Goal: Task Accomplishment & Management: Manage account settings

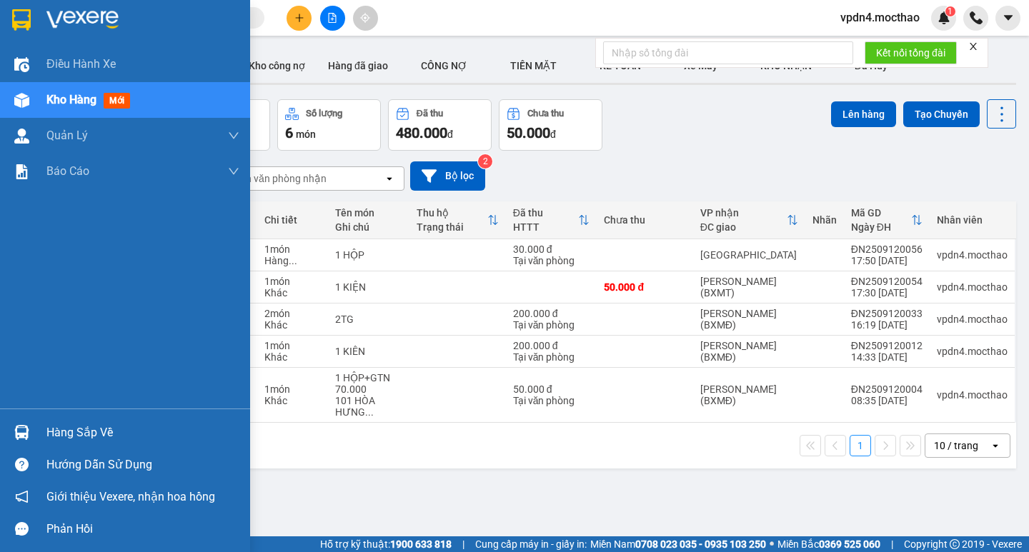
click at [105, 294] on div "Hàng sắp về" at bounding box center [142, 432] width 193 height 21
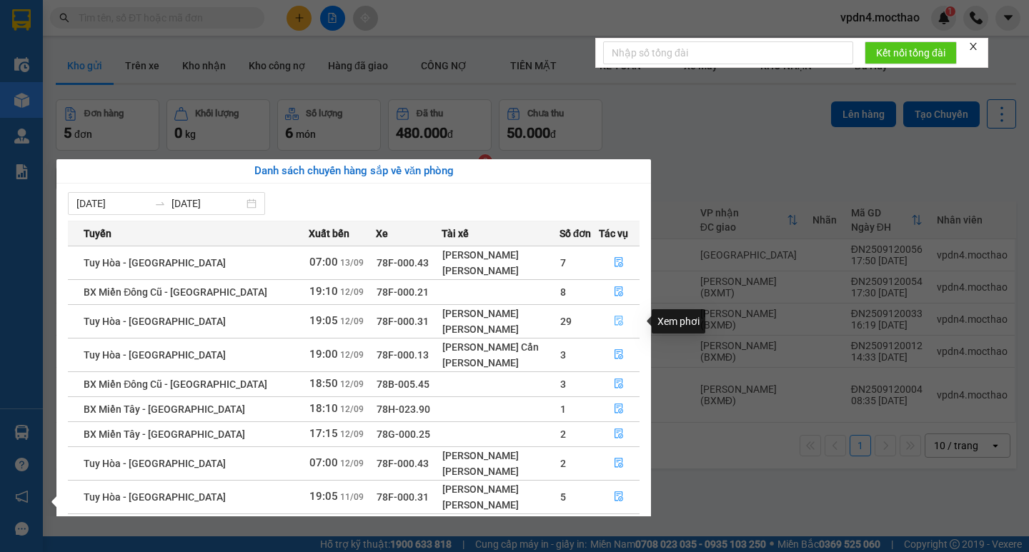
click at [465, 294] on icon "file-done" at bounding box center [621, 322] width 9 height 10
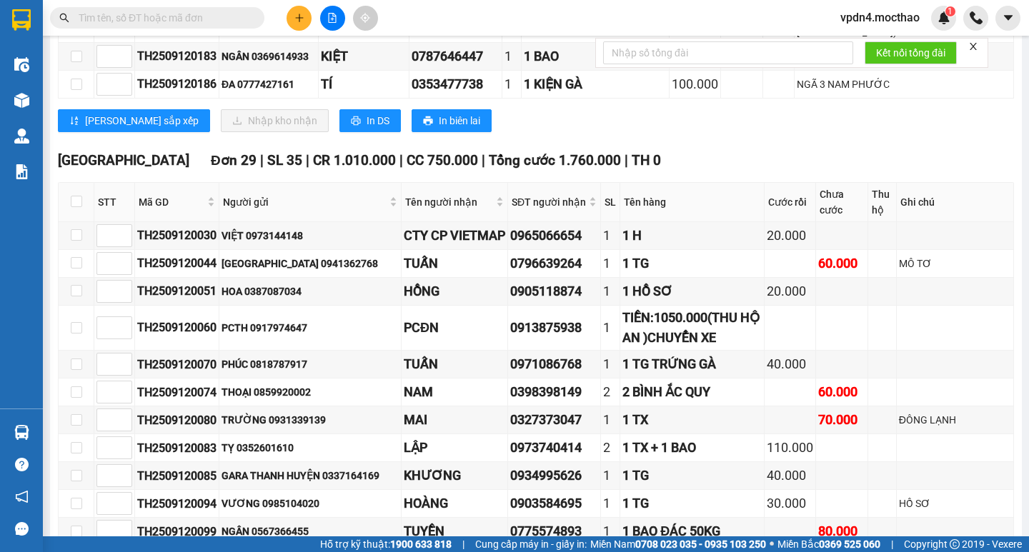
scroll to position [557, 0]
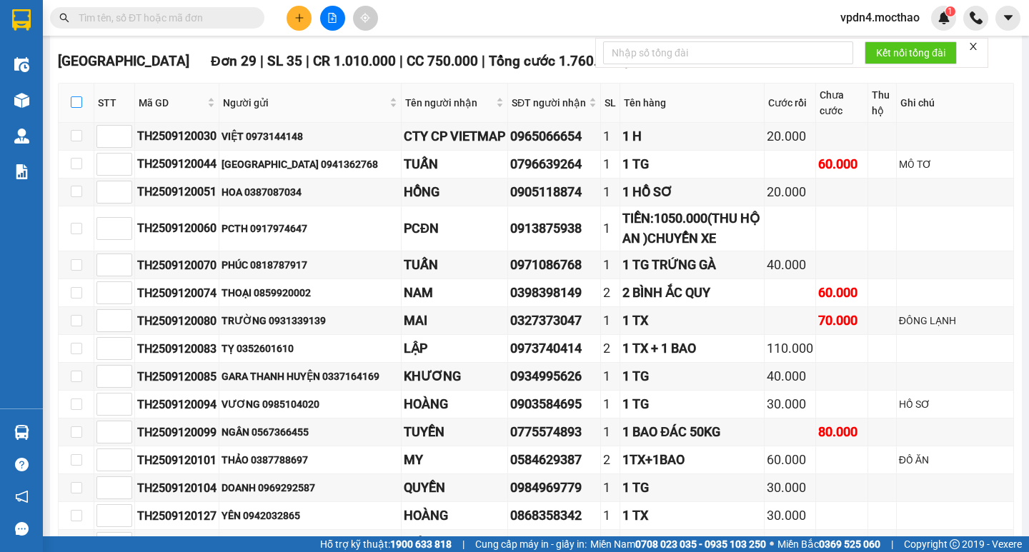
click at [80, 105] on input "checkbox" at bounding box center [76, 110] width 11 height 11
checkbox input "true"
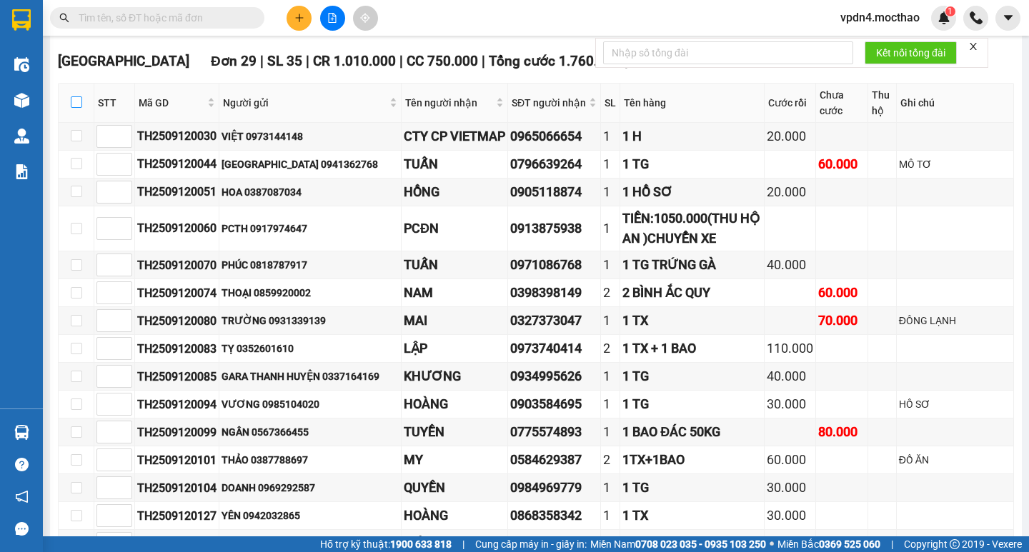
checkbox input "true"
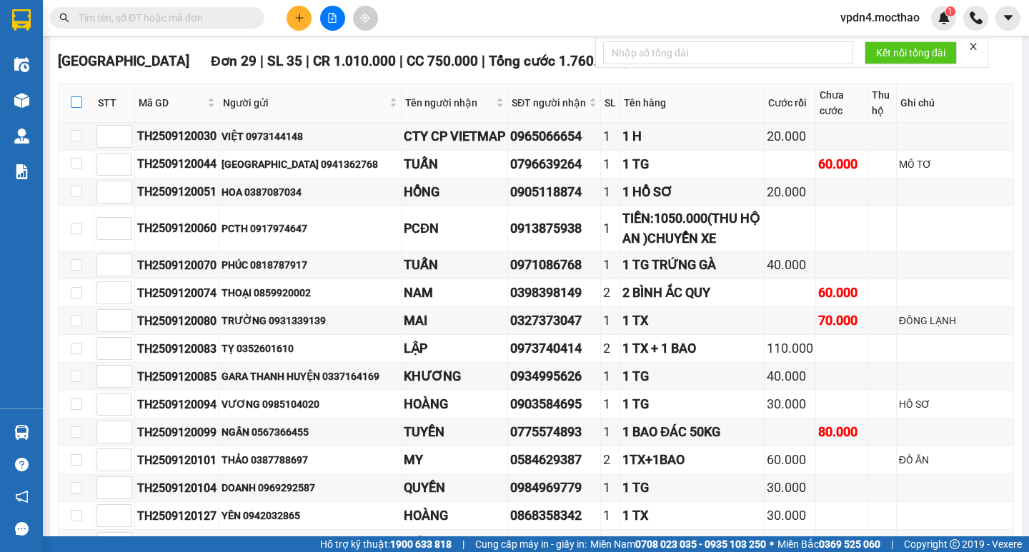
checkbox input "true"
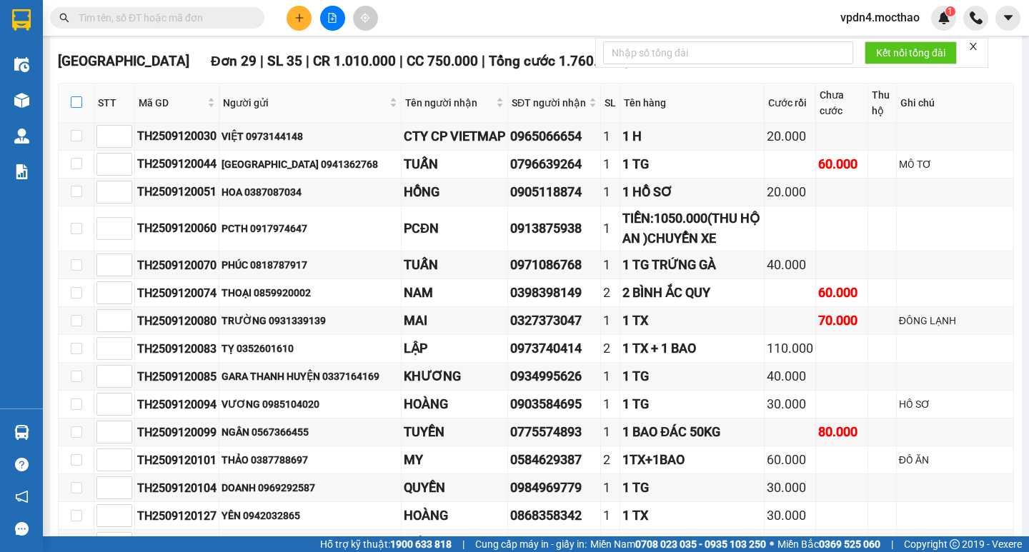
checkbox input "true"
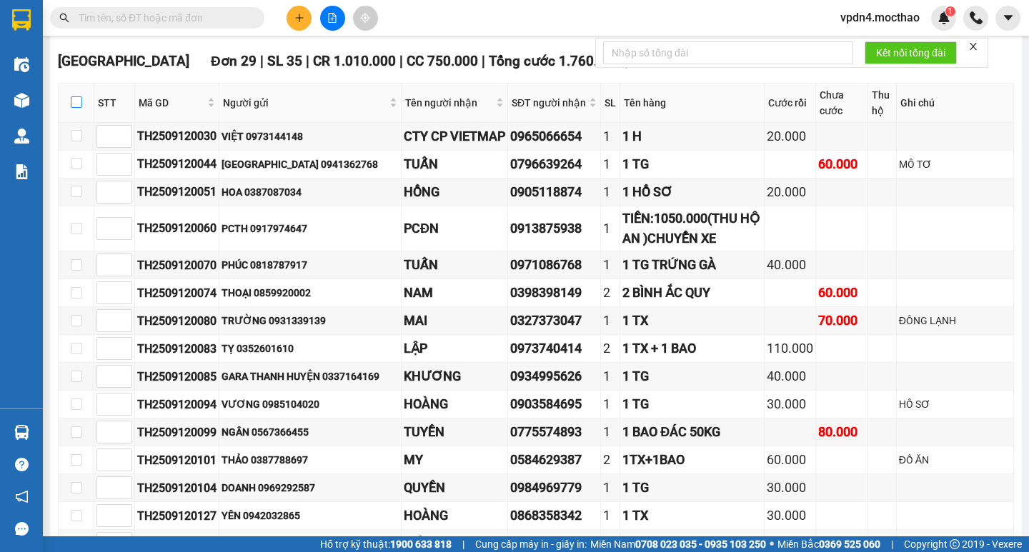
checkbox input "true"
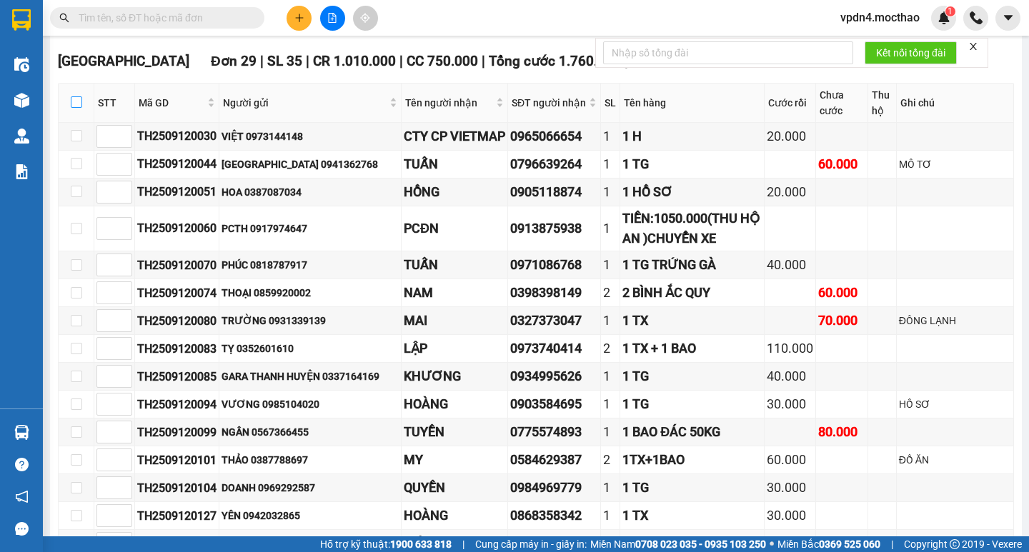
checkbox input "true"
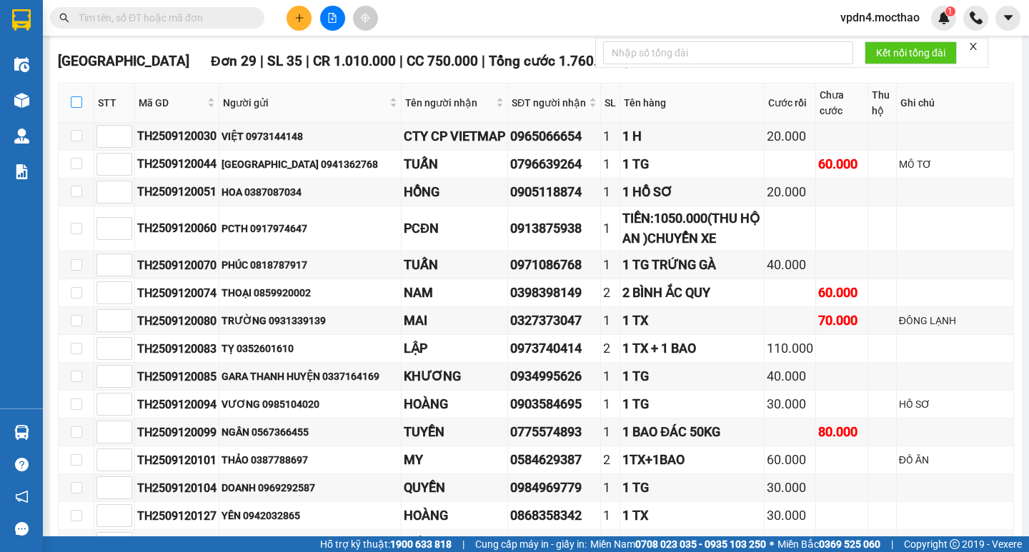
checkbox input "true"
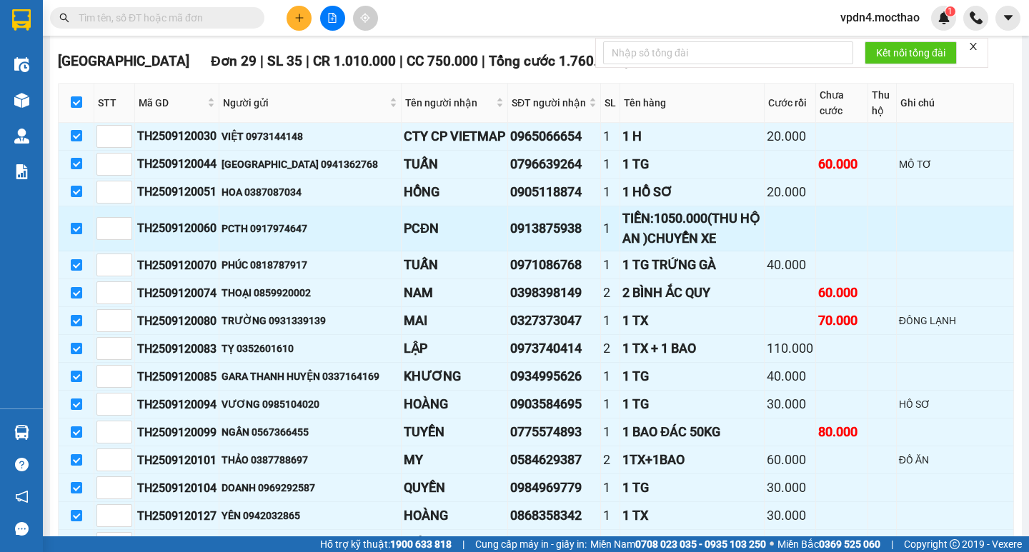
click at [77, 231] on input "checkbox" at bounding box center [76, 236] width 11 height 11
checkbox input "false"
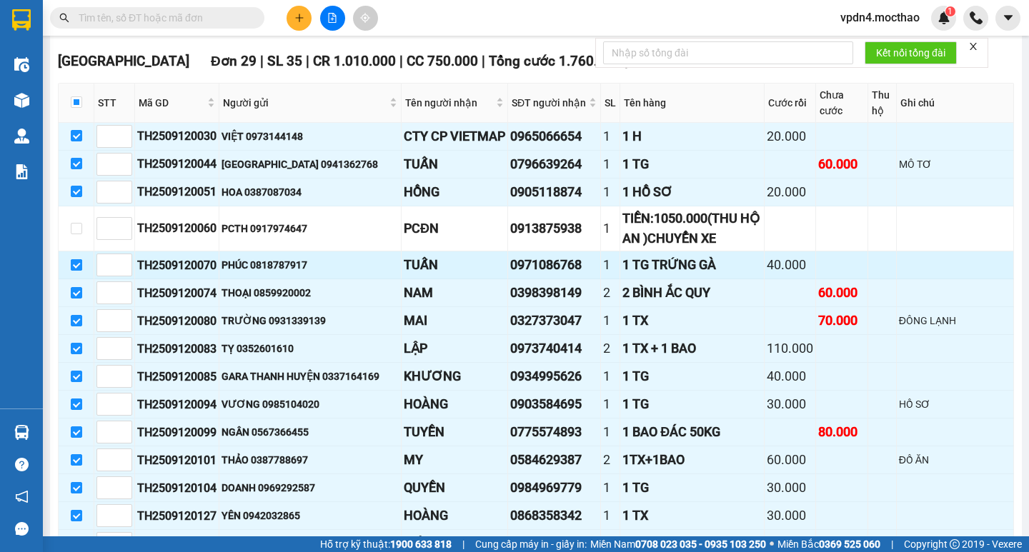
click at [80, 268] on input "checkbox" at bounding box center [76, 273] width 11 height 11
checkbox input "false"
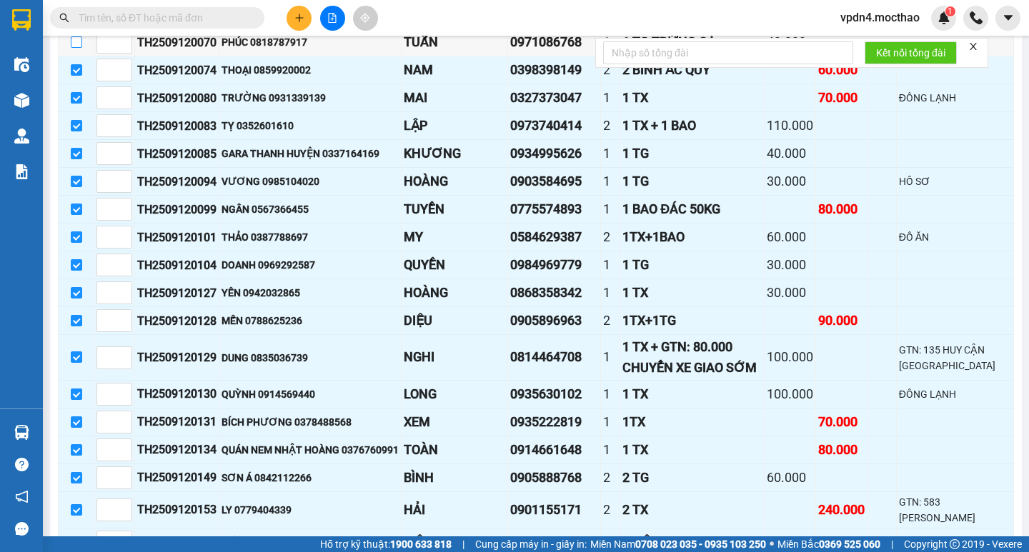
scroll to position [807, 0]
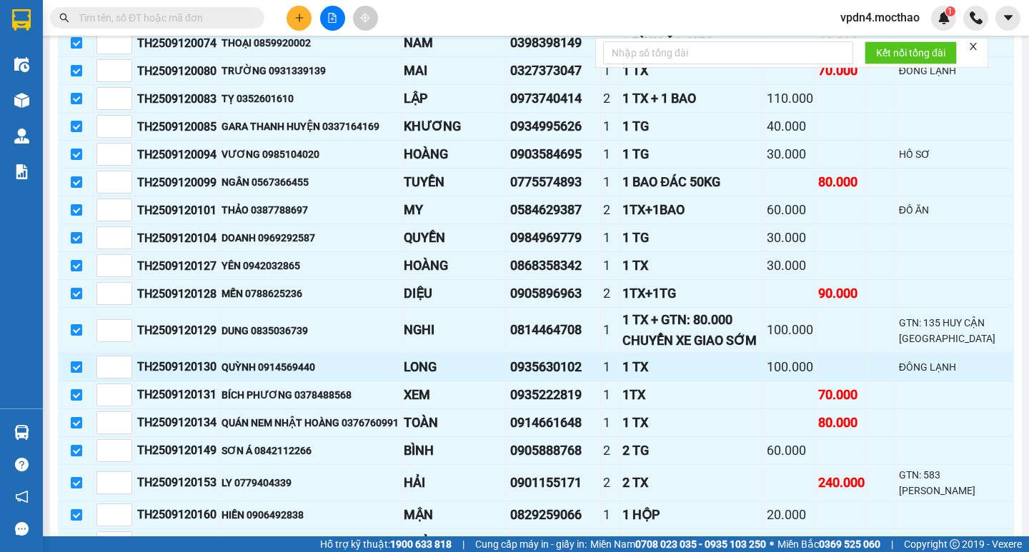
click at [75, 294] on input "checkbox" at bounding box center [76, 382] width 11 height 11
checkbox input "false"
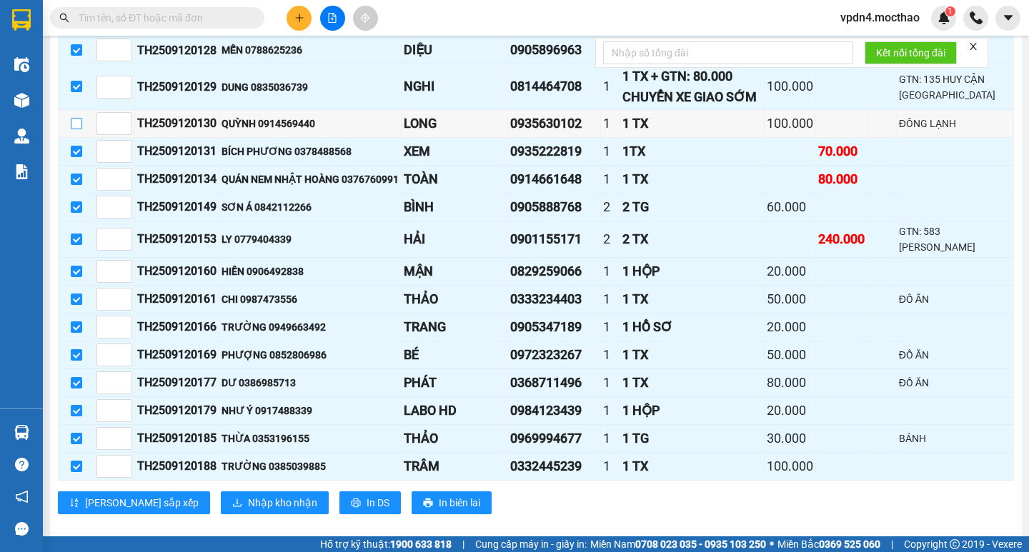
scroll to position [1076, 0]
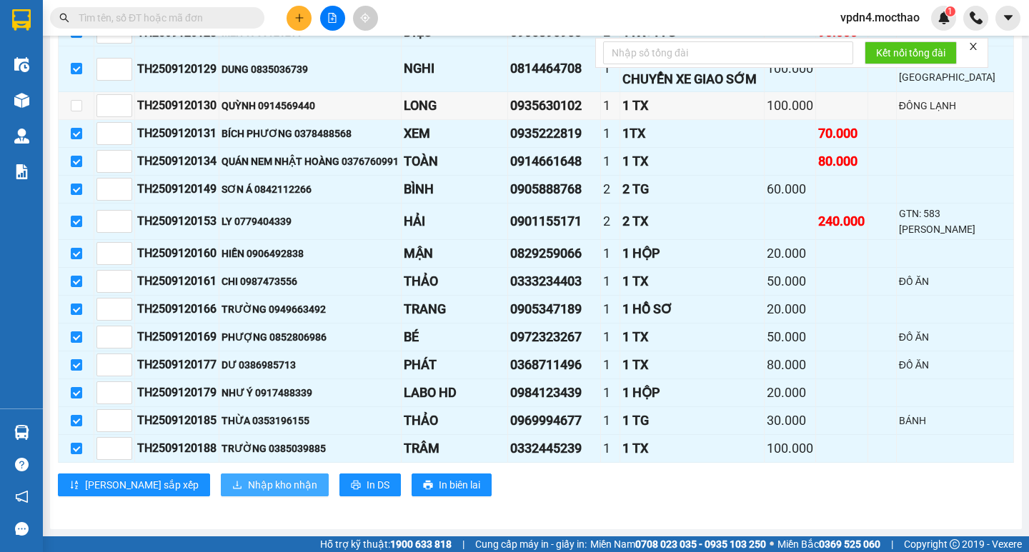
click at [248, 294] on span "Nhập kho nhận" at bounding box center [282, 525] width 69 height 16
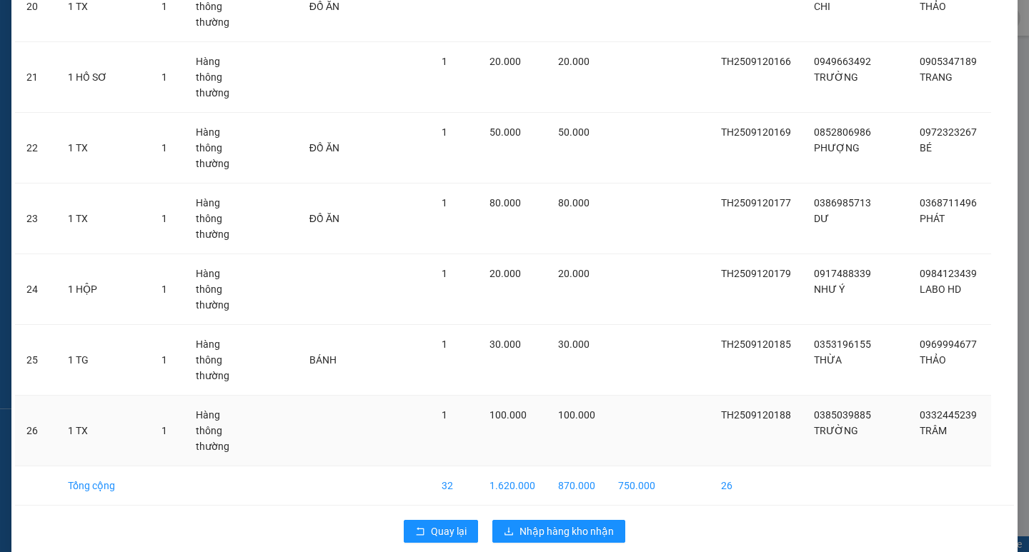
scroll to position [1511, 0]
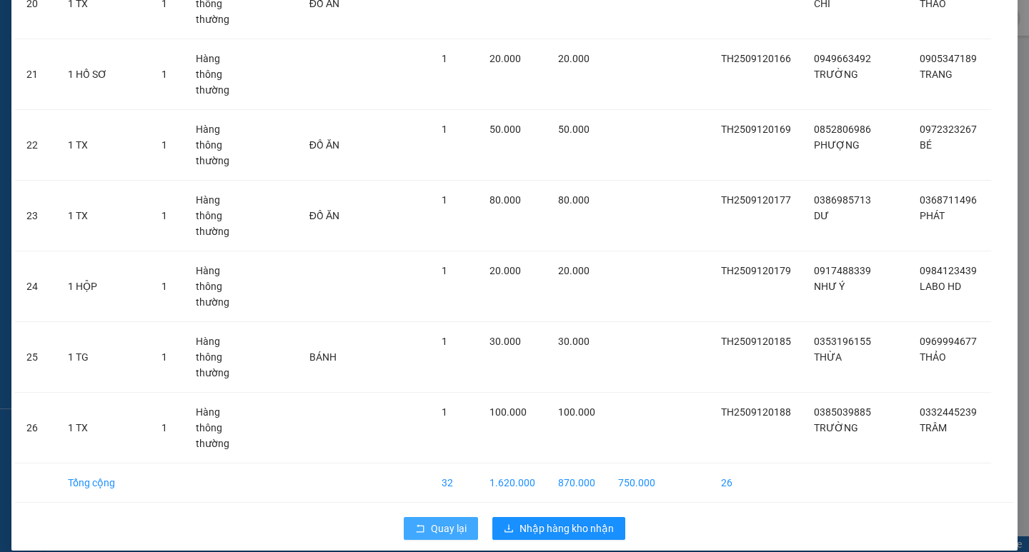
click at [434, 294] on span "Quay lại" at bounding box center [449, 529] width 36 height 16
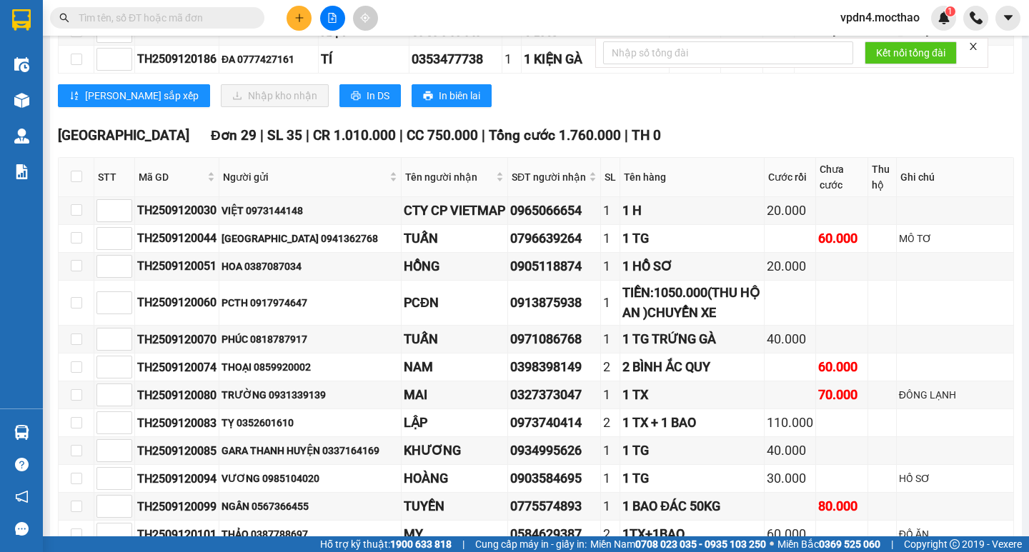
scroll to position [379, 0]
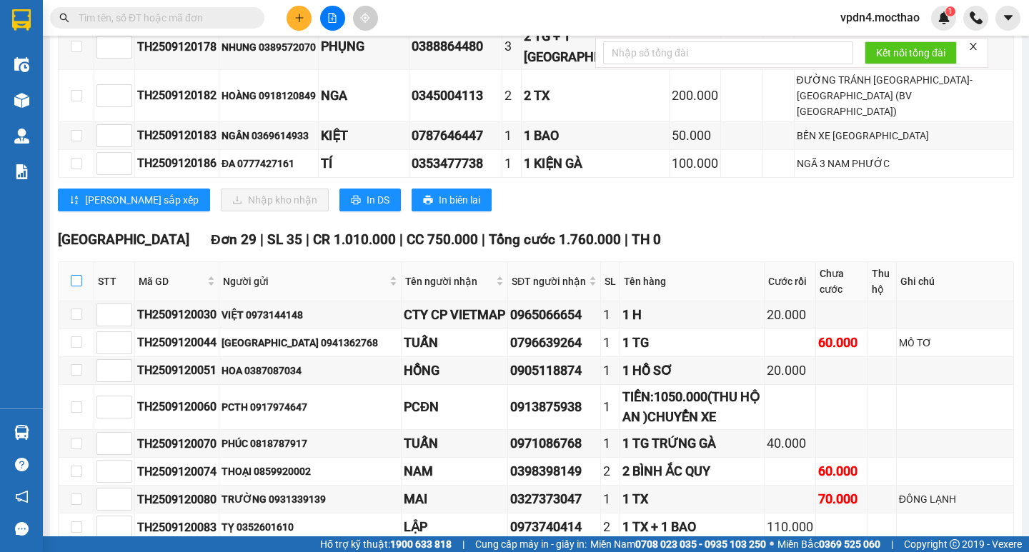
click at [73, 284] on input "checkbox" at bounding box center [76, 289] width 11 height 11
checkbox input "true"
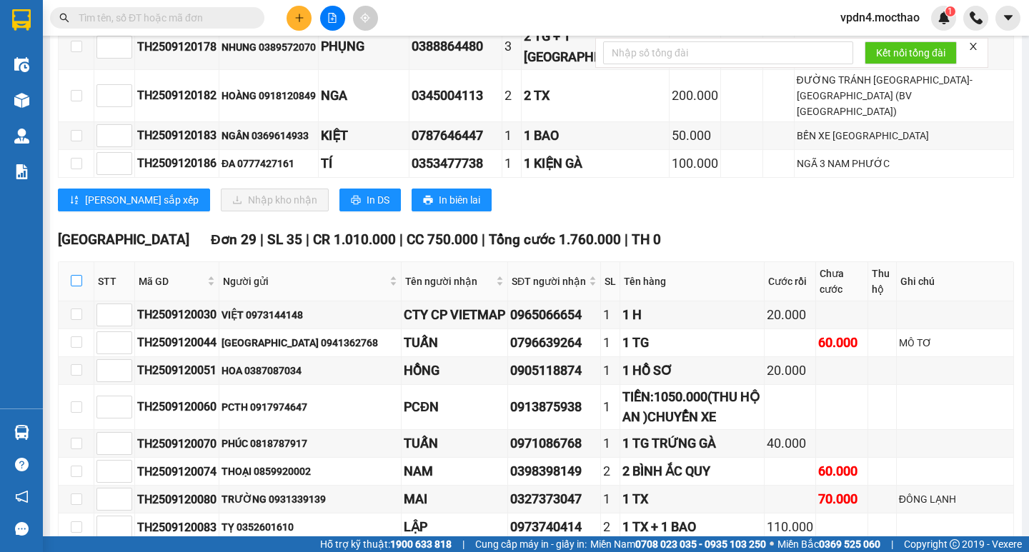
checkbox input "true"
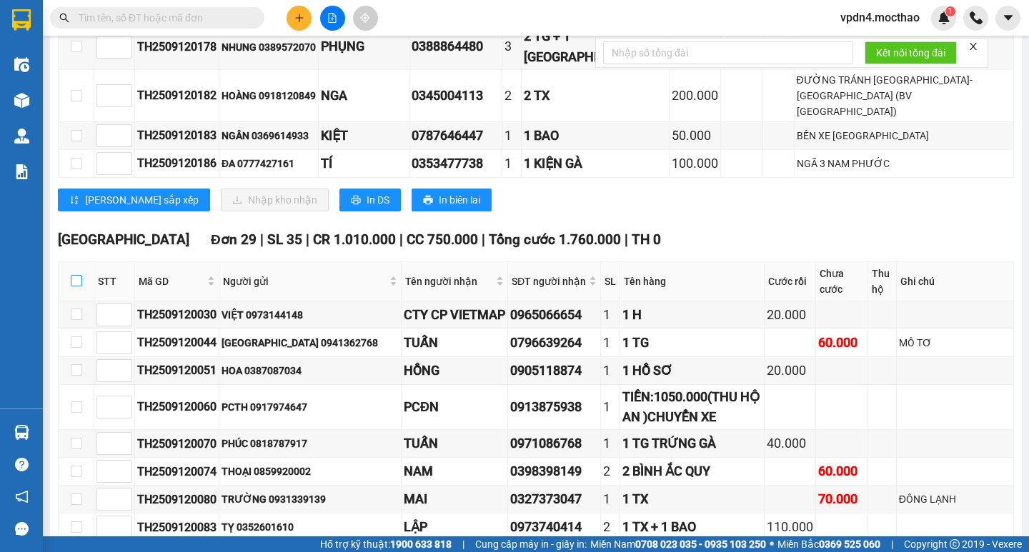
checkbox input "true"
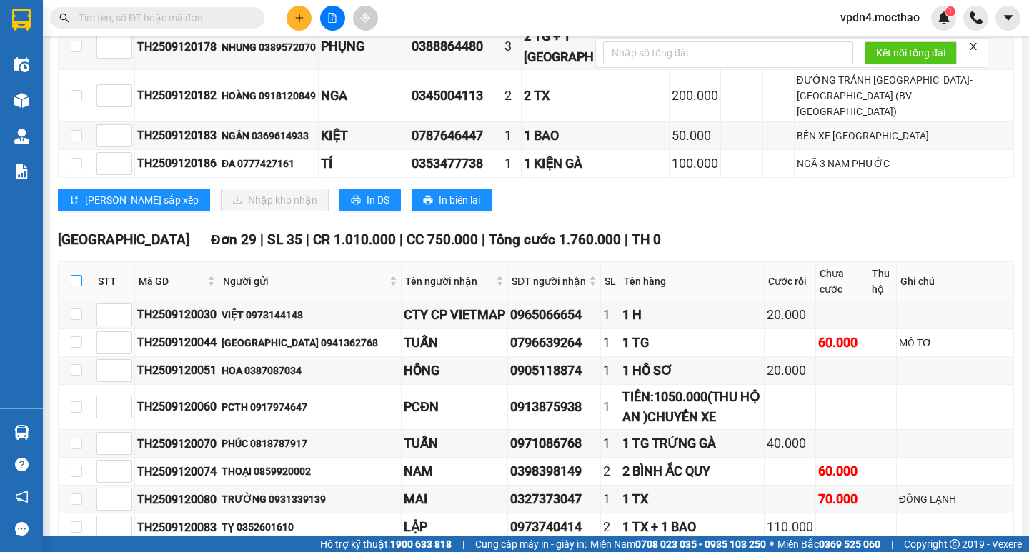
checkbox input "true"
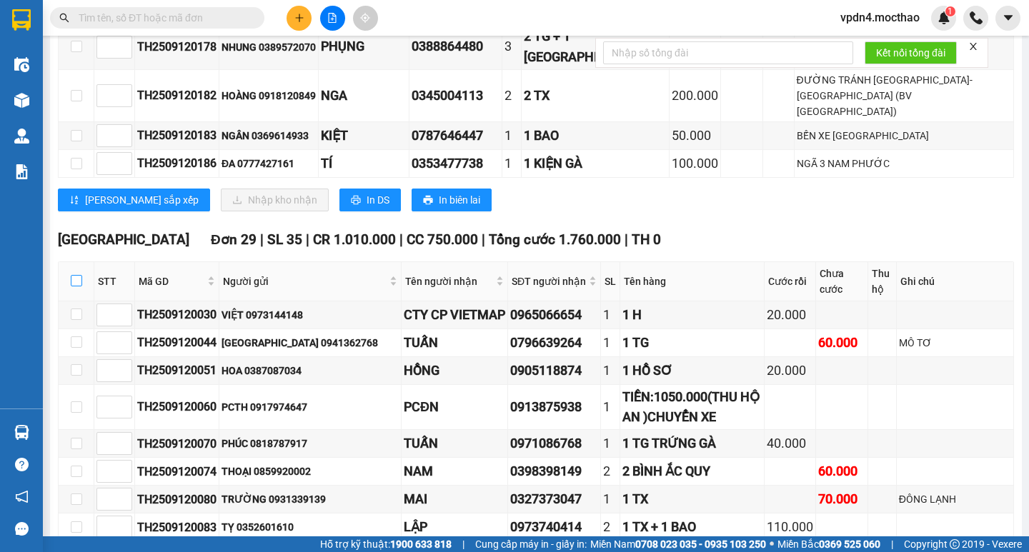
checkbox input "true"
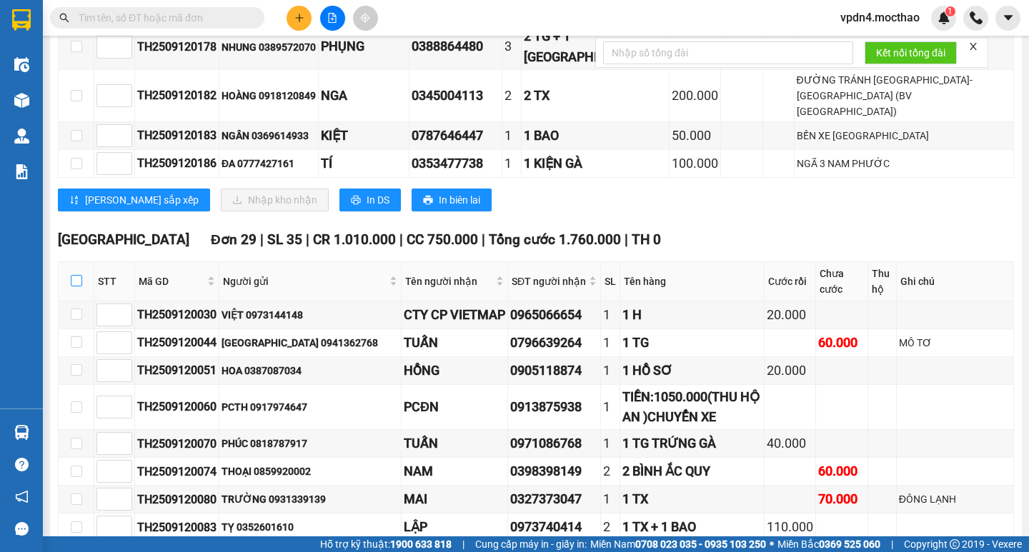
checkbox input "true"
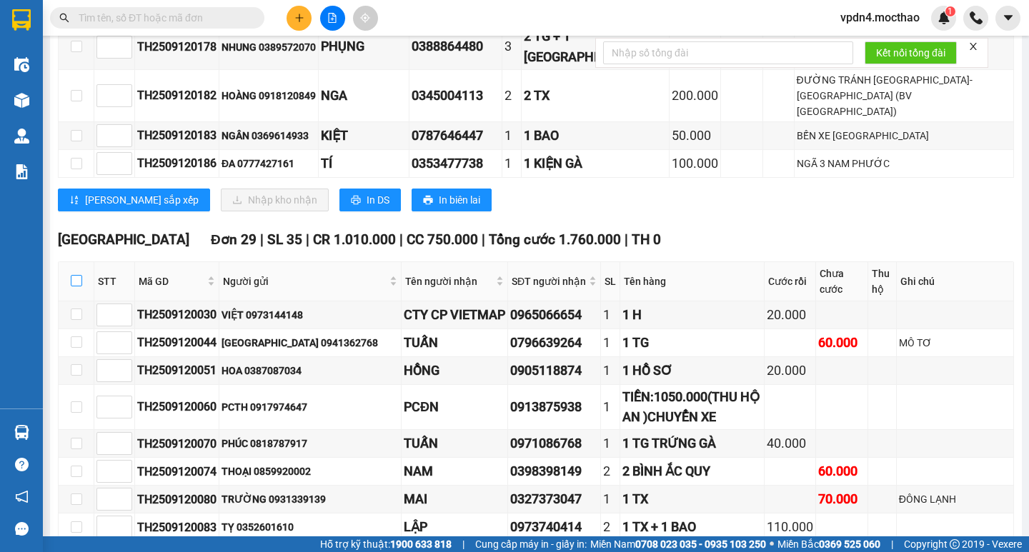
checkbox input "true"
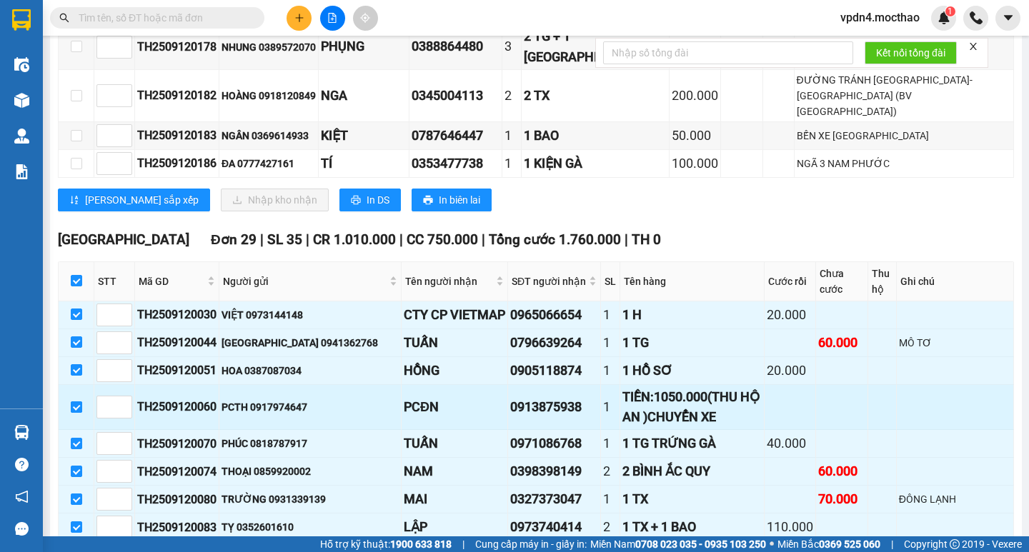
click at [78, 294] on input "checkbox" at bounding box center [76, 415] width 11 height 11
checkbox input "false"
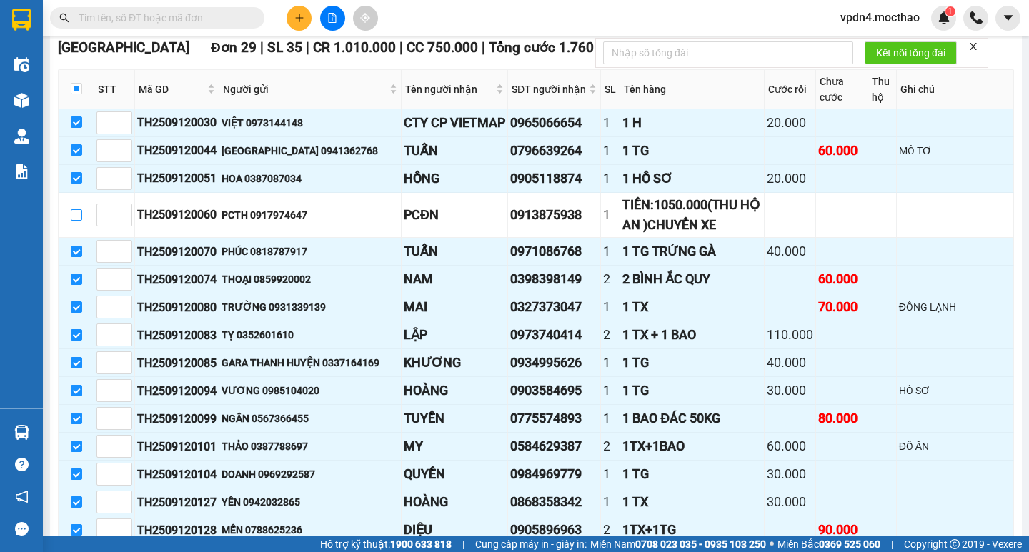
scroll to position [602, 0]
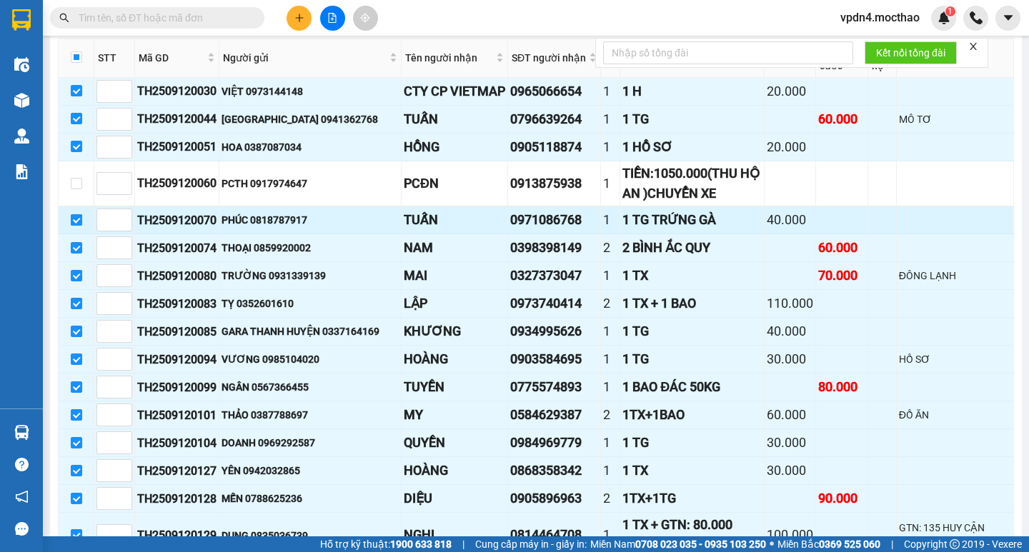
click at [74, 223] on input "checkbox" at bounding box center [76, 228] width 11 height 11
checkbox input "false"
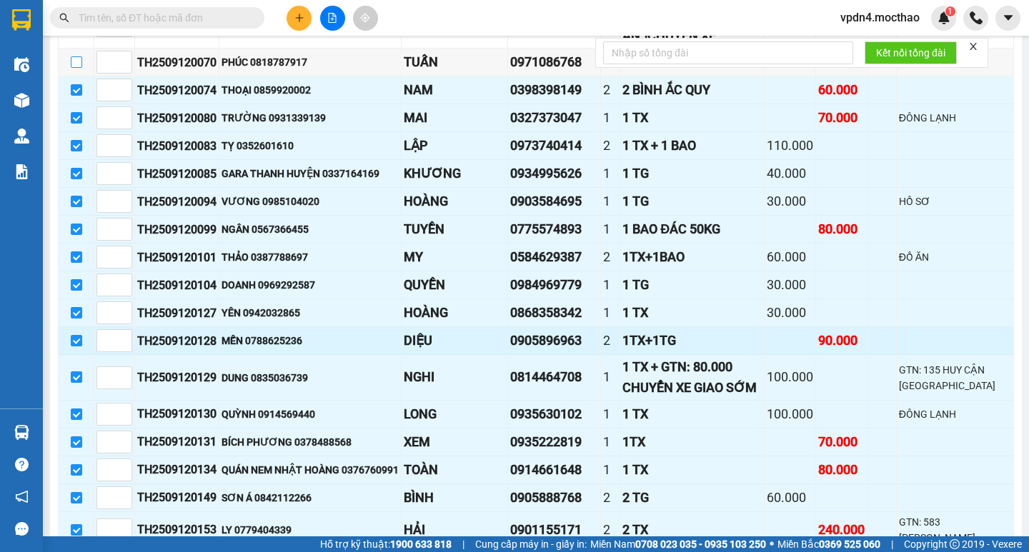
scroll to position [762, 0]
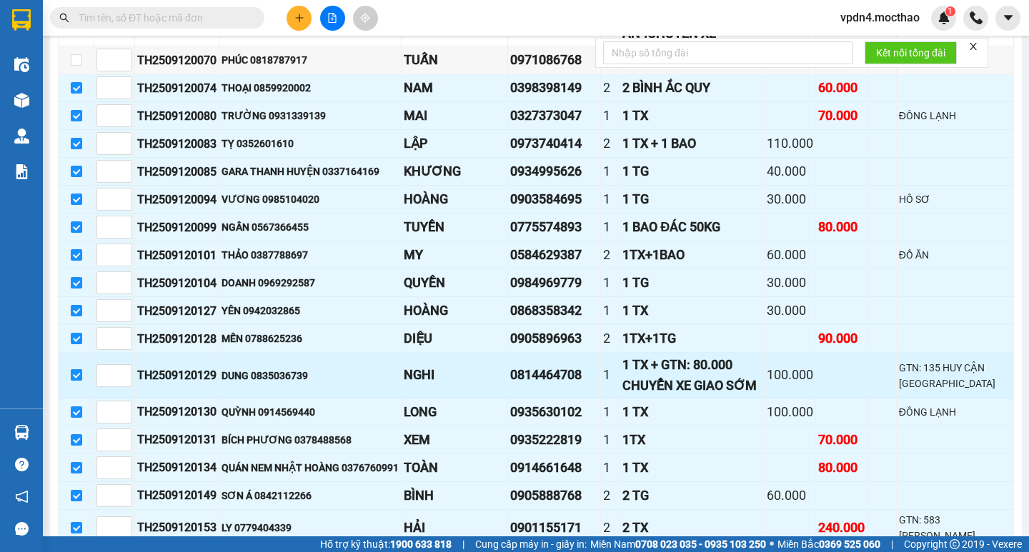
click at [78, 294] on input "checkbox" at bounding box center [76, 387] width 11 height 11
checkbox input "false"
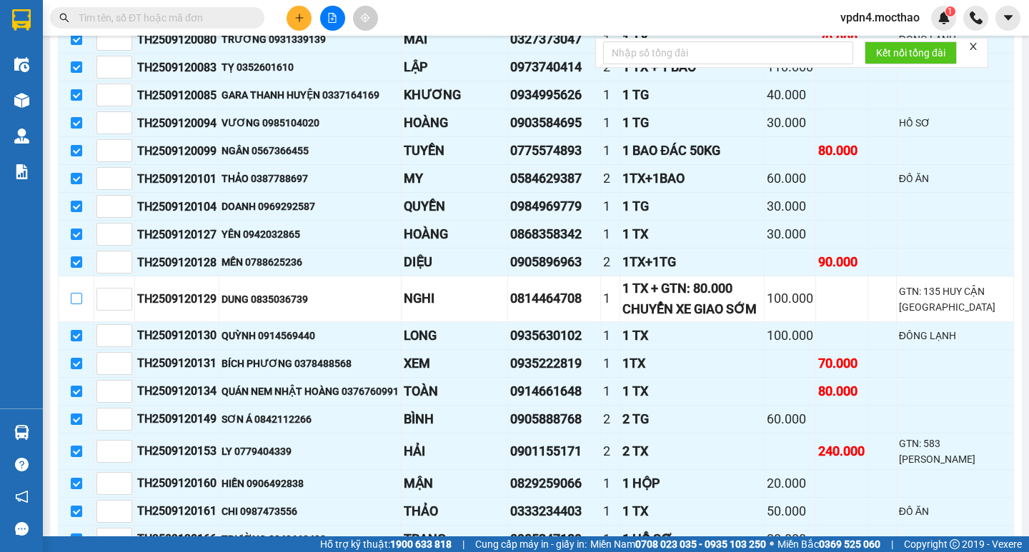
scroll to position [902, 0]
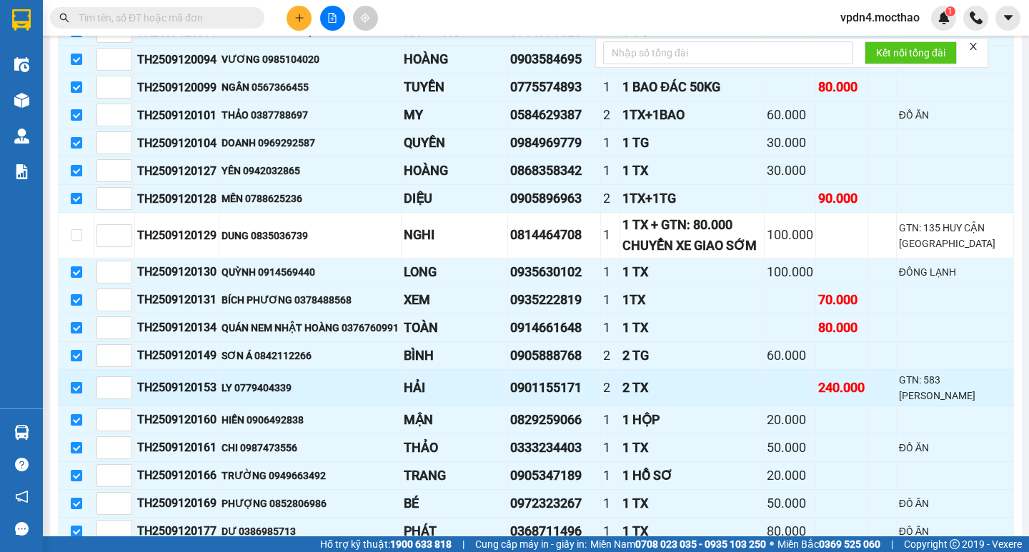
click at [74, 294] on input "checkbox" at bounding box center [76, 418] width 11 height 11
checkbox input "false"
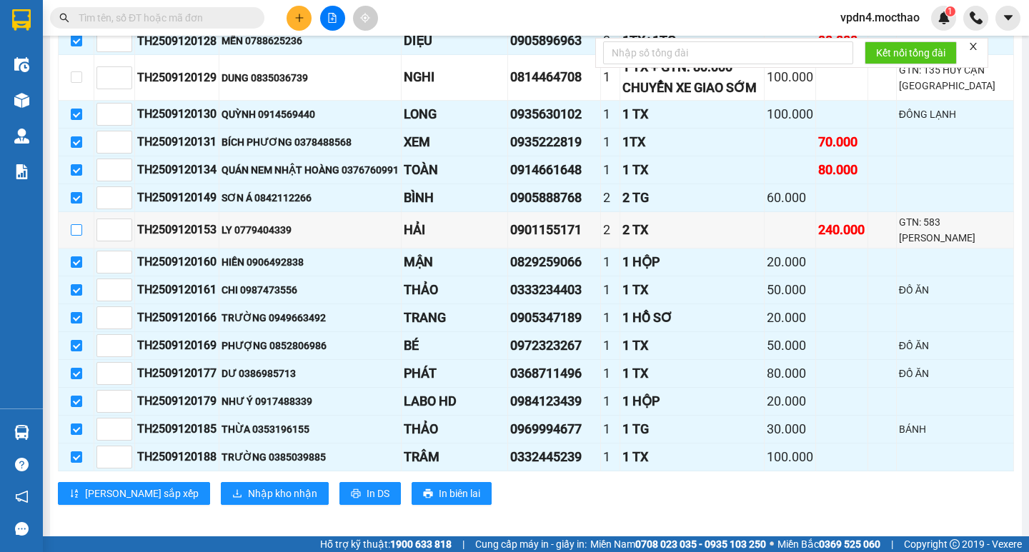
scroll to position [1072, 0]
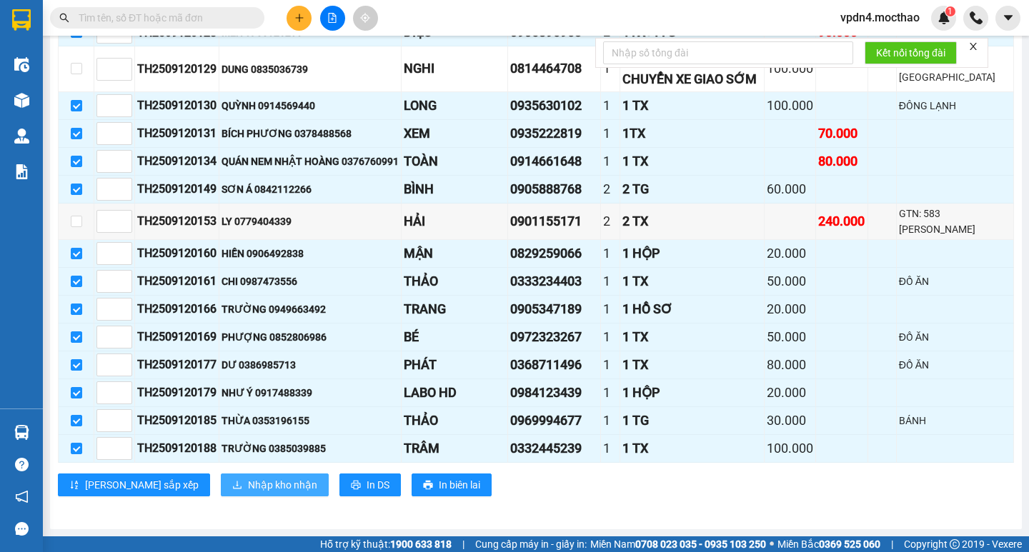
click at [248, 294] on span "Nhập kho nhận" at bounding box center [282, 529] width 69 height 16
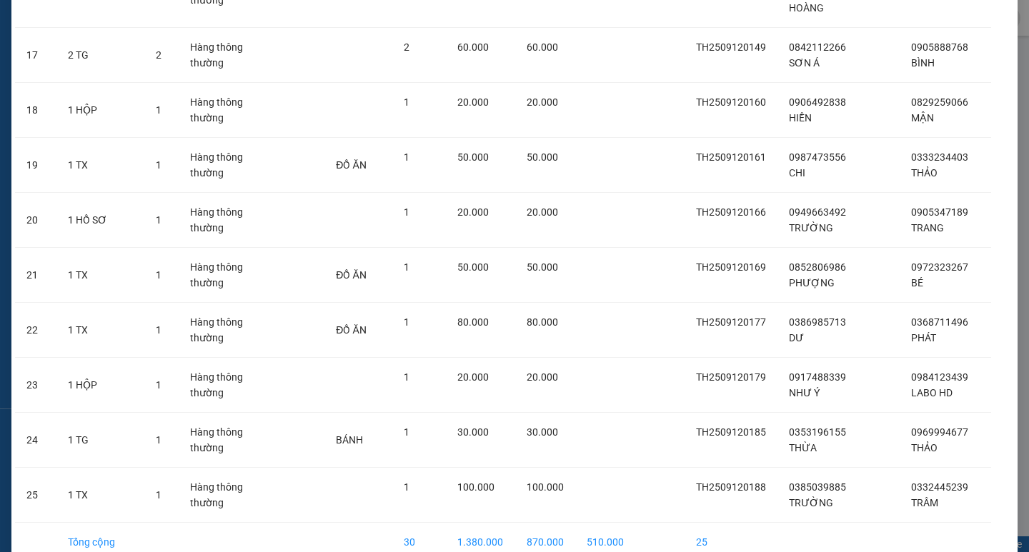
scroll to position [1079, 0]
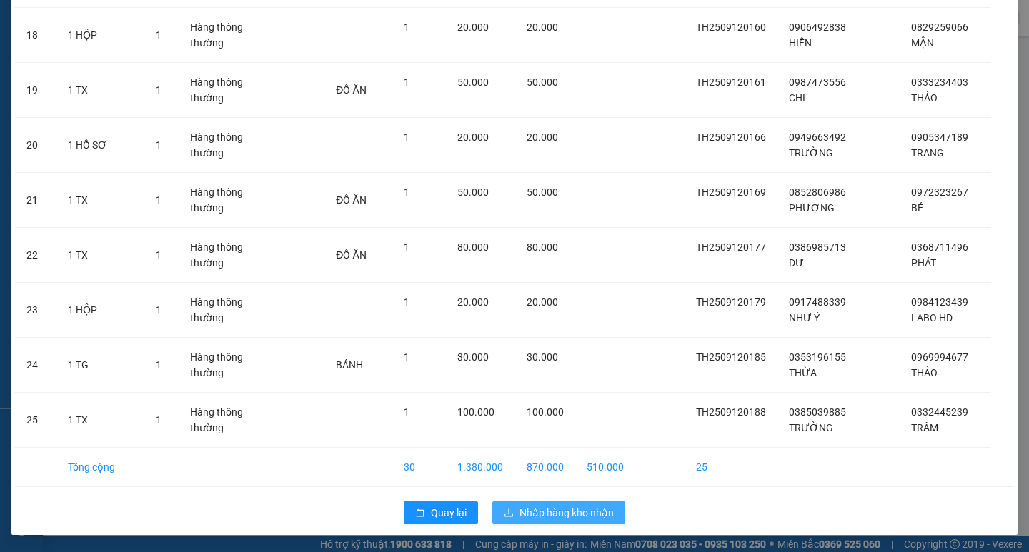
click at [465, 294] on span "Nhập hàng kho nhận" at bounding box center [566, 513] width 94 height 16
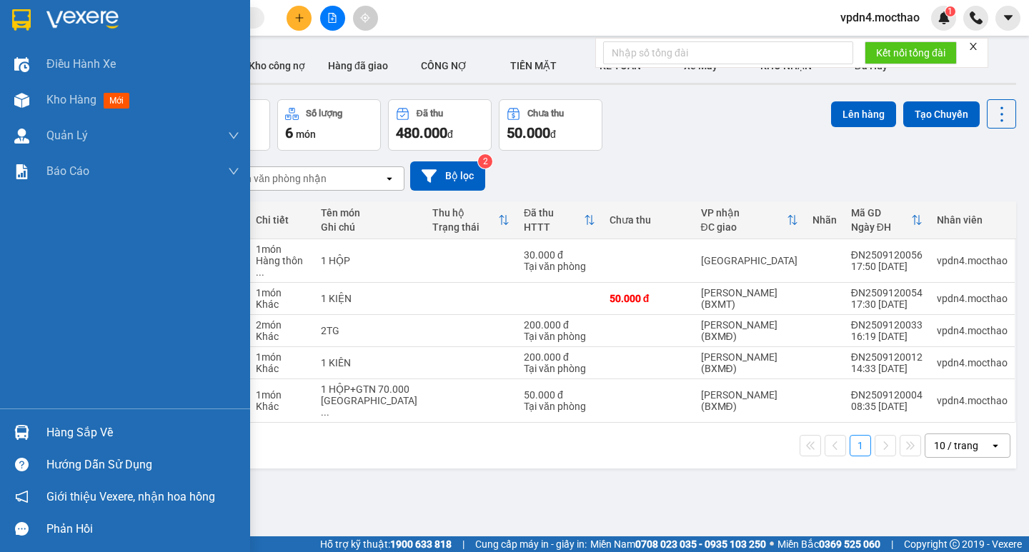
click at [91, 294] on div "Hàng sắp về" at bounding box center [142, 432] width 193 height 21
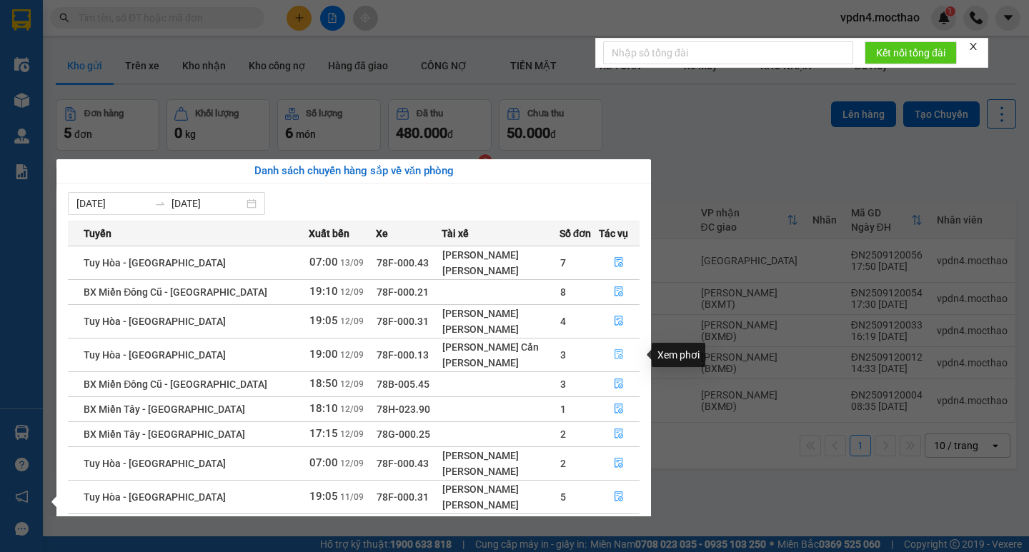
click at [465, 294] on button "button" at bounding box center [622, 355] width 36 height 23
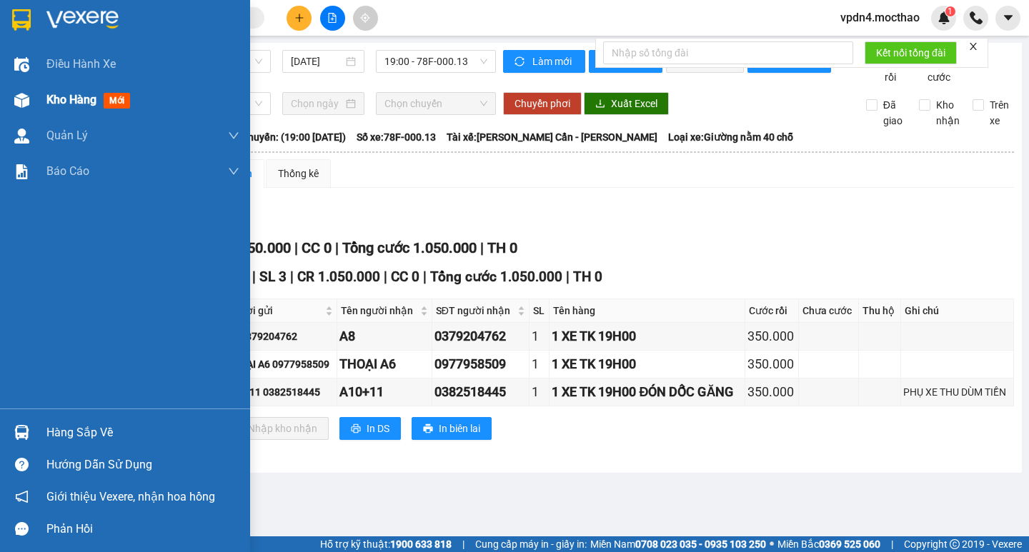
click at [64, 96] on span "Kho hàng" at bounding box center [71, 100] width 50 height 14
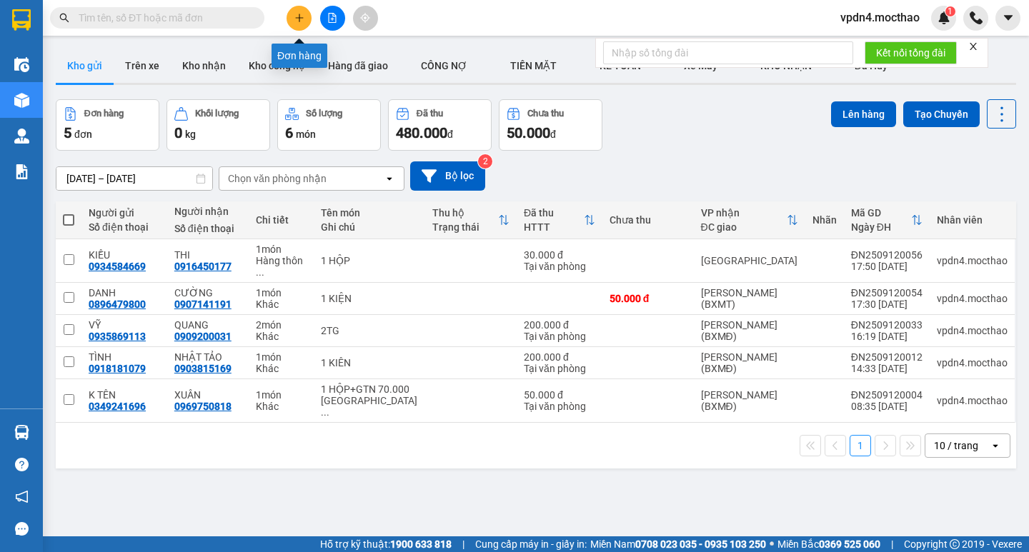
click at [294, 22] on icon "plus" at bounding box center [299, 18] width 10 height 10
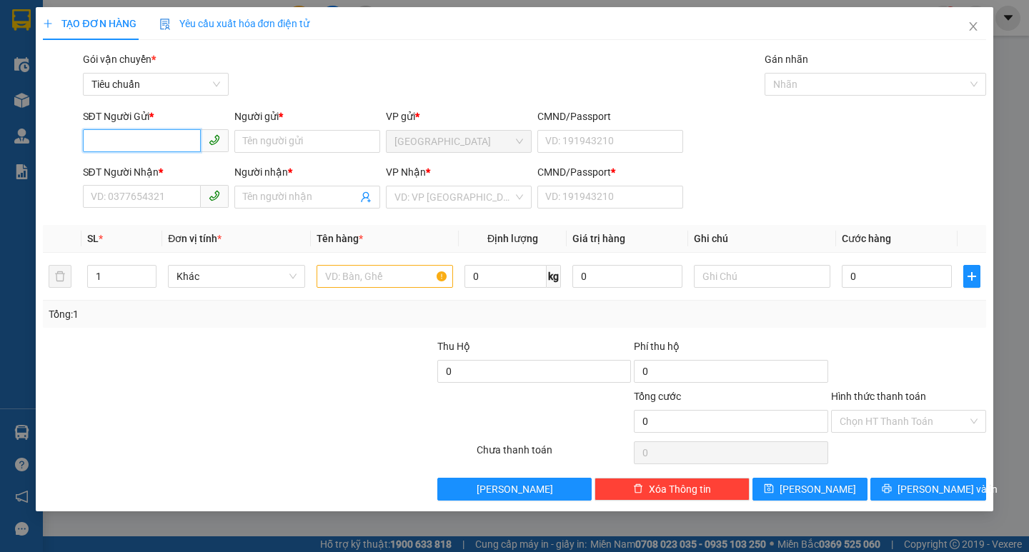
click at [149, 138] on input "SĐT Người Gửi *" at bounding box center [142, 140] width 118 height 23
type input "0905682940"
click at [192, 174] on div "0905682940 - BẾP HOA" at bounding box center [155, 170] width 129 height 16
type input "BẾP HOA"
type input "0987288337"
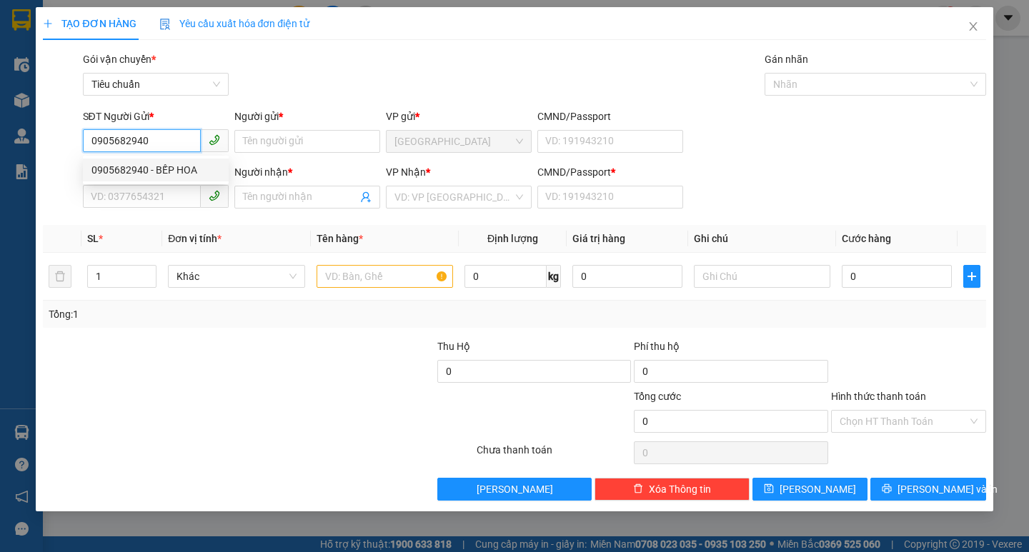
type input "p dung"
type input "0"
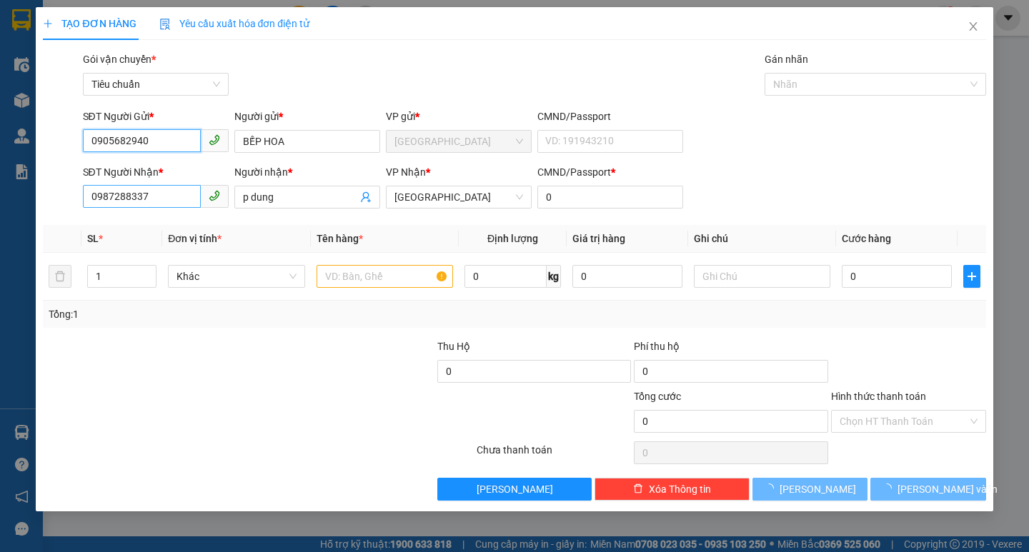
type input "0905682940"
click at [186, 201] on input "0987288337" at bounding box center [142, 196] width 118 height 23
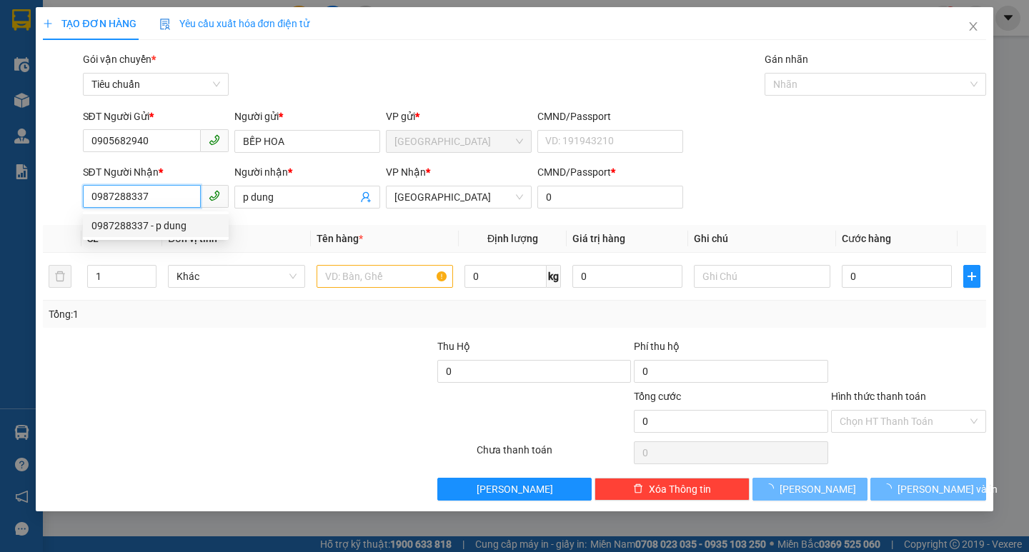
type input "098728833"
type input "30.000"
type input "0"
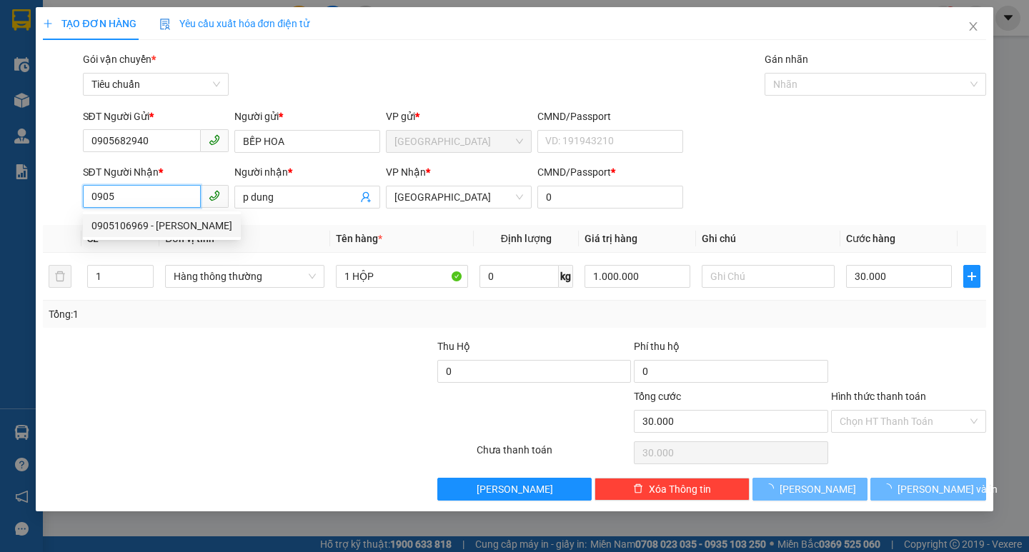
click at [187, 228] on div "0905106969 - [PERSON_NAME]" at bounding box center [161, 226] width 141 height 16
type input "0905106969"
type input "[PERSON_NAME]"
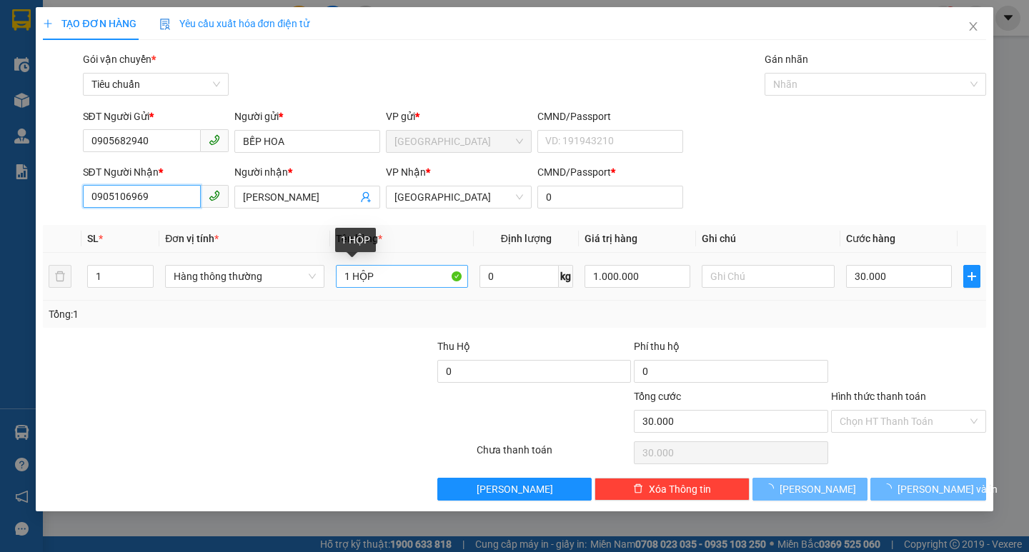
type input "50.000"
type input "0905106969"
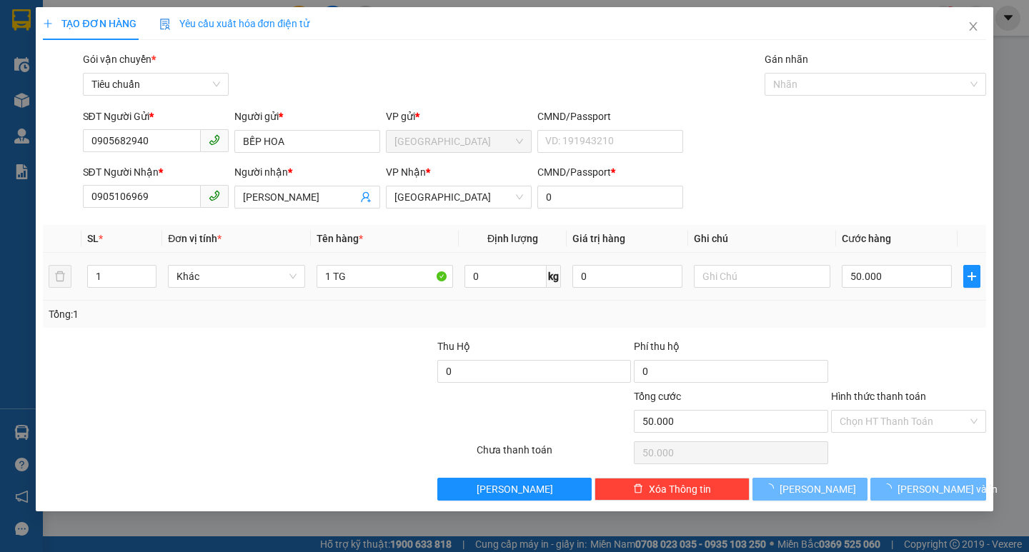
click at [404, 277] on input "1 TG" at bounding box center [385, 276] width 136 height 23
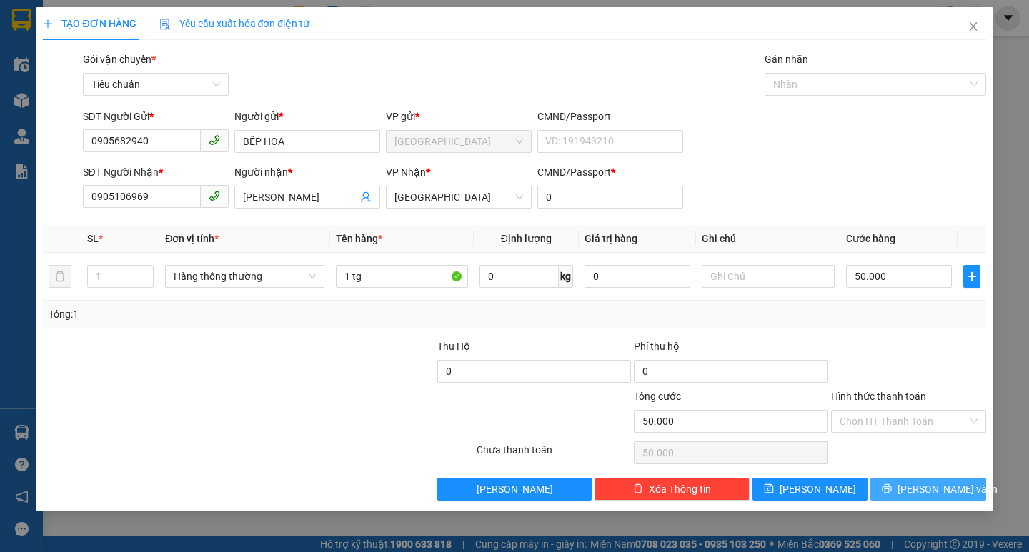
type input "1 tg"
click at [465, 294] on span "[PERSON_NAME] và In" at bounding box center [947, 490] width 100 height 16
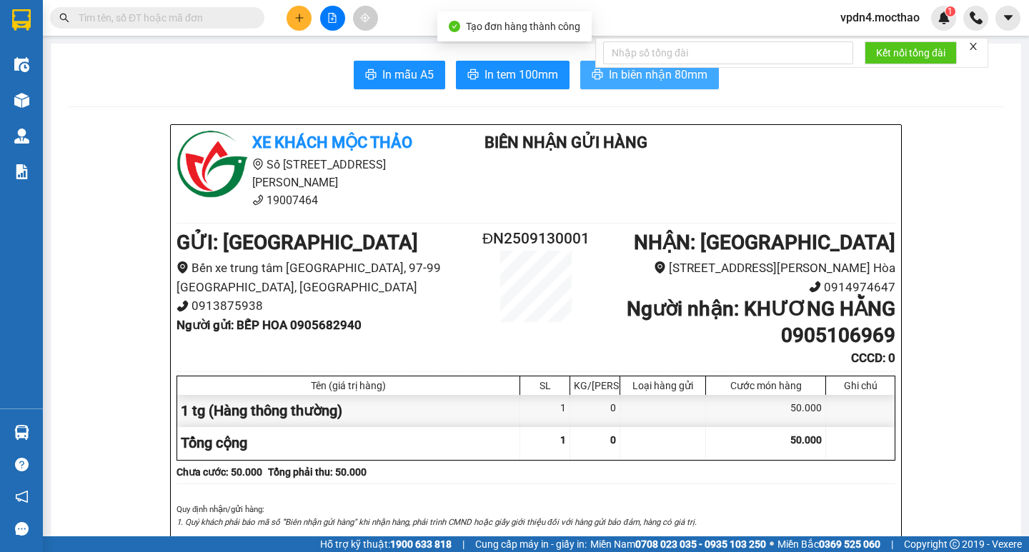
click at [465, 79] on span "In biên nhận 80mm" at bounding box center [658, 75] width 99 height 18
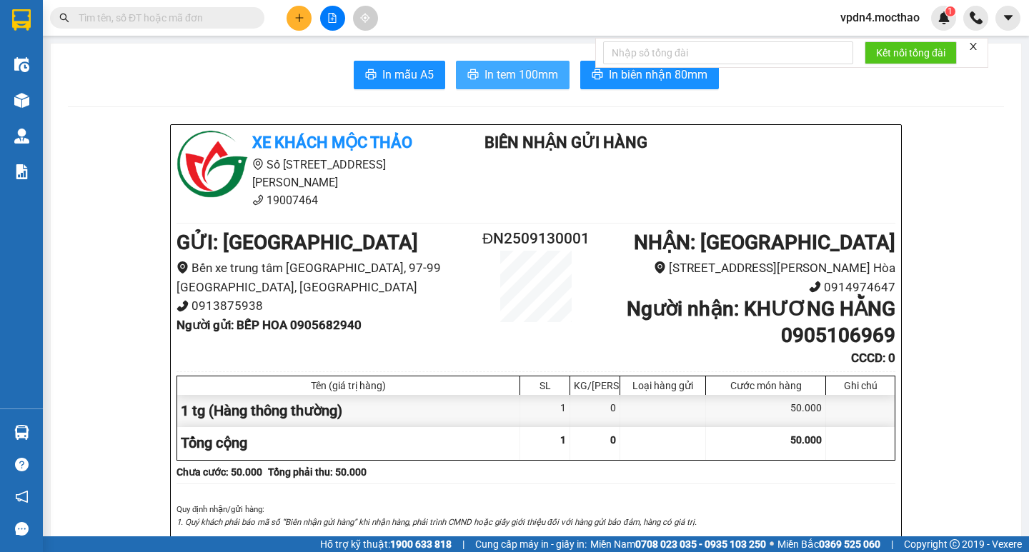
click at [465, 83] on span "In tem 100mm" at bounding box center [521, 75] width 74 height 18
click at [304, 16] on button at bounding box center [299, 18] width 25 height 25
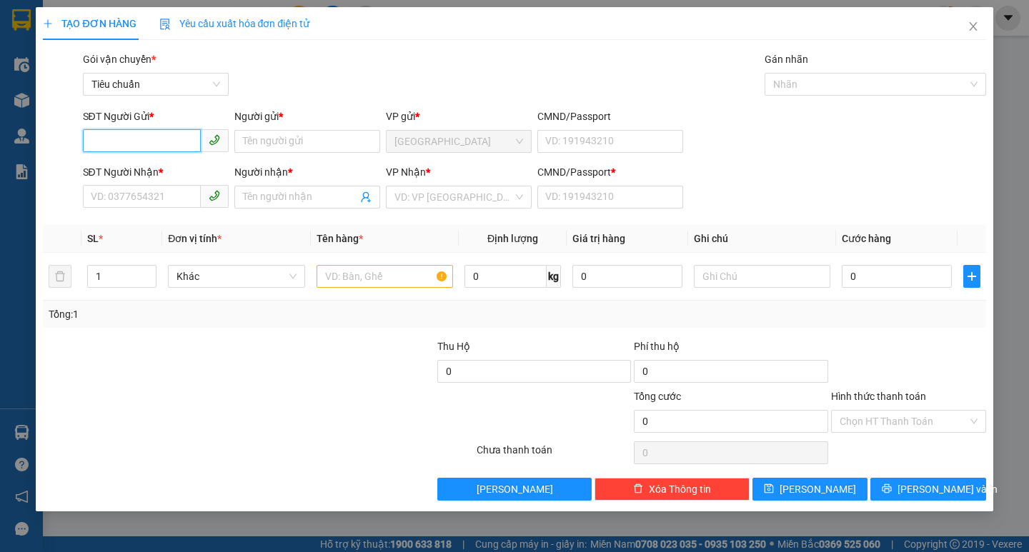
click at [127, 138] on input "SĐT Người Gửi *" at bounding box center [142, 140] width 118 height 23
click at [91, 190] on input "SĐT Người Nhận *" at bounding box center [142, 196] width 118 height 23
type input "0764321626"
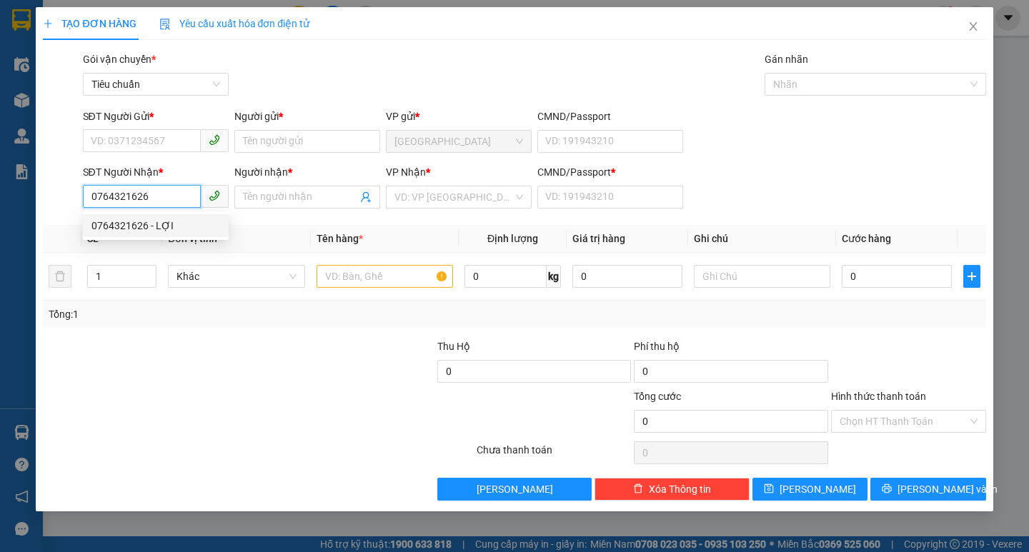
click at [160, 228] on div "0764321626 - LỢI" at bounding box center [155, 226] width 129 height 16
type input "LỢI"
type input "0"
type input "40.000"
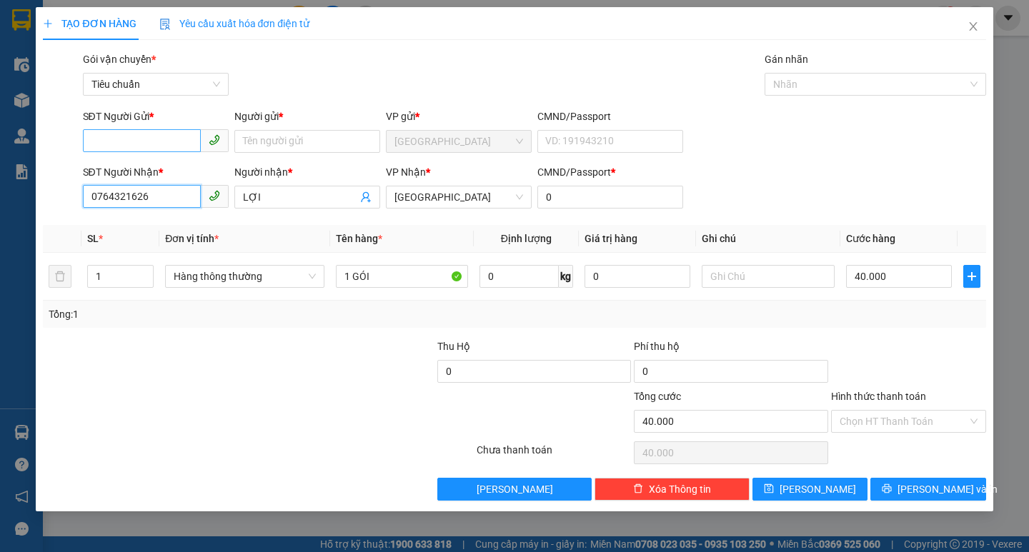
type input "0764321626"
click at [166, 139] on input "SĐT Người Gửi *" at bounding box center [142, 140] width 118 height 23
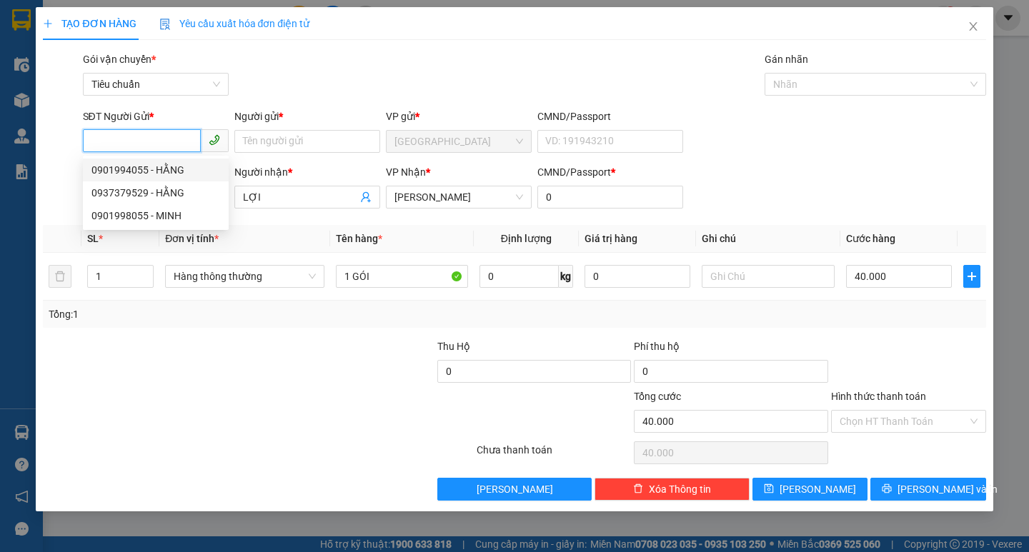
click at [169, 171] on div "0901994055 - HẰNG" at bounding box center [155, 170] width 129 height 16
type input "0901994055"
type input "HẰNG"
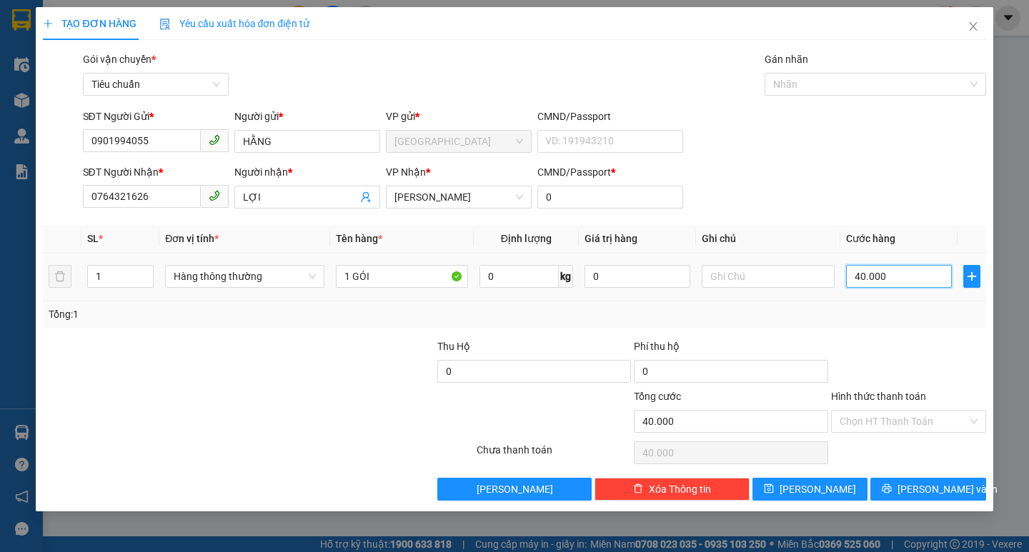
click at [465, 284] on input "40.000" at bounding box center [899, 276] width 106 height 23
type input "3"
type input "30"
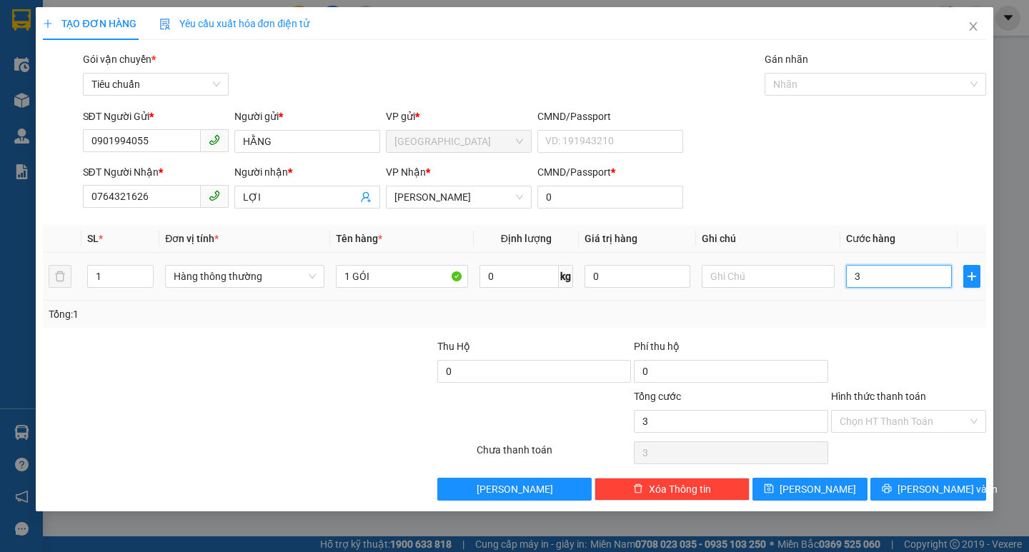
type input "30"
type input "30.000"
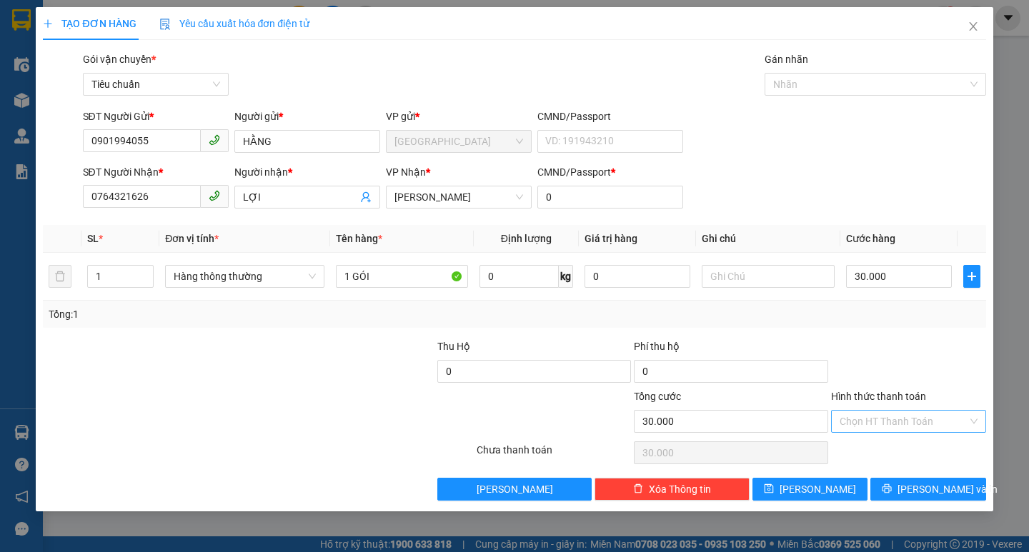
click at [465, 294] on input "Hình thức thanh toán" at bounding box center [904, 421] width 128 height 21
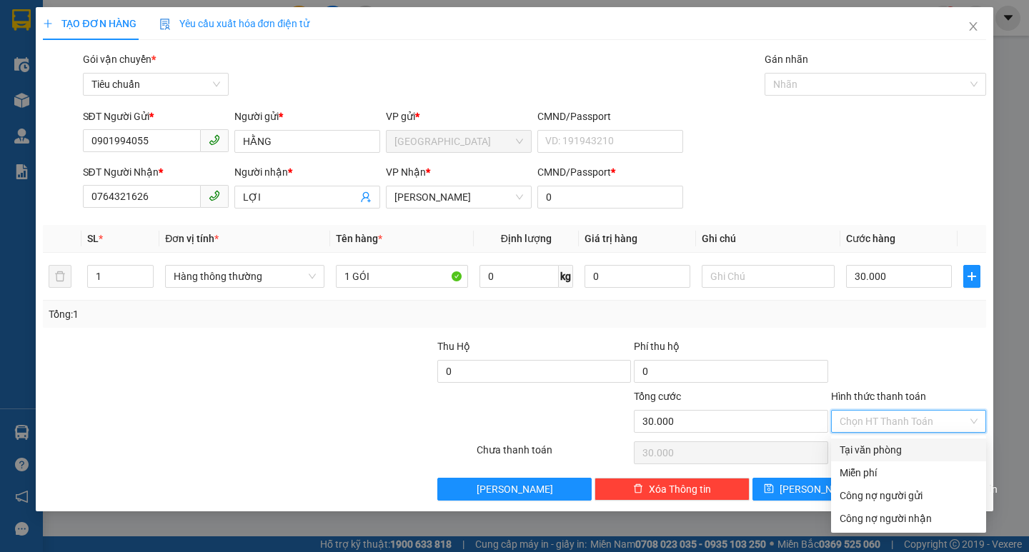
click at [465, 294] on div "Tại văn phòng" at bounding box center [909, 450] width 138 height 16
type input "0"
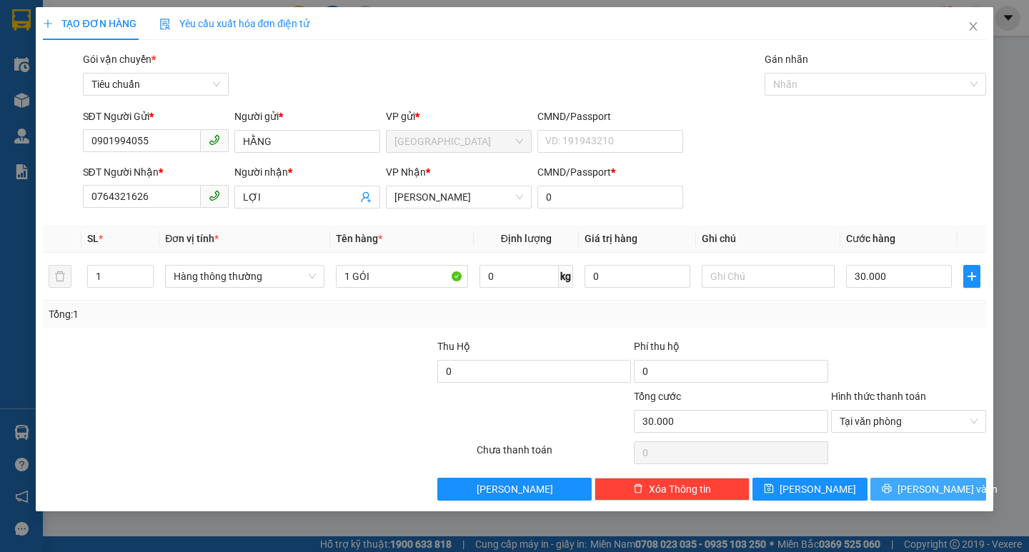
click at [465, 294] on span "[PERSON_NAME] và In" at bounding box center [947, 490] width 100 height 16
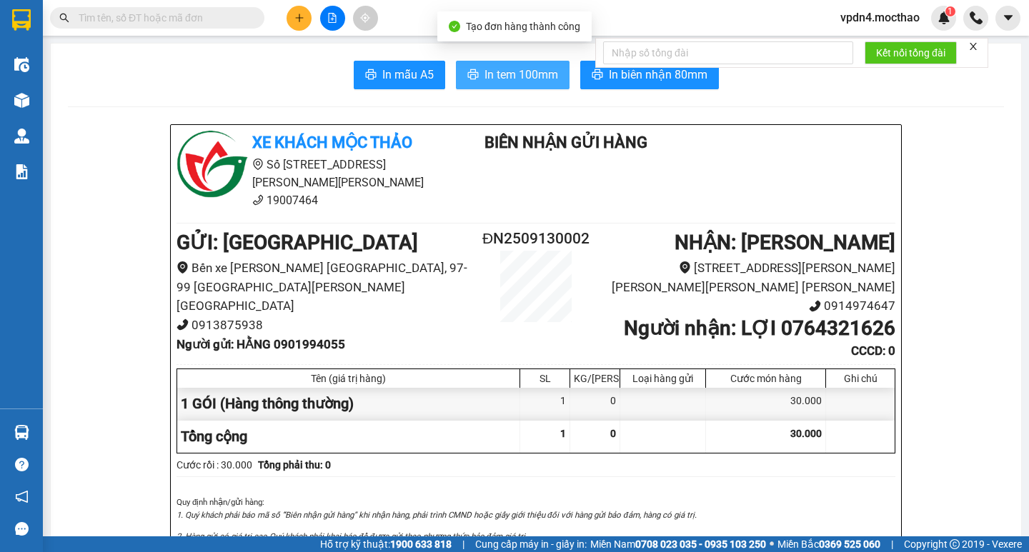
click at [465, 70] on span "In tem 100mm" at bounding box center [521, 75] width 74 height 18
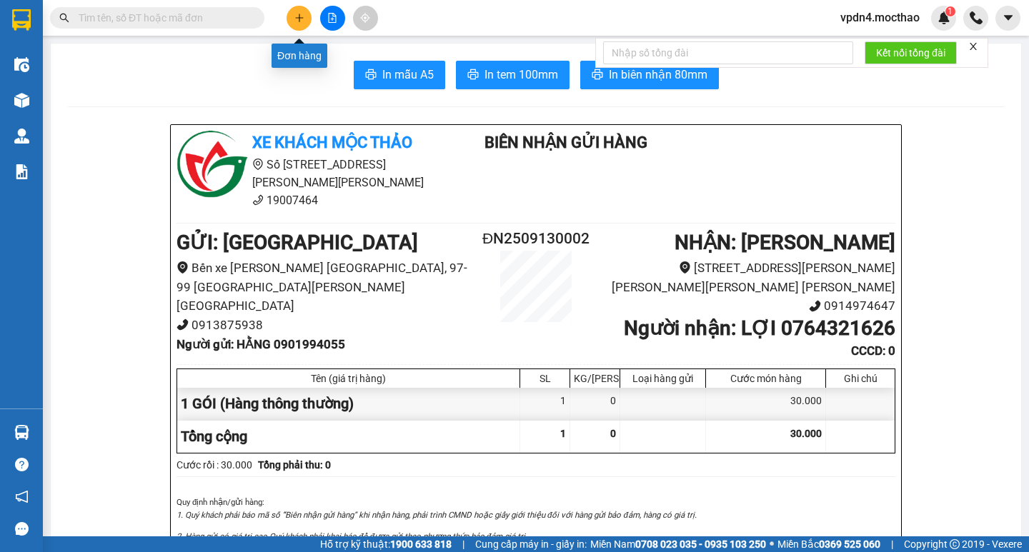
click at [301, 10] on button at bounding box center [299, 18] width 25 height 25
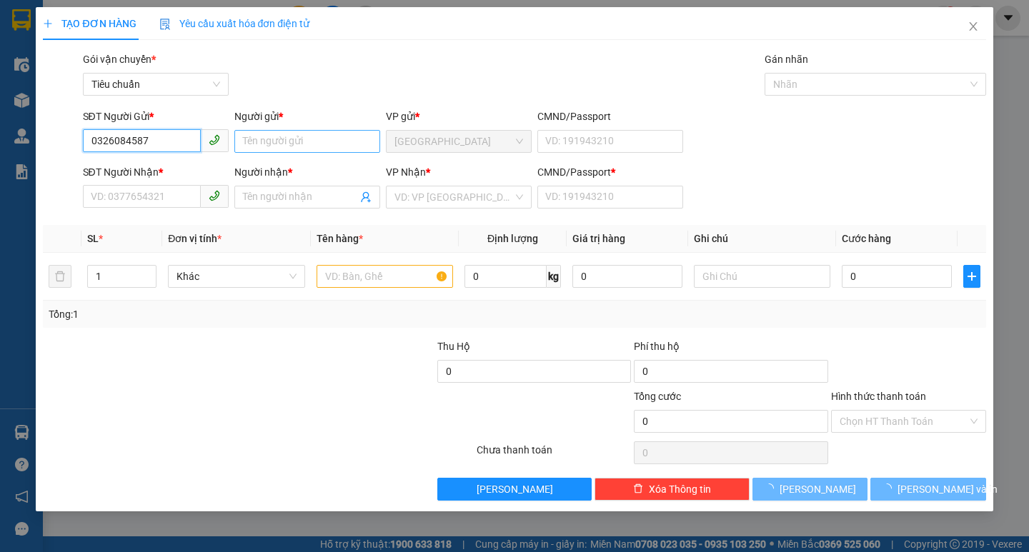
type input "0326084587"
click at [300, 137] on input "Người gửi *" at bounding box center [307, 141] width 146 height 23
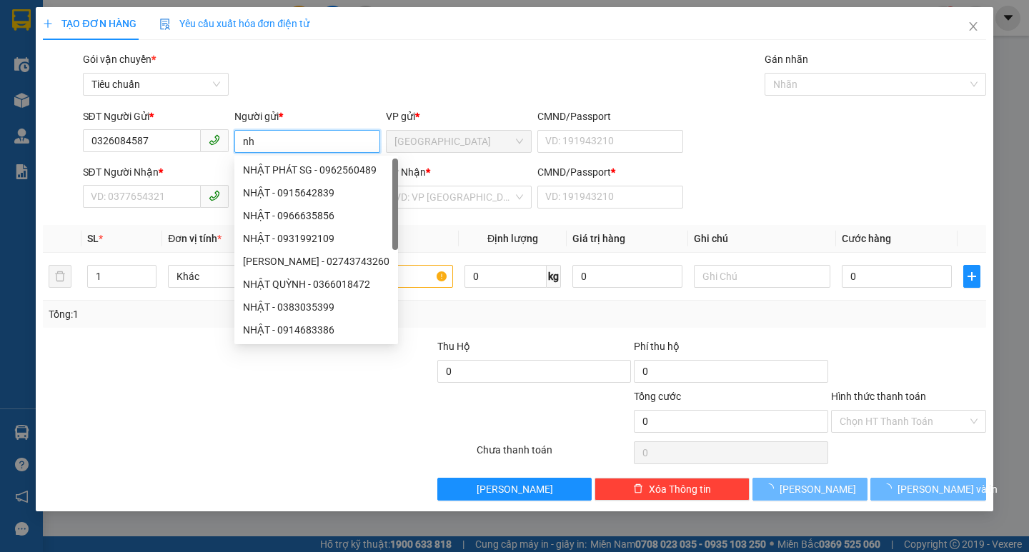
type input "n"
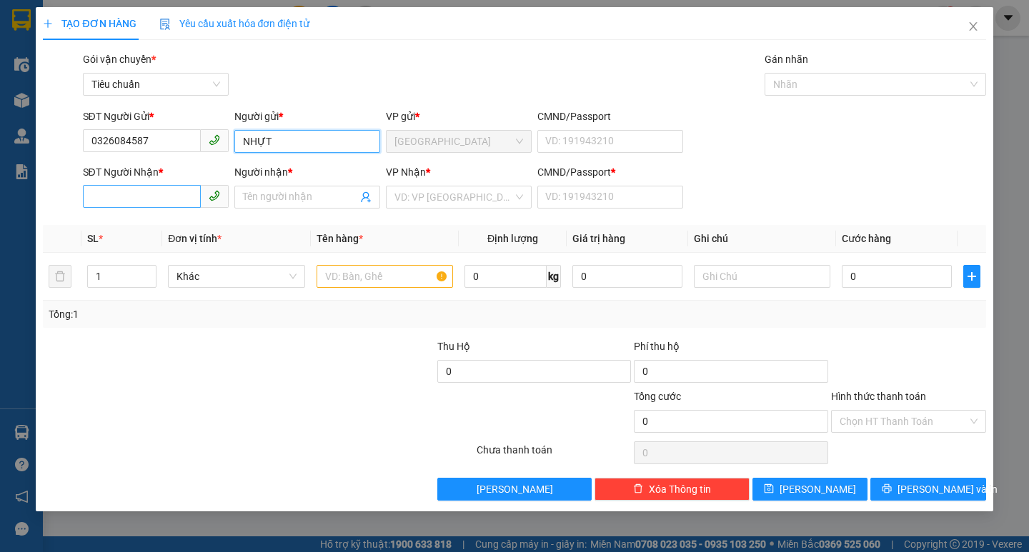
type input "NHỰT"
click at [180, 191] on input "SĐT Người Nhận *" at bounding box center [142, 196] width 118 height 23
type input "0973894137"
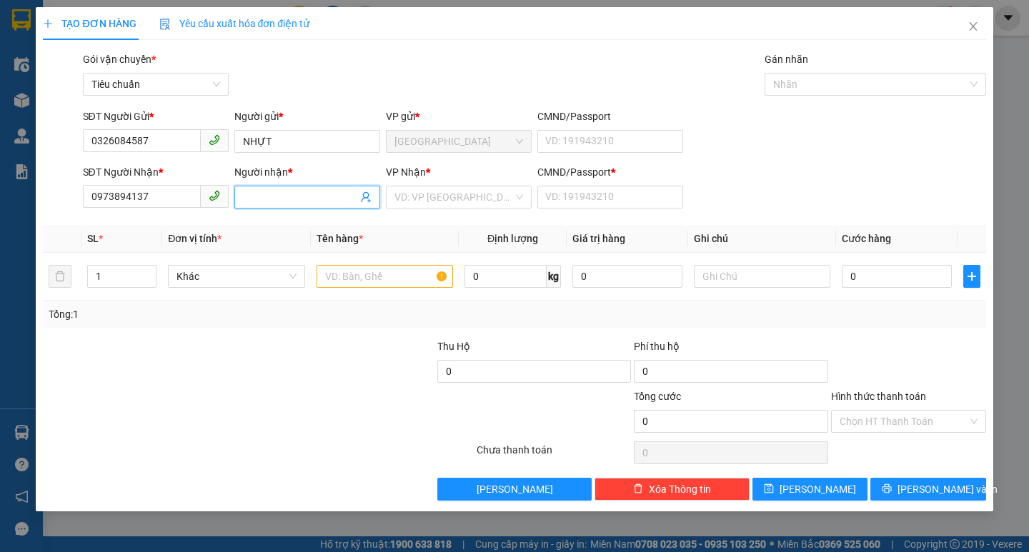
click at [257, 203] on input "Người nhận *" at bounding box center [300, 197] width 114 height 16
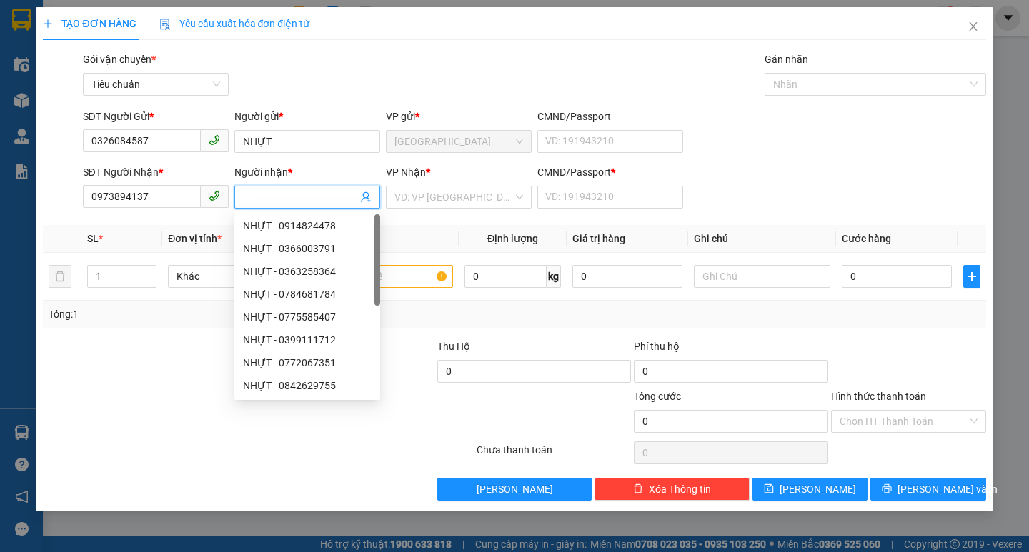
type input "O"
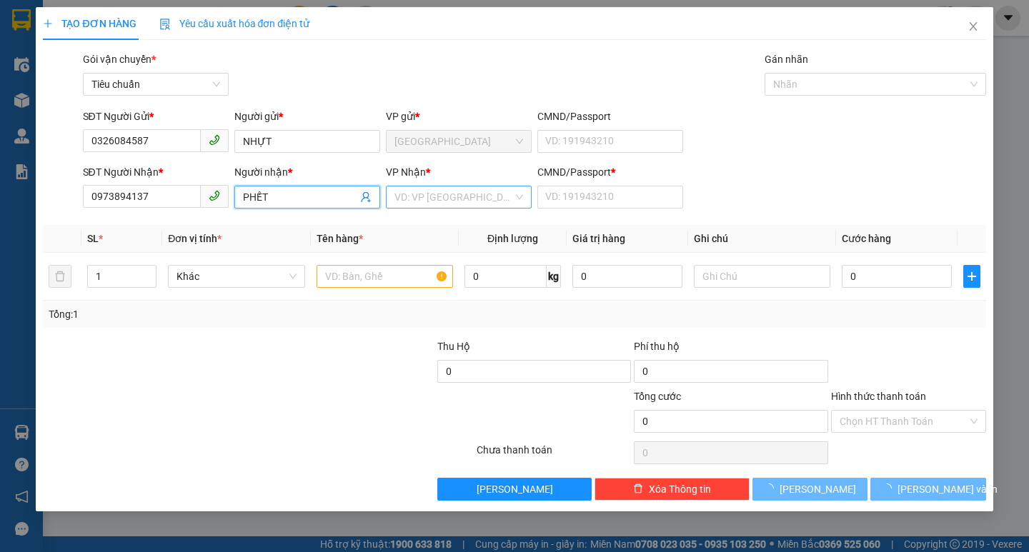
type input "PHẾT"
click at [415, 199] on input "search" at bounding box center [453, 196] width 119 height 21
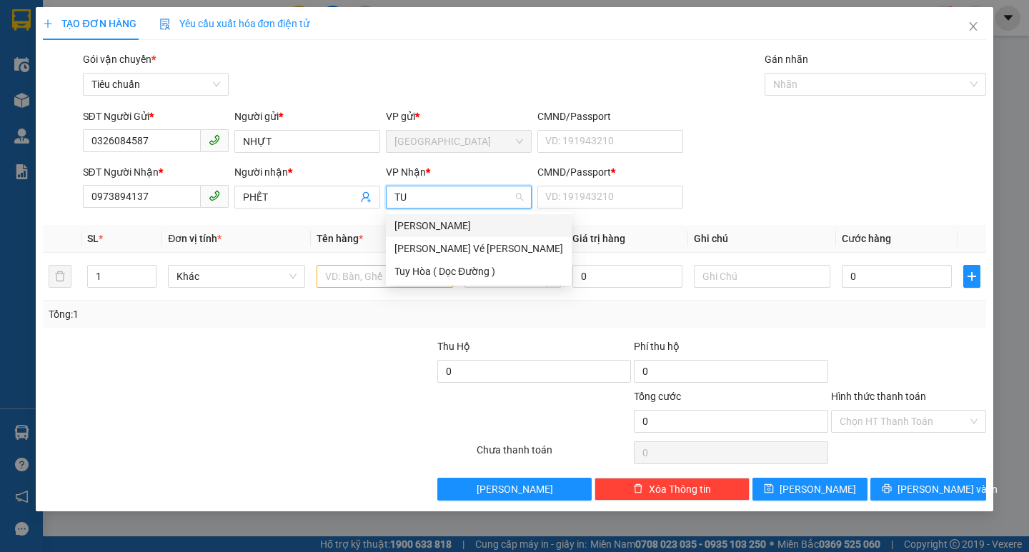
type input "TUY"
click at [421, 226] on div "[PERSON_NAME]" at bounding box center [478, 226] width 169 height 16
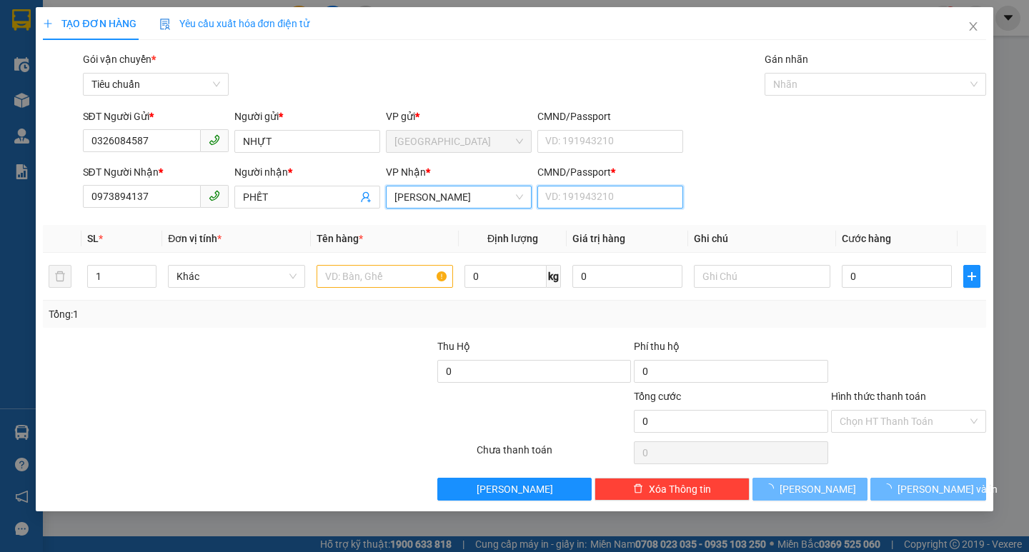
click at [465, 202] on input "CMND/Passport *" at bounding box center [610, 197] width 146 height 23
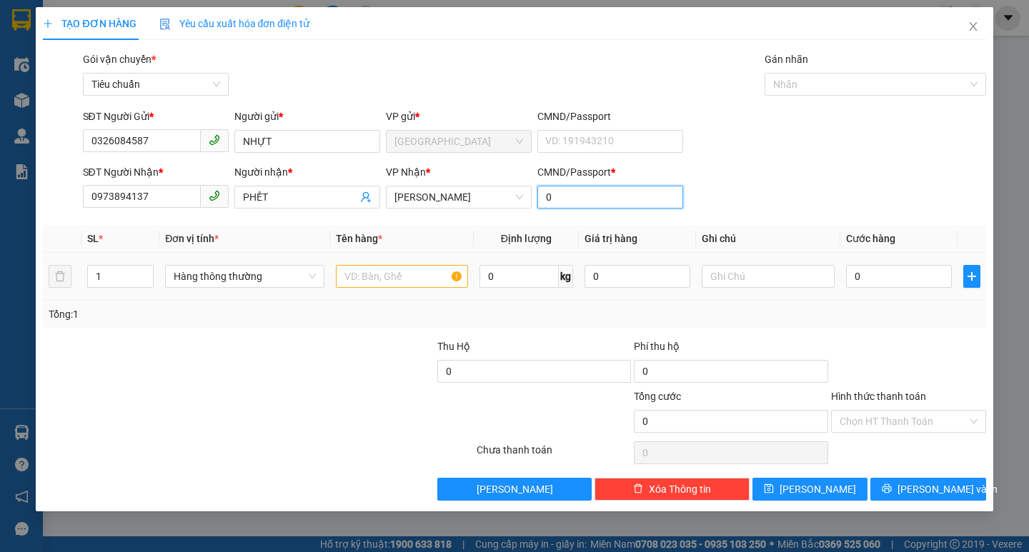
type input "0"
click at [385, 267] on input "text" at bounding box center [402, 276] width 132 height 23
type input "1 CẶP LAPTOP"
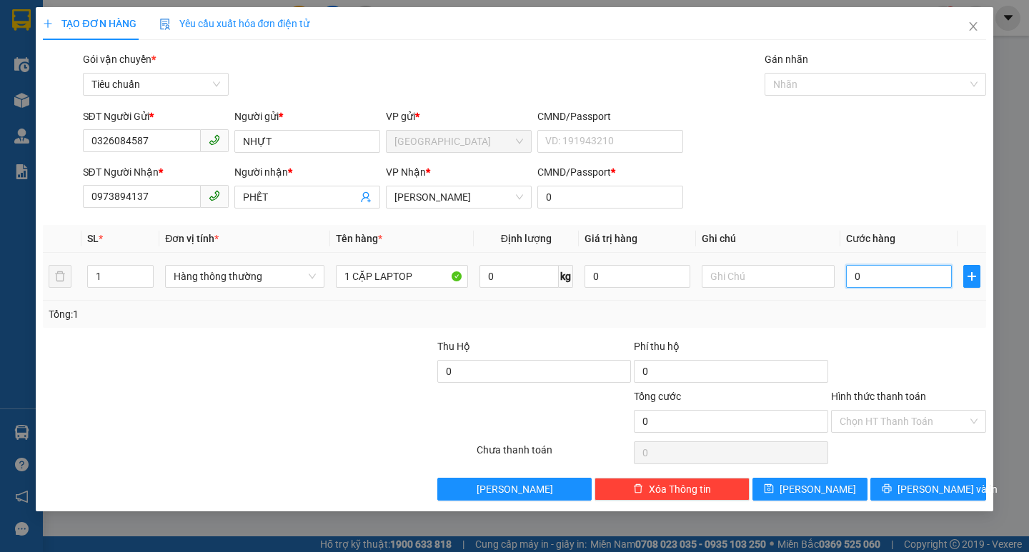
click at [465, 281] on input "0" at bounding box center [899, 276] width 106 height 23
type input "1"
type input "10"
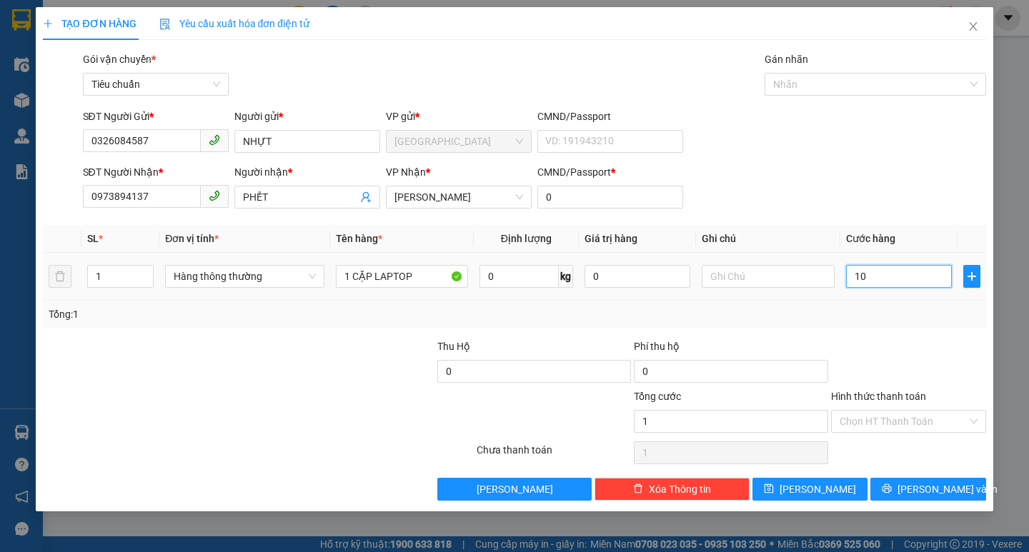
type input "10"
type input "100"
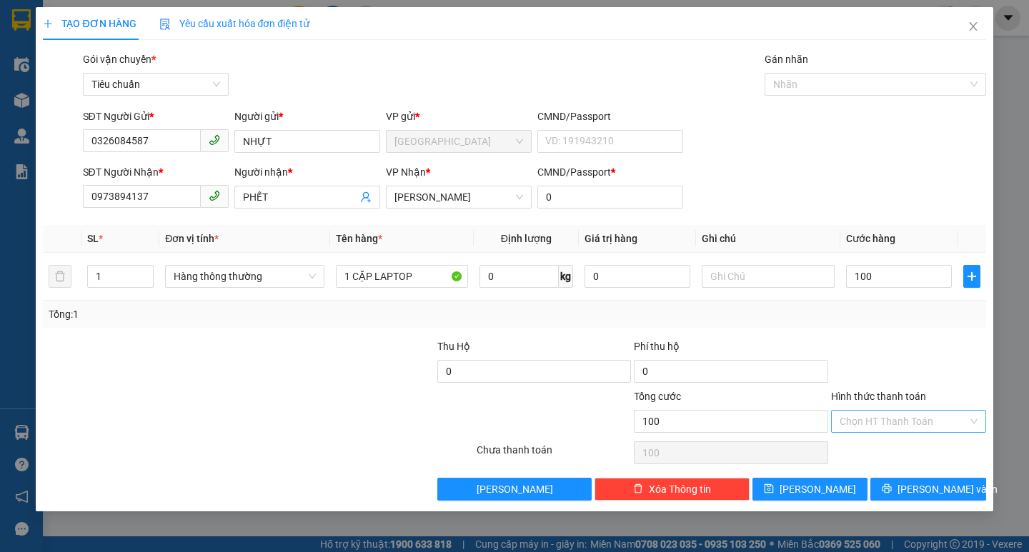
type input "100.000"
click at [465, 294] on input "Hình thức thanh toán" at bounding box center [904, 421] width 128 height 21
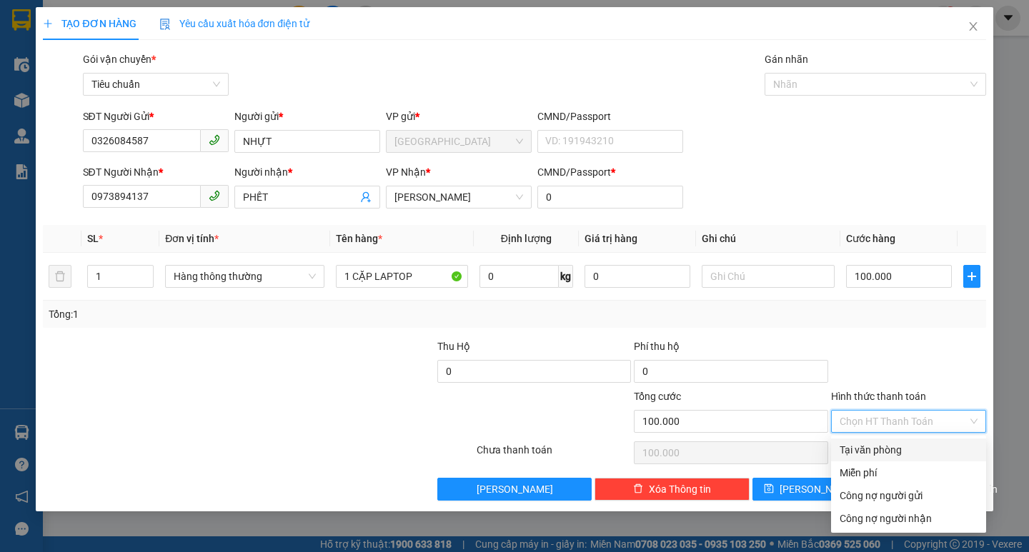
click at [465, 294] on div "Tại văn phòng" at bounding box center [909, 450] width 138 height 16
type input "0"
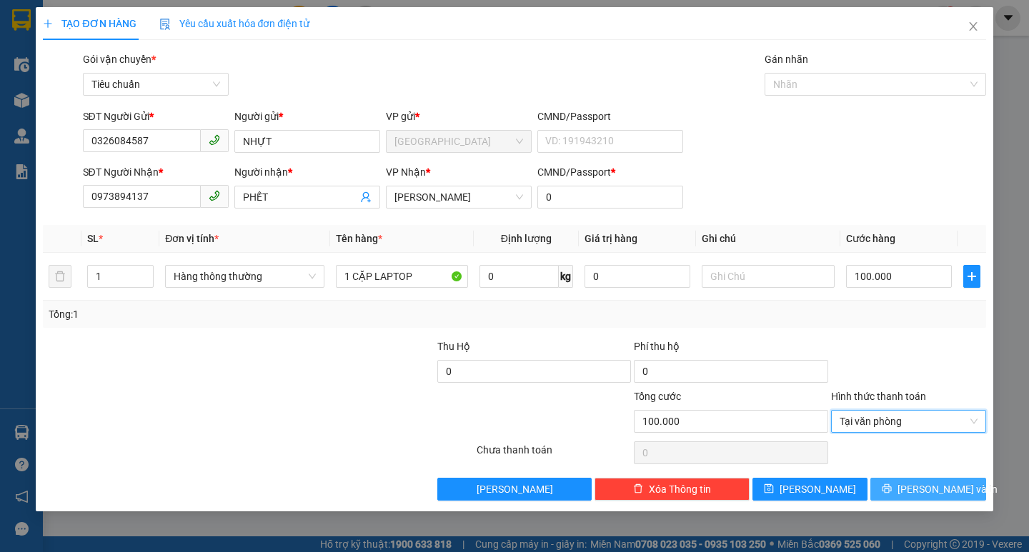
click at [465, 294] on span "[PERSON_NAME] và In" at bounding box center [947, 490] width 100 height 16
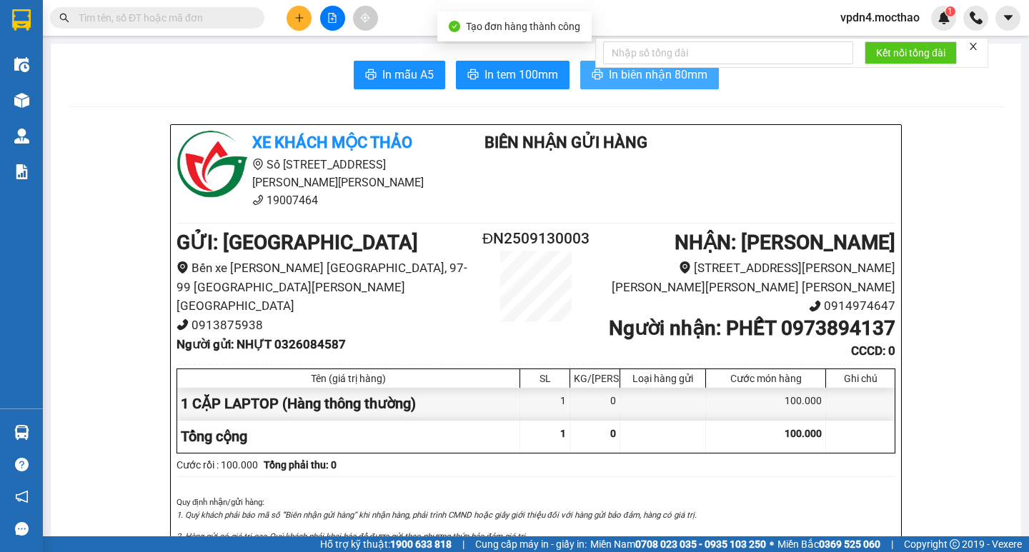
click at [465, 86] on button "In biên nhận 80mm" at bounding box center [649, 75] width 139 height 29
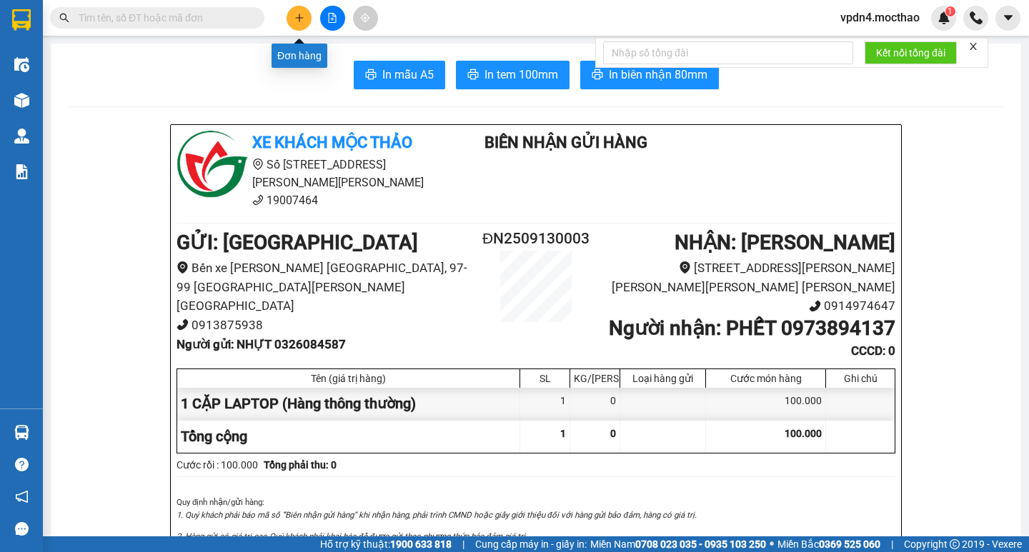
click at [298, 26] on button at bounding box center [299, 18] width 25 height 25
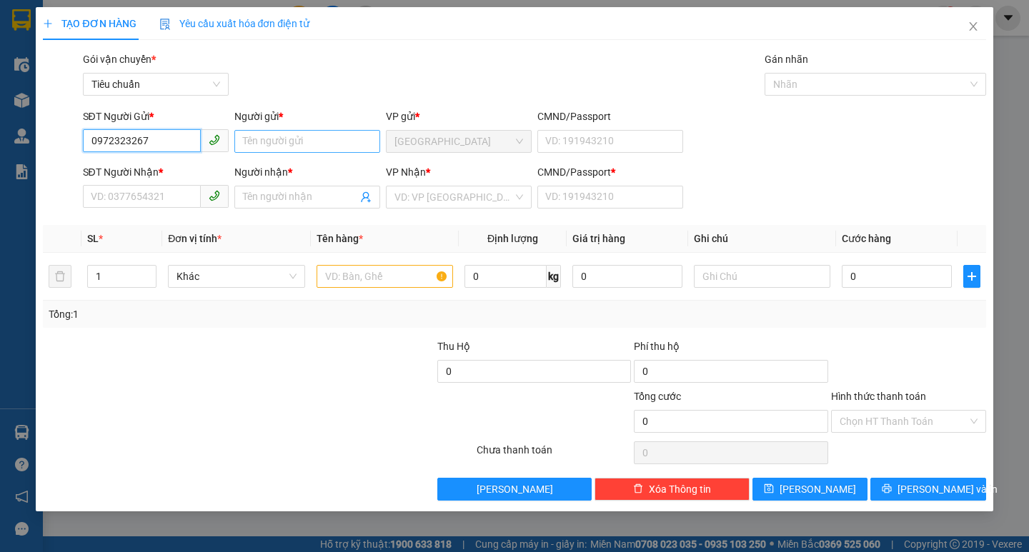
type input "0972323267"
click at [261, 142] on input "Người gửi *" at bounding box center [307, 141] width 146 height 23
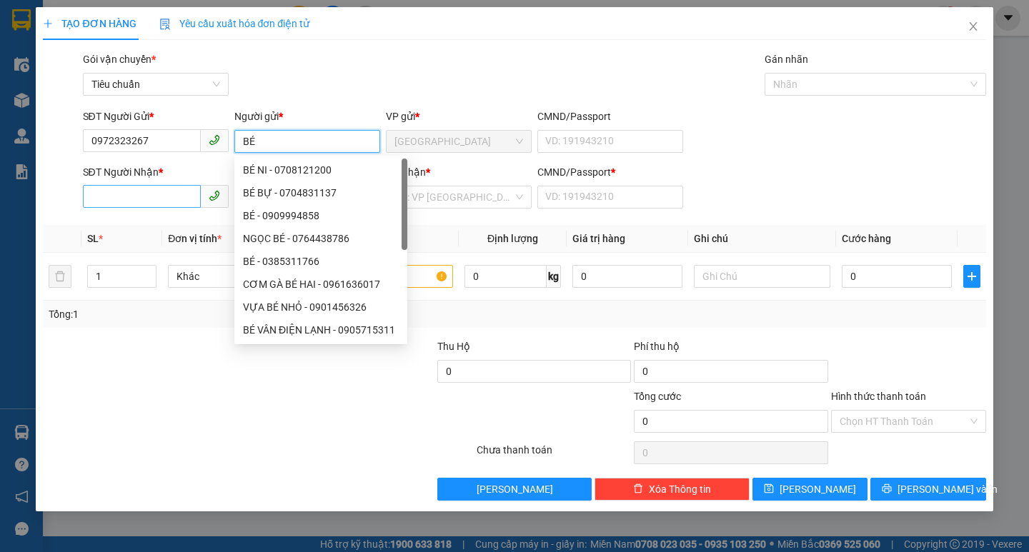
type input "BÉ"
click at [166, 190] on input "SĐT Người Nhận *" at bounding box center [142, 196] width 118 height 23
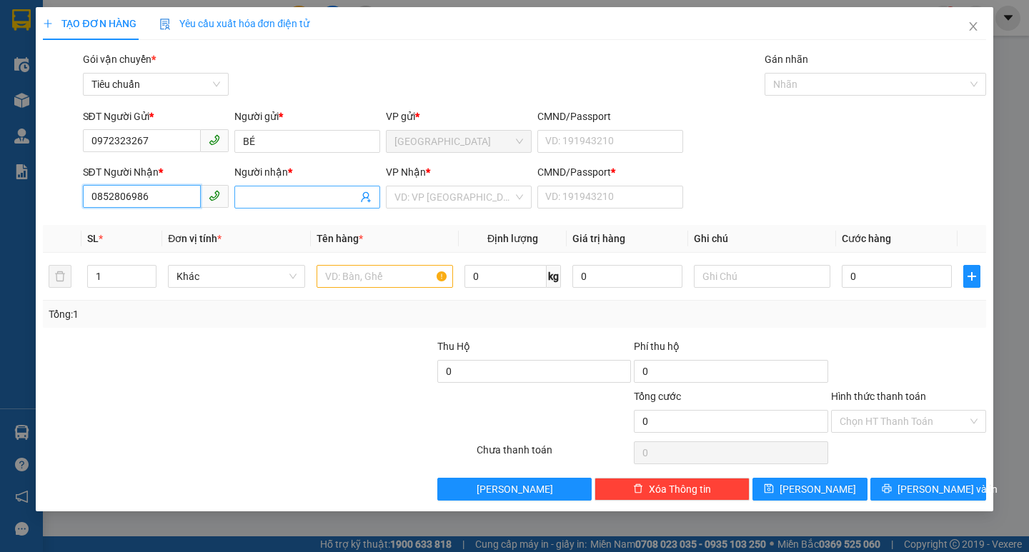
type input "0852806986"
click at [259, 197] on input "Người nhận *" at bounding box center [300, 197] width 114 height 16
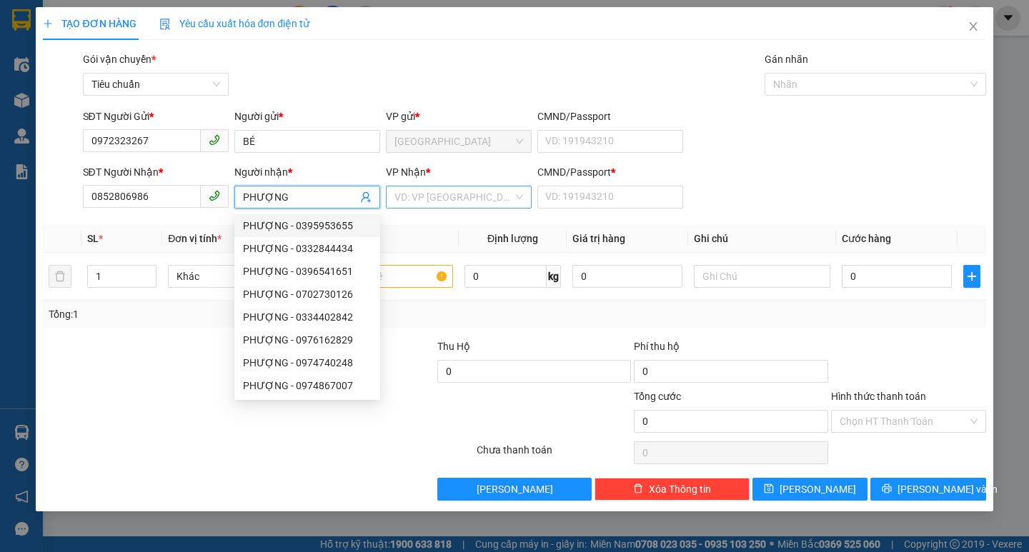
type input "PHƯỢNG"
click at [437, 199] on input "search" at bounding box center [453, 196] width 119 height 21
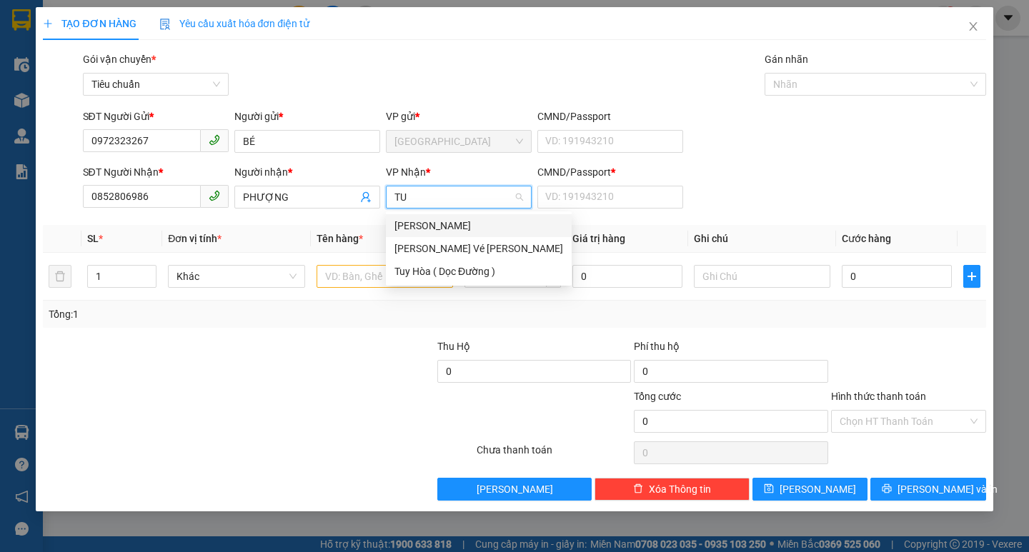
type input "TUY"
click at [439, 226] on div "[PERSON_NAME]" at bounding box center [478, 226] width 169 height 16
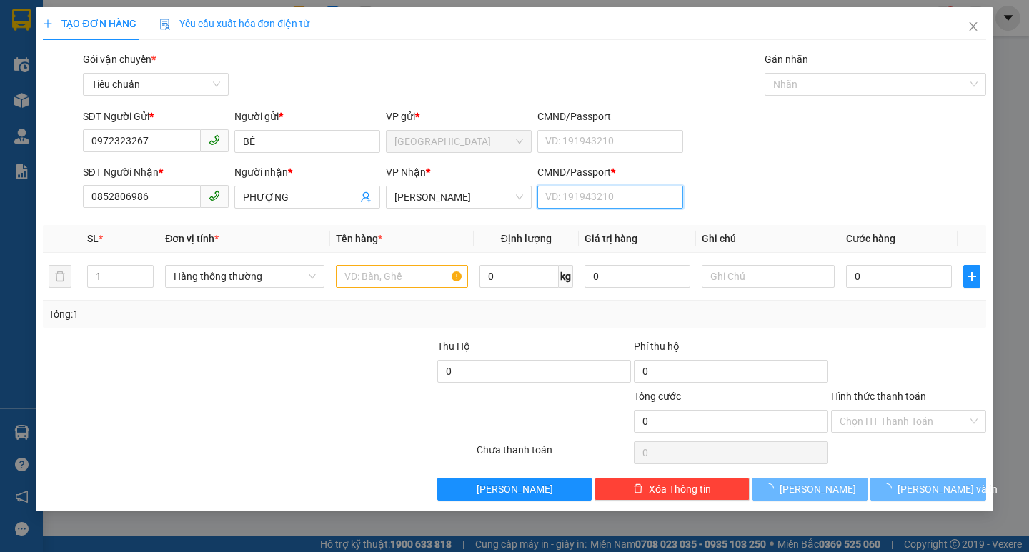
click at [465, 205] on input "CMND/Passport *" at bounding box center [610, 197] width 146 height 23
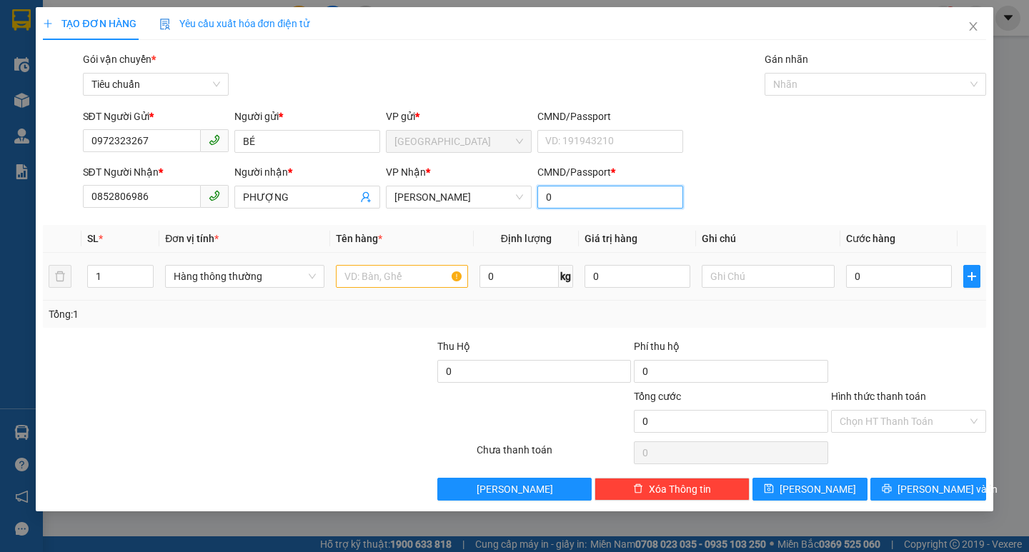
type input "0"
click at [362, 270] on input "text" at bounding box center [402, 276] width 132 height 23
type input "1 TX"
click at [465, 285] on input "0" at bounding box center [899, 276] width 106 height 23
type input "5"
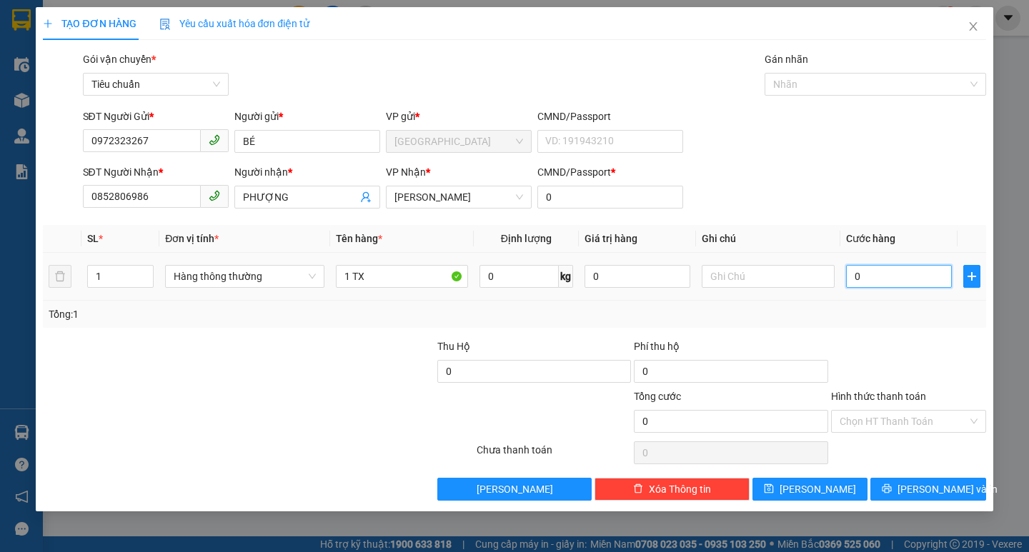
type input "5"
type input "50"
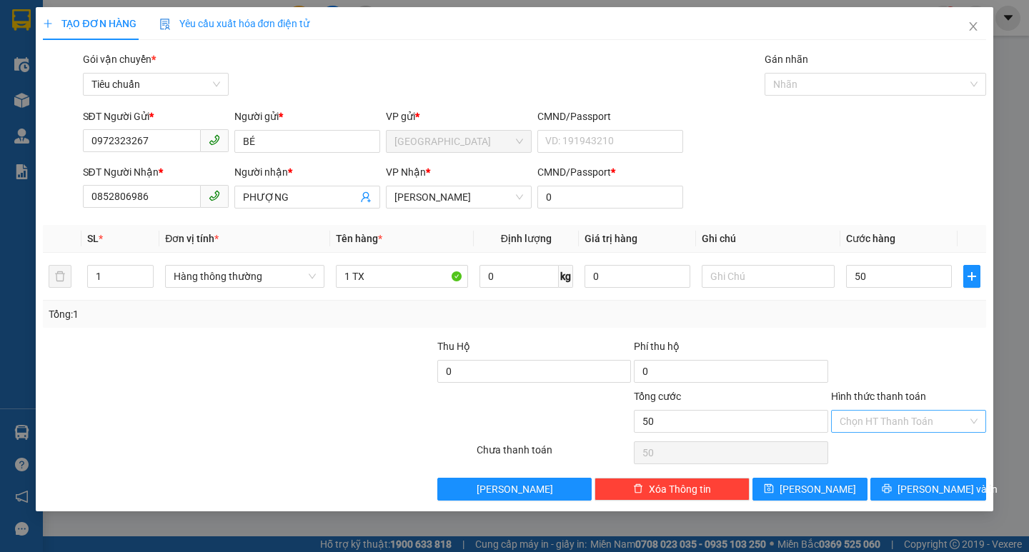
type input "50.000"
click at [465, 294] on input "Hình thức thanh toán" at bounding box center [904, 421] width 128 height 21
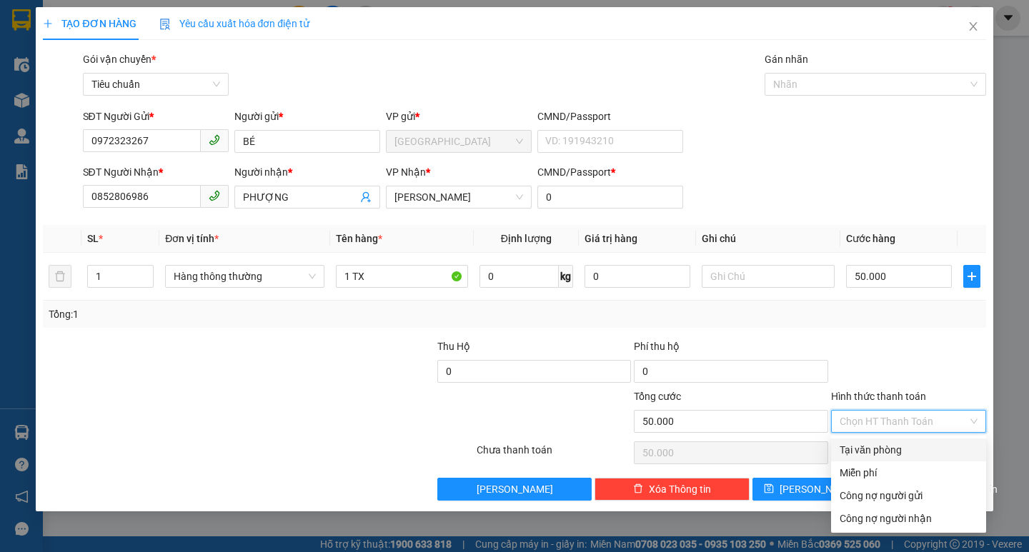
click at [465, 294] on div "Tại văn phòng" at bounding box center [908, 450] width 155 height 23
type input "0"
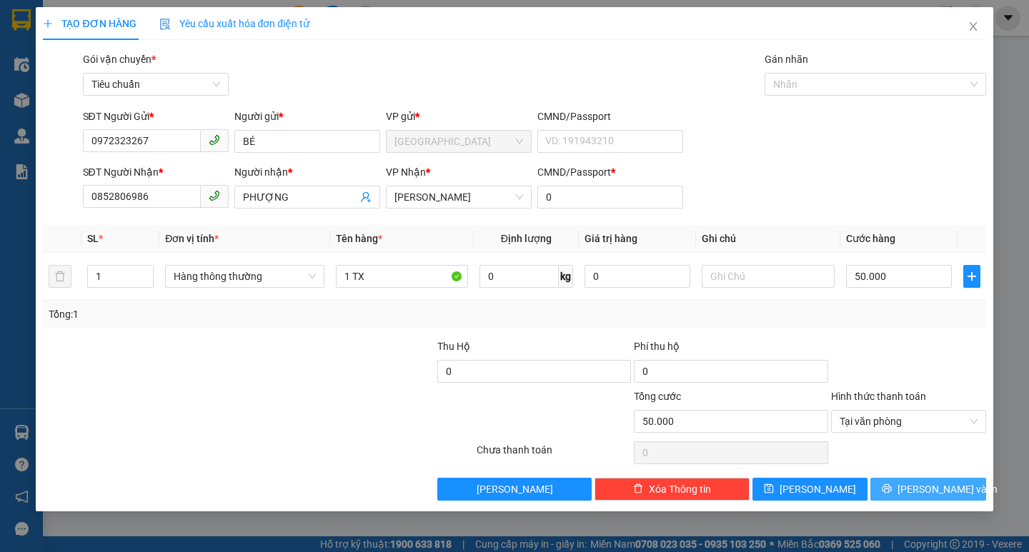
click at [465, 294] on span "[PERSON_NAME] và In" at bounding box center [947, 490] width 100 height 16
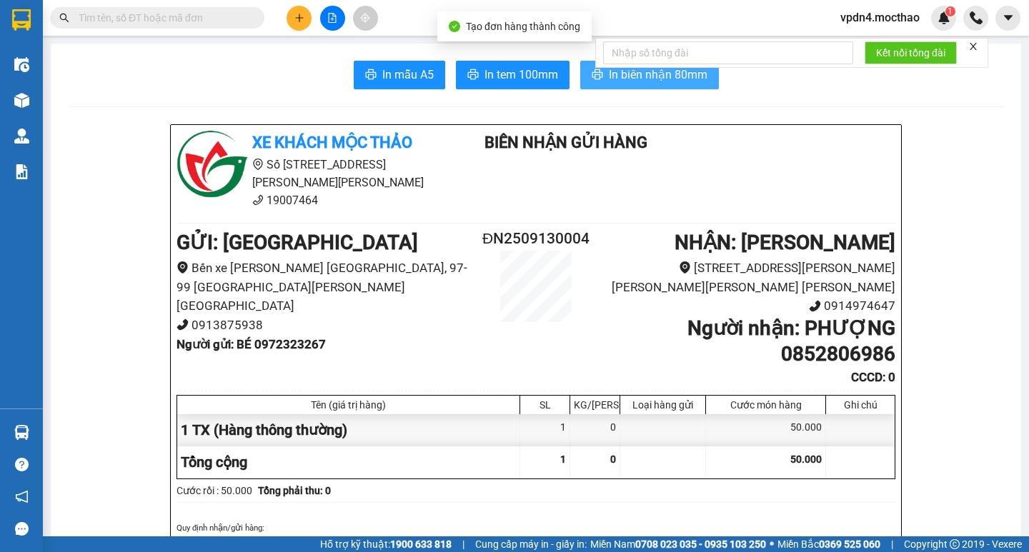
click at [465, 82] on span "In biên nhận 80mm" at bounding box center [658, 75] width 99 height 18
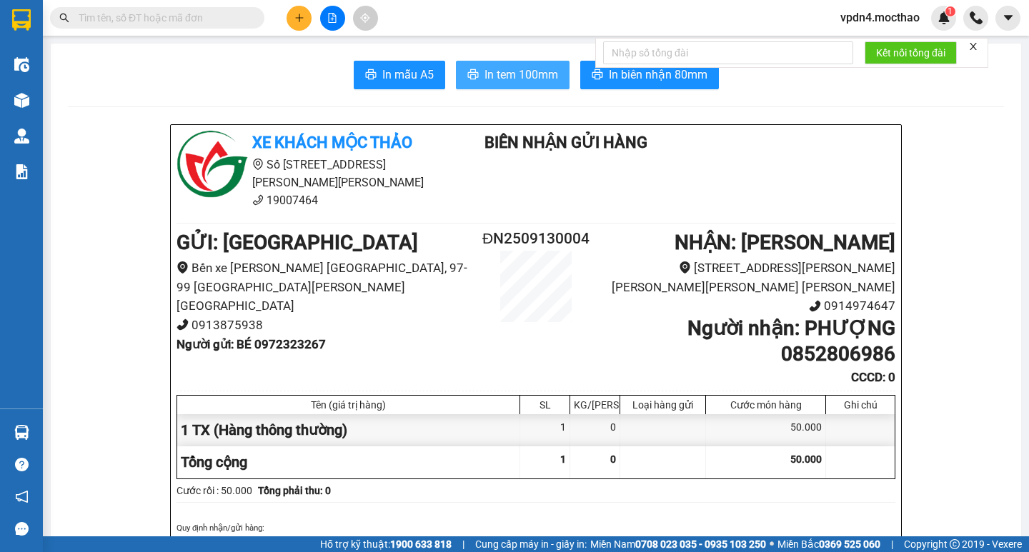
click at [465, 75] on span "In tem 100mm" at bounding box center [521, 75] width 74 height 18
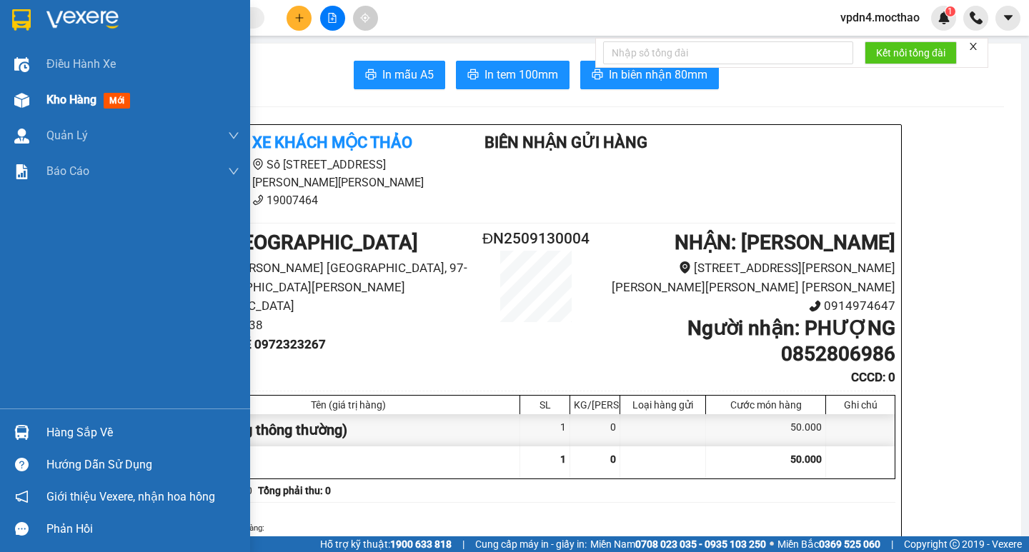
click at [59, 97] on span "Kho hàng" at bounding box center [71, 100] width 50 height 14
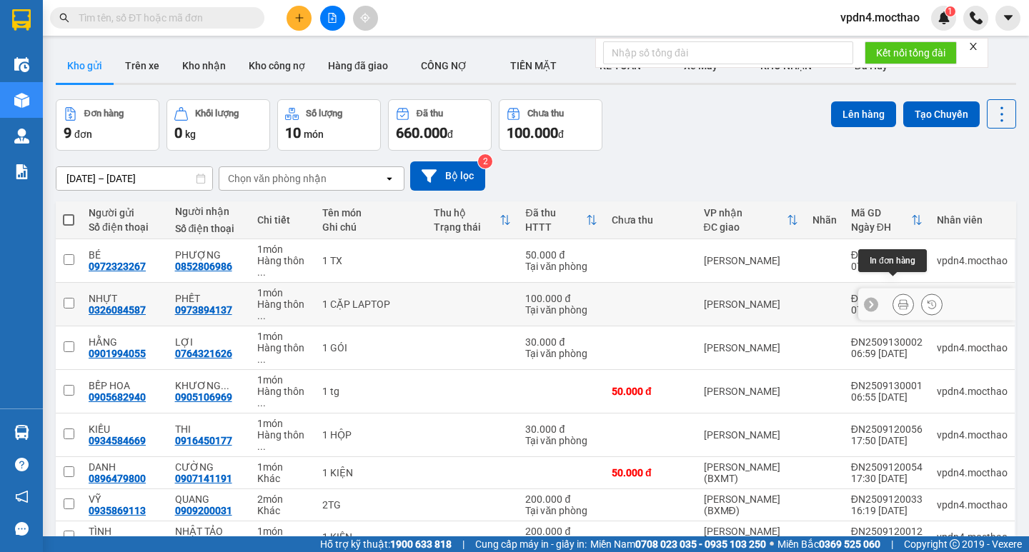
click at [465, 294] on icon at bounding box center [903, 304] width 10 height 10
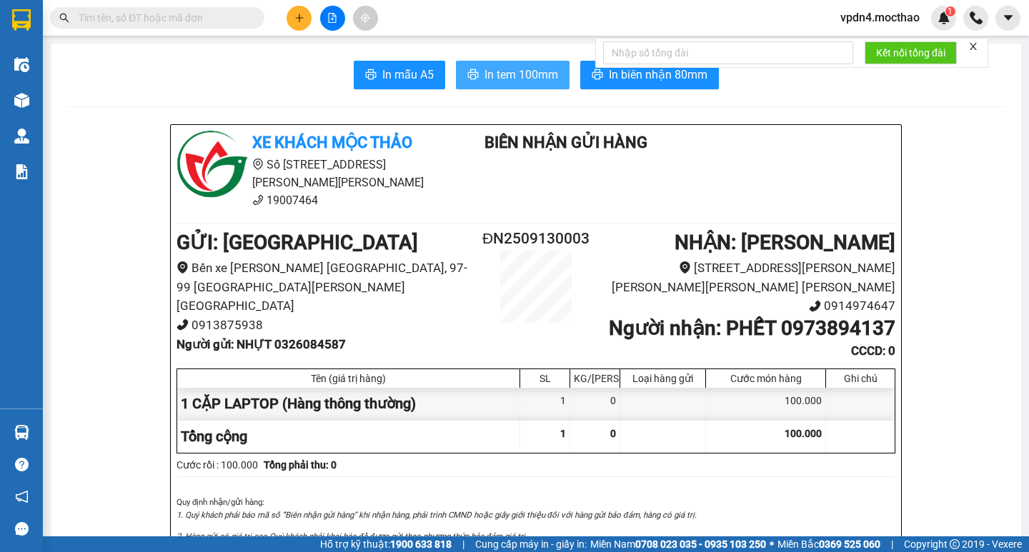
click at [465, 69] on span "In tem 100mm" at bounding box center [521, 75] width 74 height 18
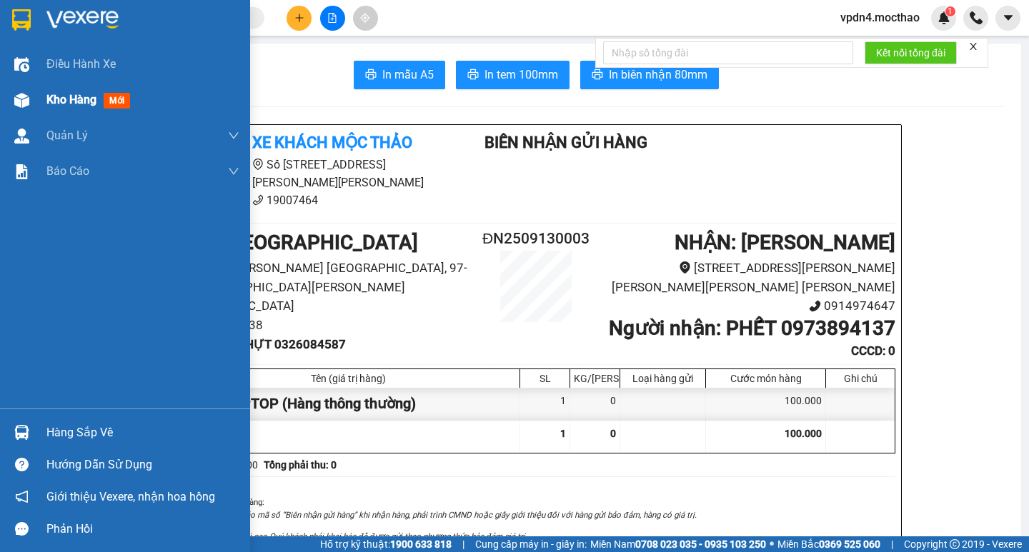
click at [59, 96] on span "Kho hàng" at bounding box center [71, 100] width 50 height 14
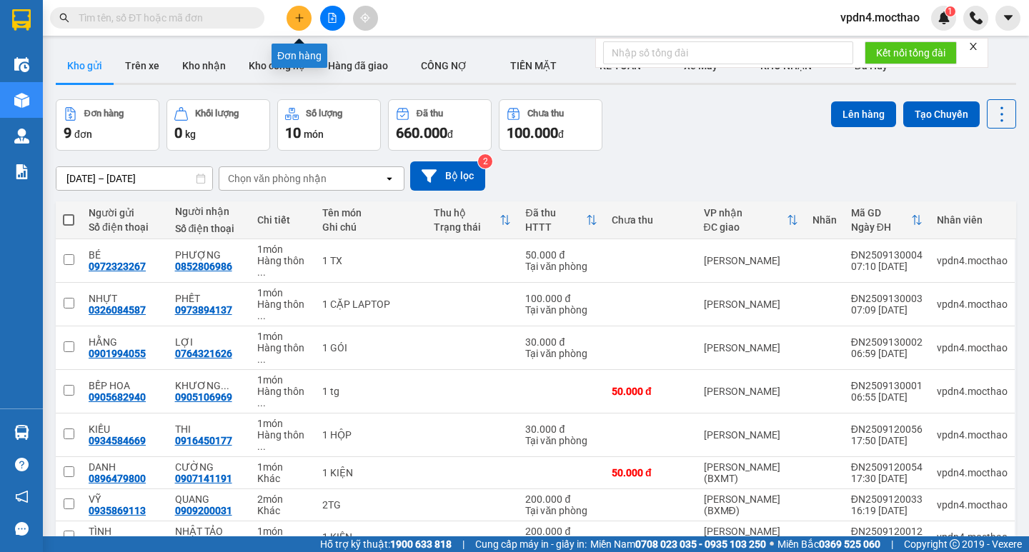
click at [299, 21] on icon "plus" at bounding box center [299, 18] width 1 height 8
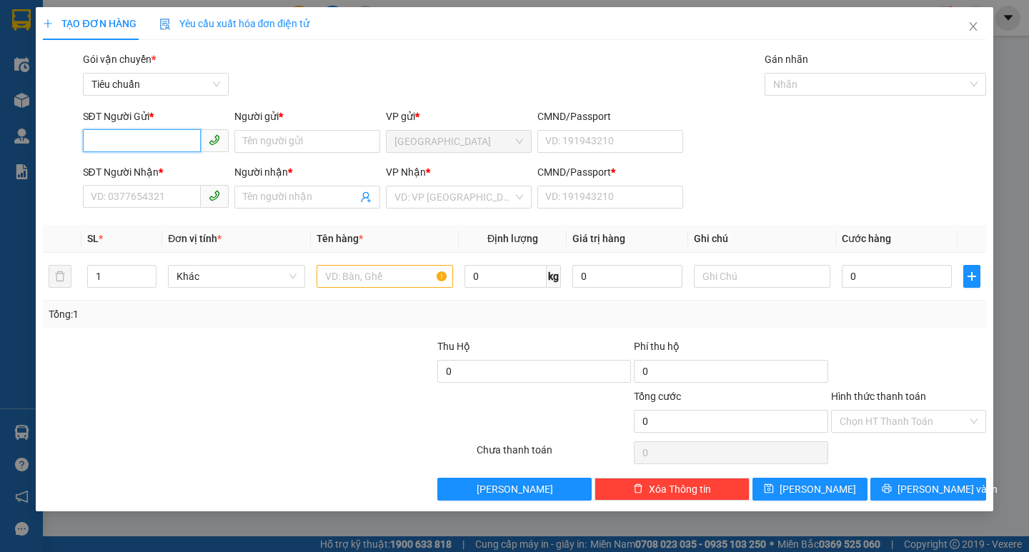
click at [166, 143] on input "SĐT Người Gửi *" at bounding box center [142, 140] width 118 height 23
type input "0912669513"
click at [254, 142] on input "Người gửi *" at bounding box center [307, 141] width 146 height 23
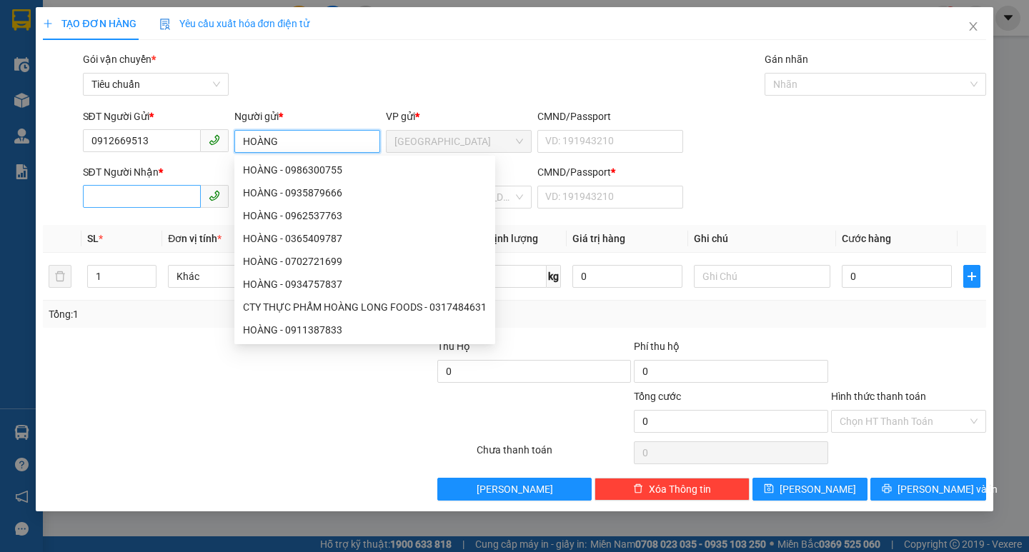
type input "HOÀNG"
click at [160, 199] on input "SĐT Người Nhận *" at bounding box center [142, 196] width 118 height 23
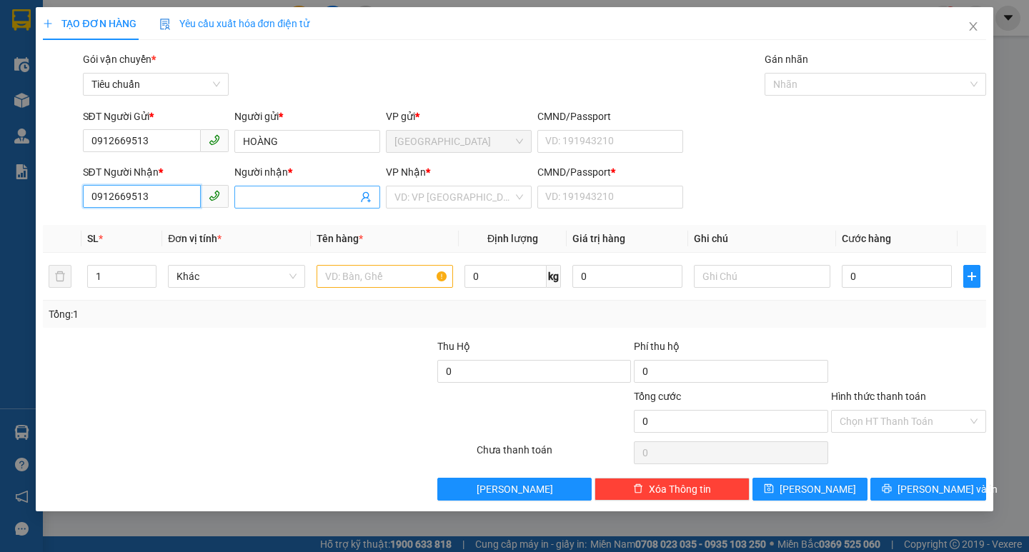
type input "0912669513"
click at [261, 199] on input "Người nhận *" at bounding box center [300, 197] width 114 height 16
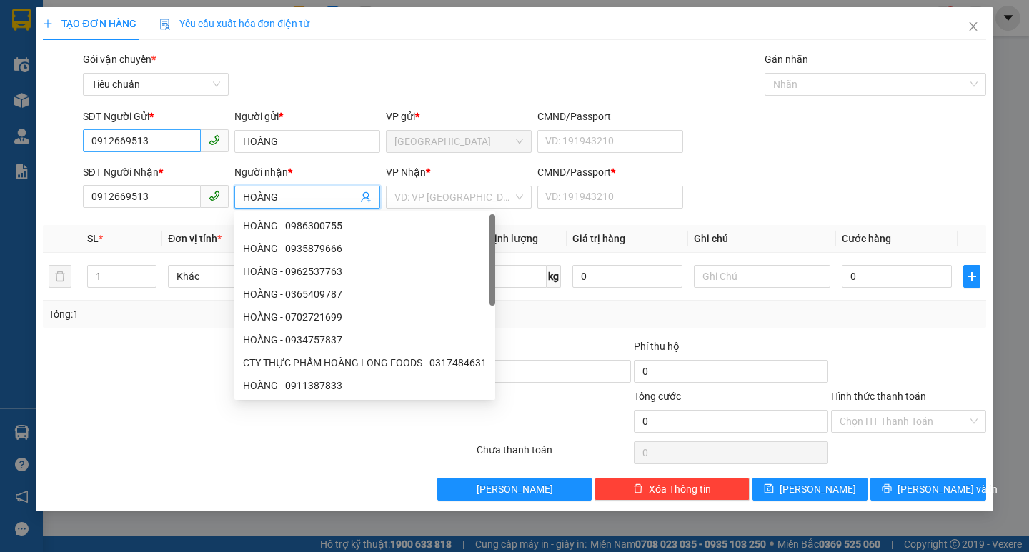
type input "HOÀNG"
click at [184, 149] on input "0912669513" at bounding box center [142, 140] width 118 height 23
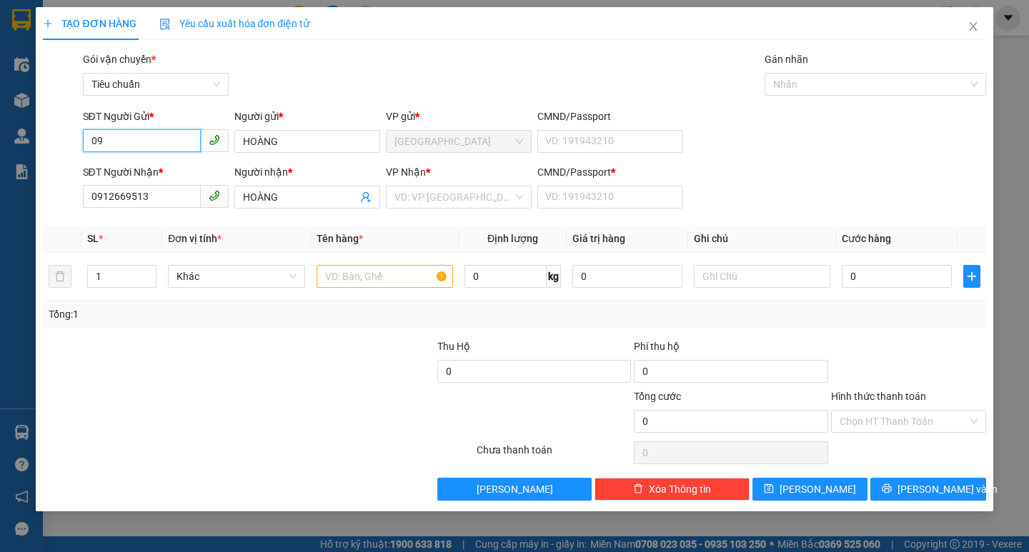
type input "0"
type input "0965225739"
click at [299, 140] on input "HOÀNG" at bounding box center [307, 141] width 146 height 23
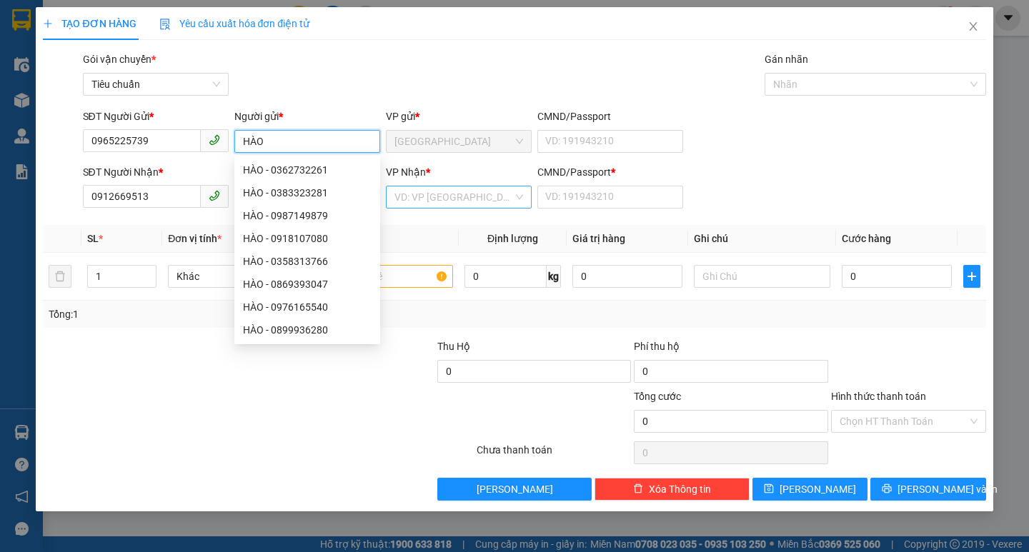
type input "HÀO"
click at [415, 204] on input "search" at bounding box center [453, 196] width 119 height 21
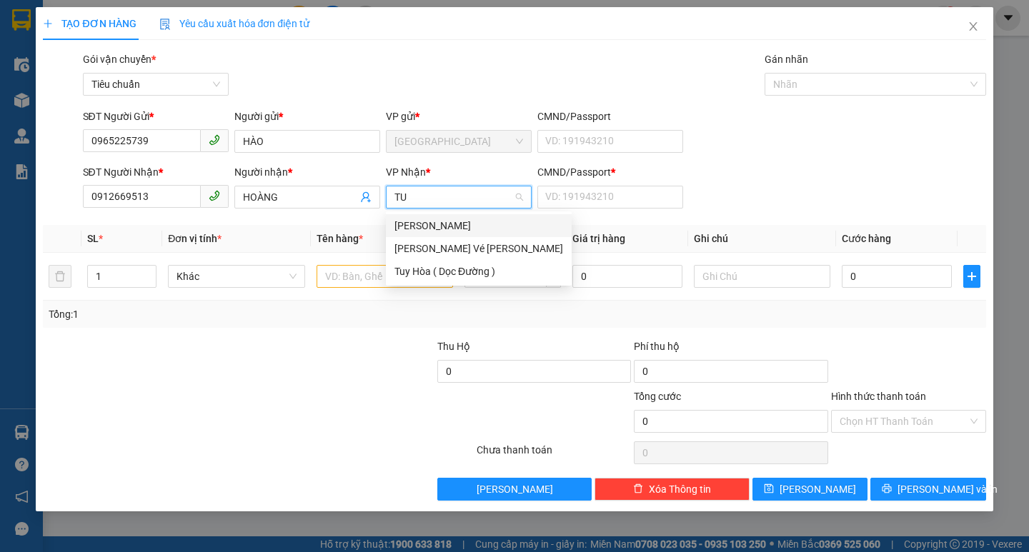
type input "TUY"
click at [419, 219] on div "[PERSON_NAME]" at bounding box center [478, 226] width 169 height 16
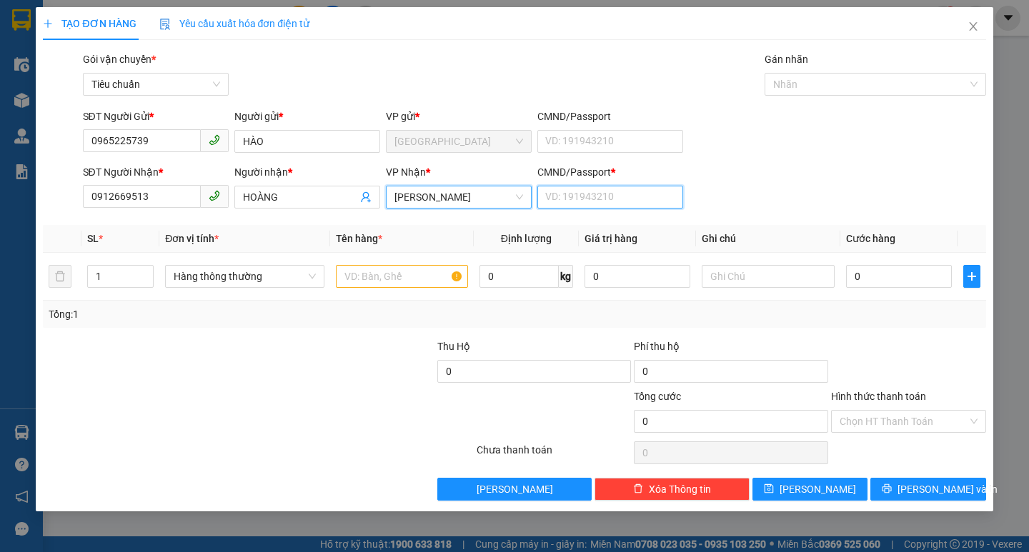
click at [465, 193] on input "CMND/Passport *" at bounding box center [610, 197] width 146 height 23
type input "0"
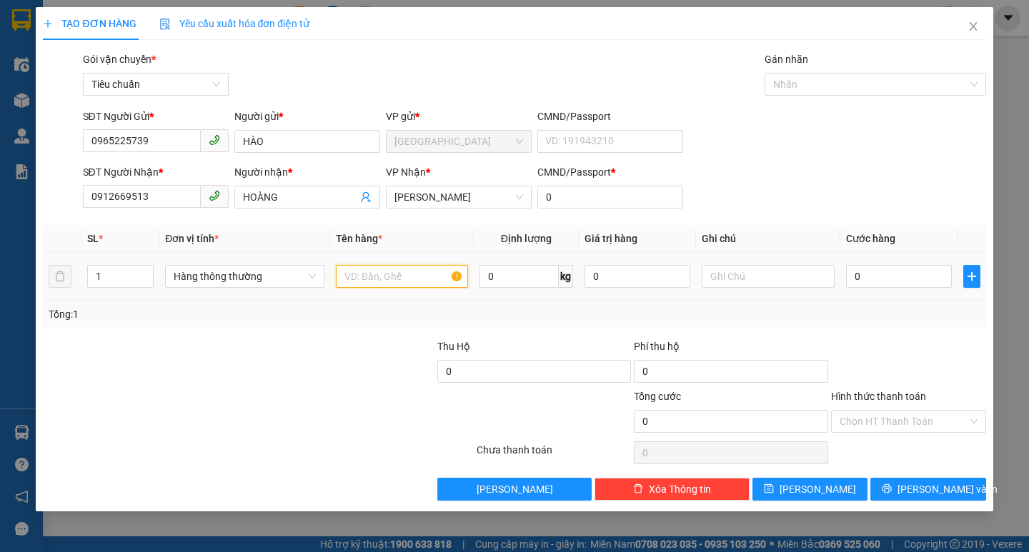
click at [404, 272] on input "text" at bounding box center [402, 276] width 132 height 23
type input "1 CẶP"
click at [465, 281] on input "0" at bounding box center [899, 276] width 106 height 23
type input "4"
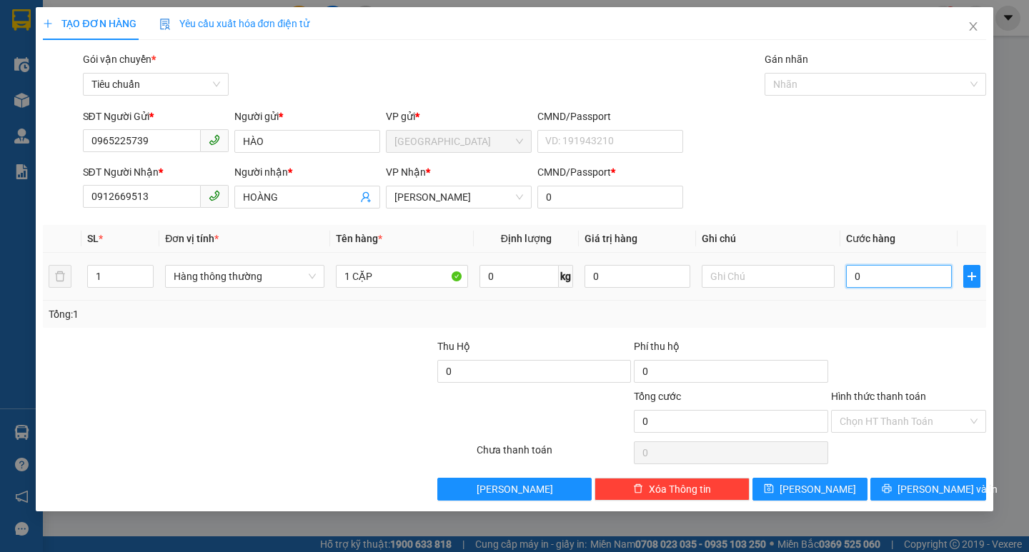
type input "4"
type input "40"
type input "40.000"
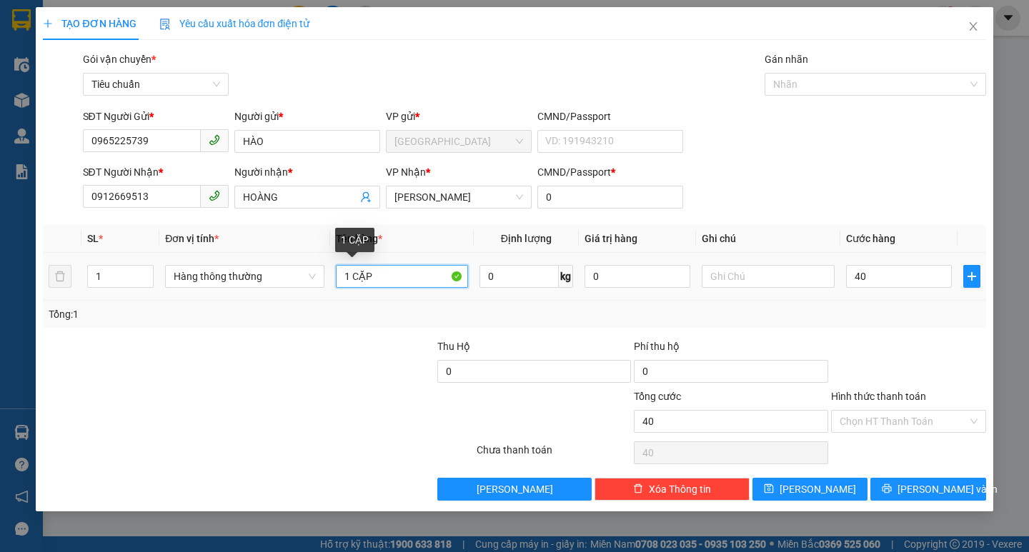
type input "40.000"
click at [387, 279] on input "1 CẶP" at bounding box center [402, 276] width 132 height 23
type input "1 BALO"
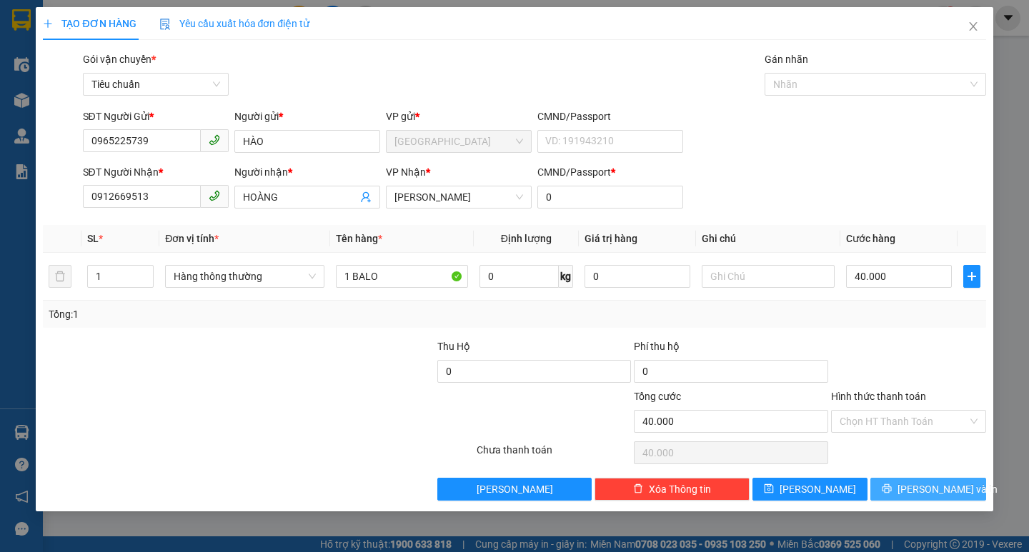
click at [465, 294] on span "[PERSON_NAME] và In" at bounding box center [947, 490] width 100 height 16
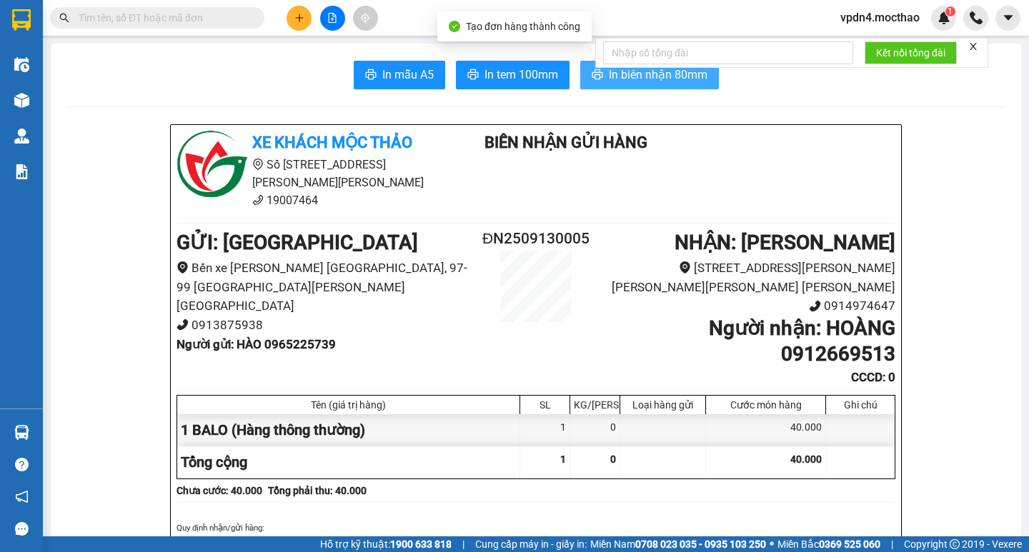
click at [465, 81] on span "In biên nhận 80mm" at bounding box center [658, 75] width 99 height 18
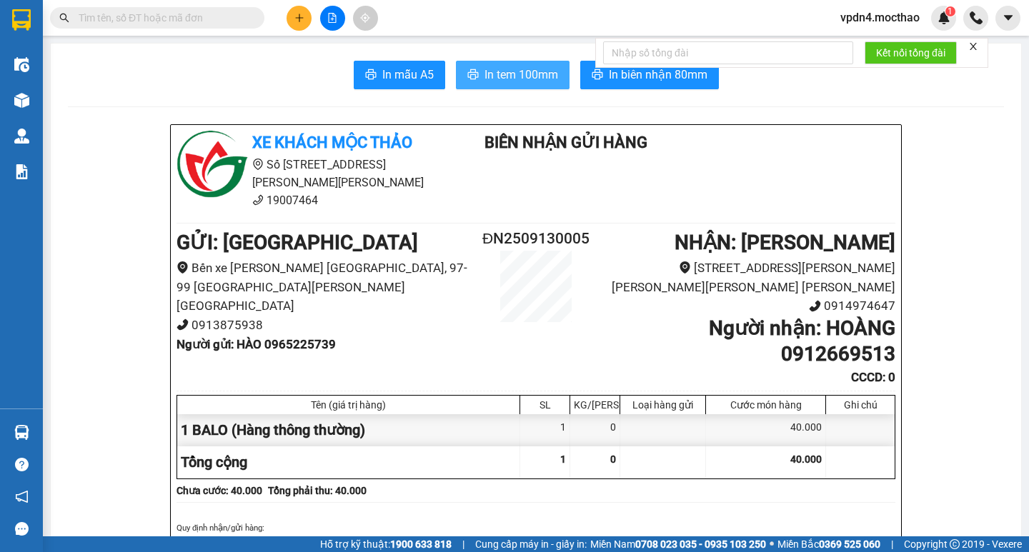
click at [465, 82] on span "In tem 100mm" at bounding box center [521, 75] width 74 height 18
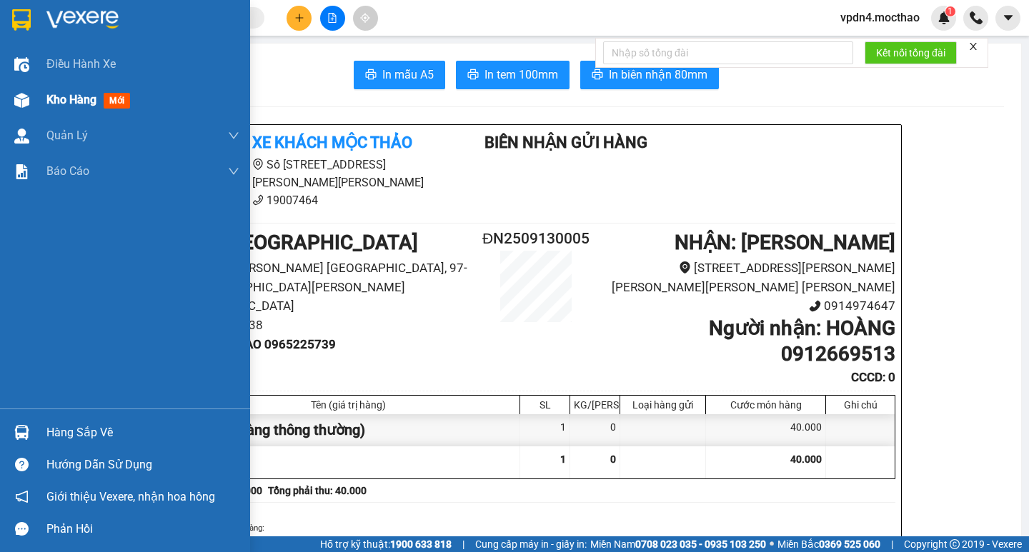
click at [54, 99] on span "Kho hàng" at bounding box center [71, 100] width 50 height 14
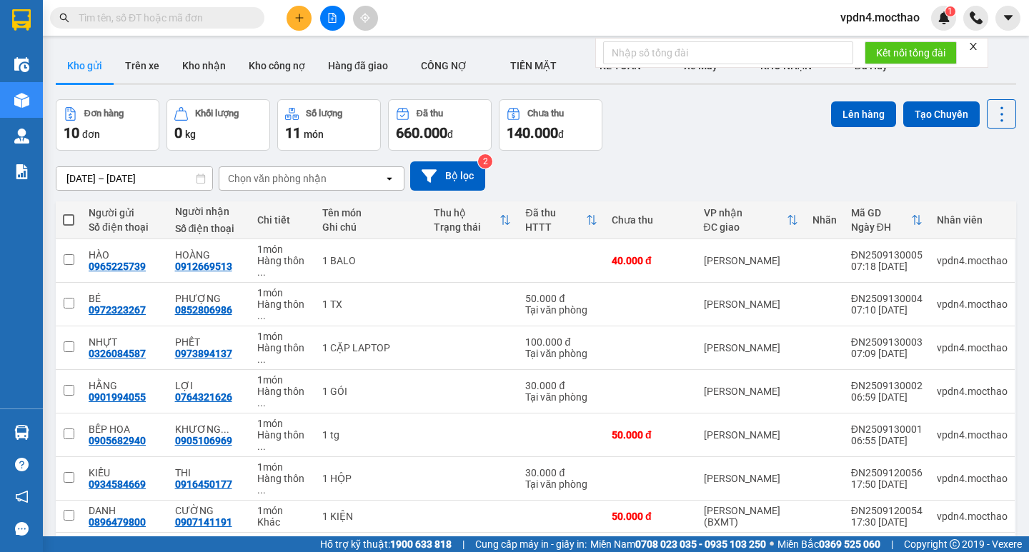
click at [71, 218] on span at bounding box center [68, 219] width 11 height 11
click at [69, 213] on input "checkbox" at bounding box center [69, 213] width 0 height 0
checkbox input "true"
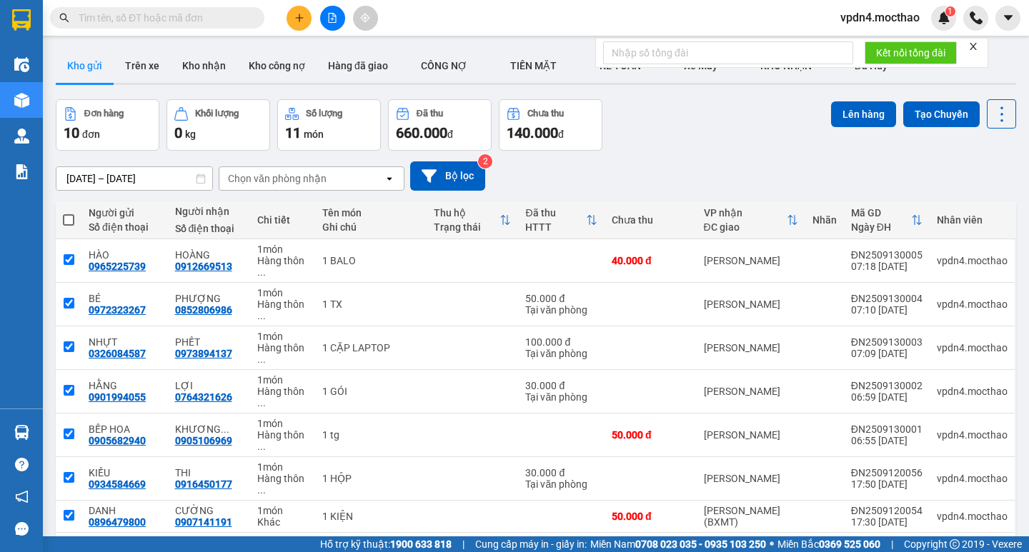
checkbox input "true"
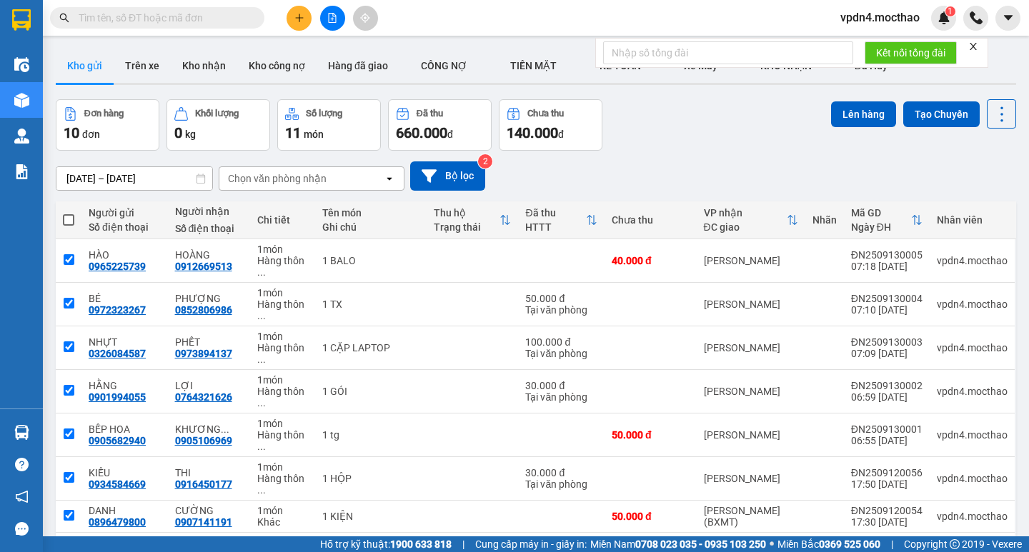
checkbox input "true"
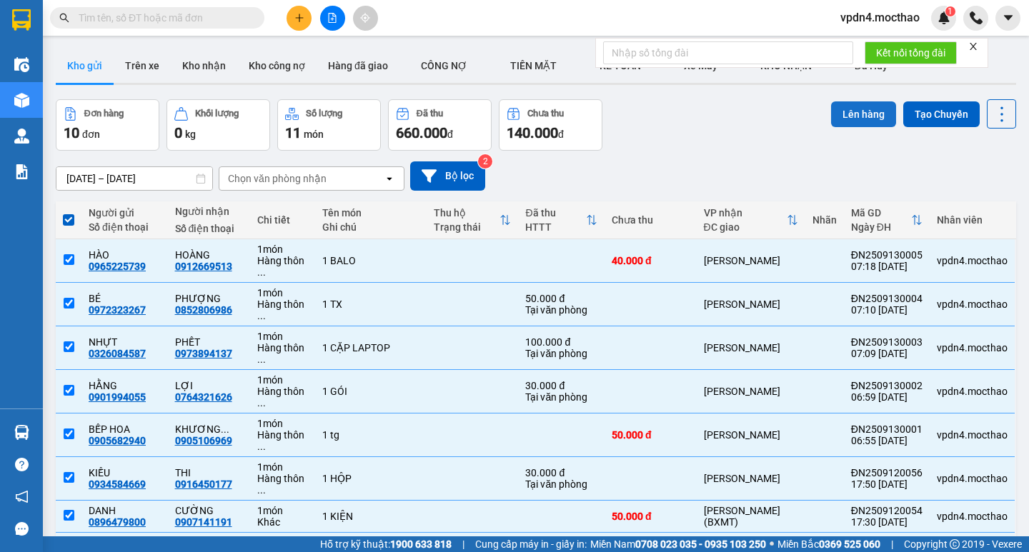
click at [465, 125] on button "Lên hàng" at bounding box center [863, 114] width 65 height 26
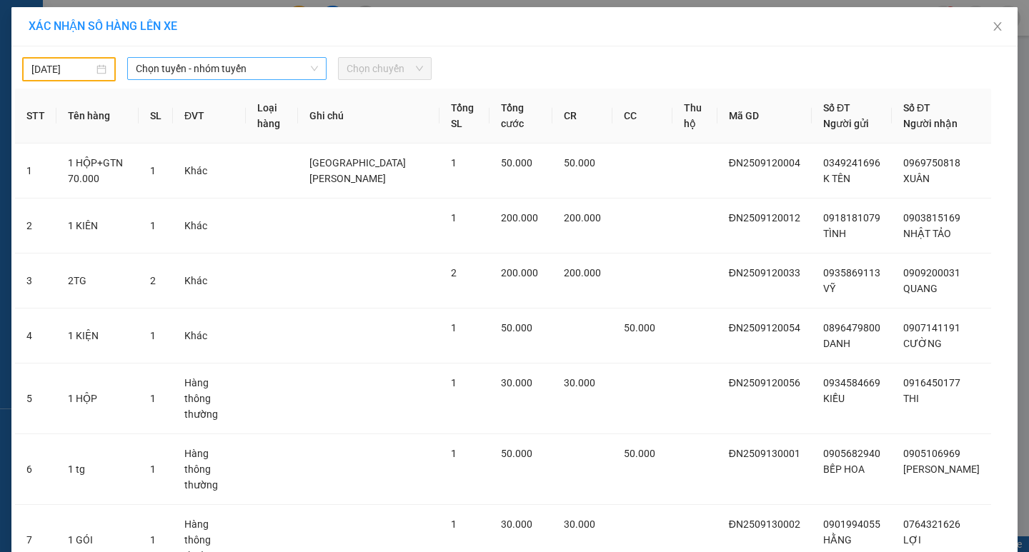
click at [201, 65] on span "Chọn tuyến - nhóm tuyến" at bounding box center [227, 68] width 182 height 21
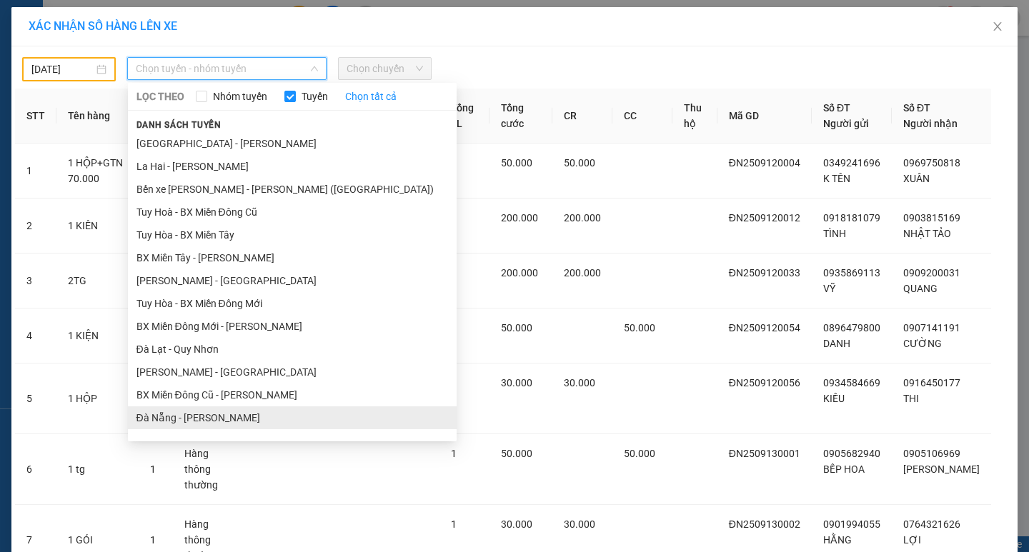
click at [183, 294] on li "Đà Nẵng - [PERSON_NAME]" at bounding box center [292, 418] width 329 height 23
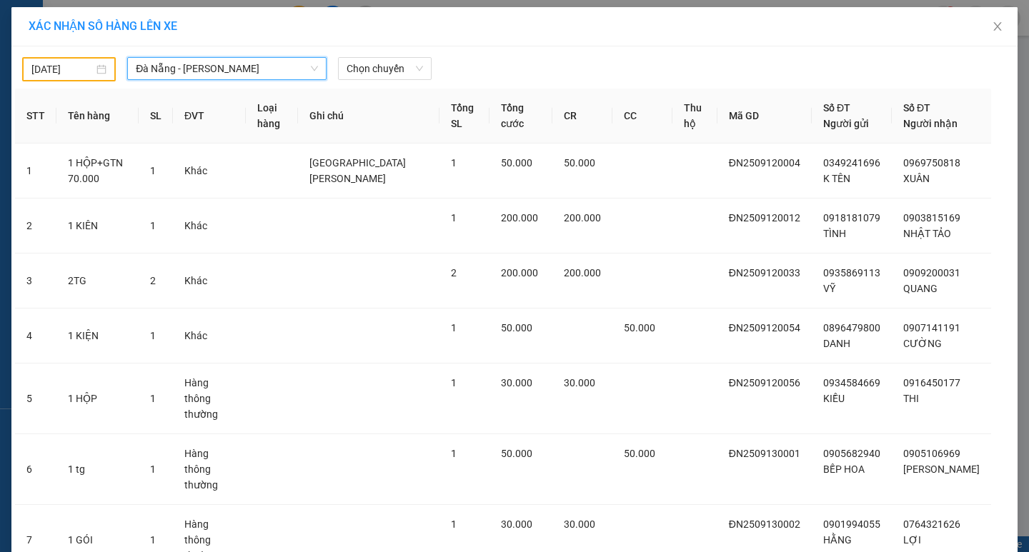
click at [41, 72] on input "[DATE]" at bounding box center [62, 69] width 62 height 16
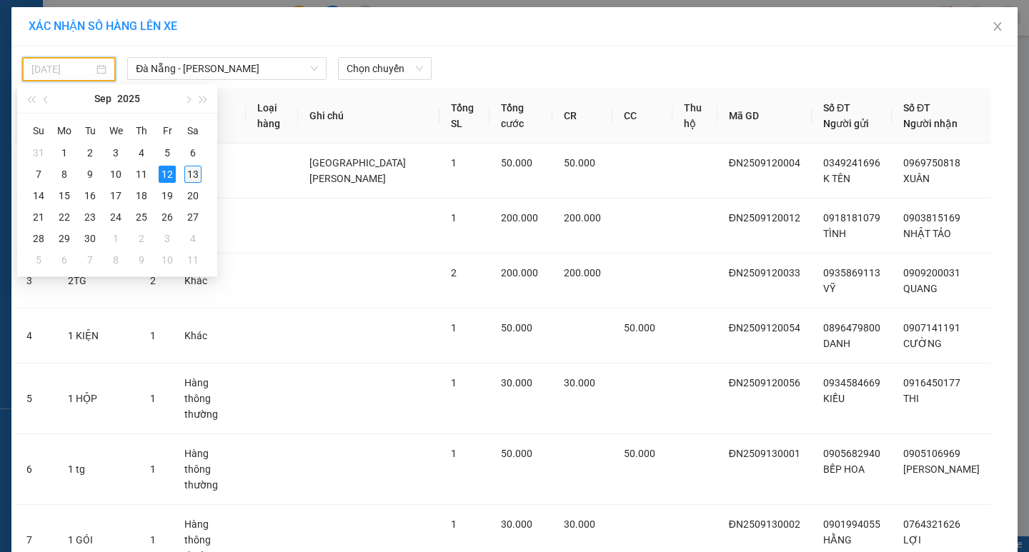
click at [194, 171] on div "13" at bounding box center [192, 174] width 17 height 17
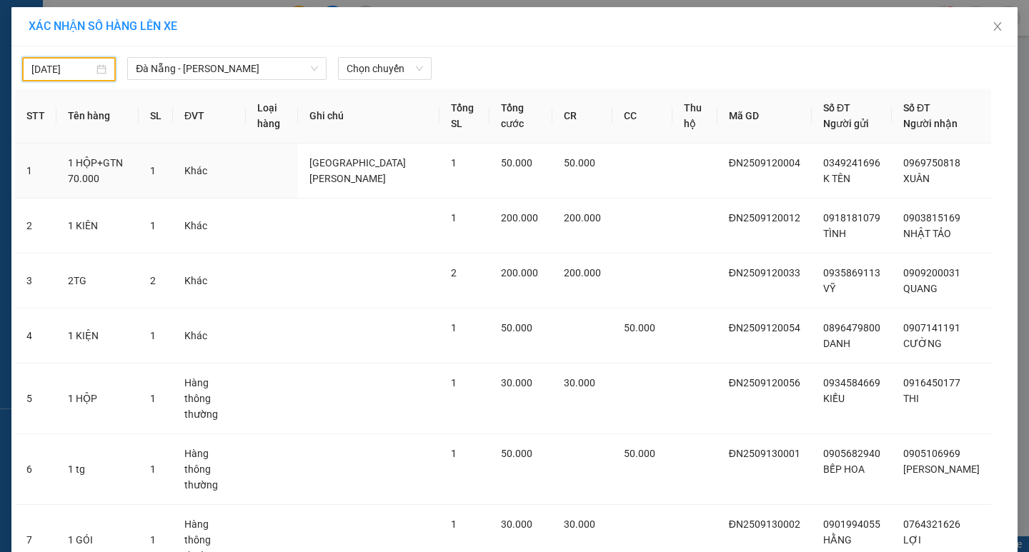
type input "[DATE]"
click at [355, 74] on span "Chọn chuyến" at bounding box center [385, 68] width 76 height 21
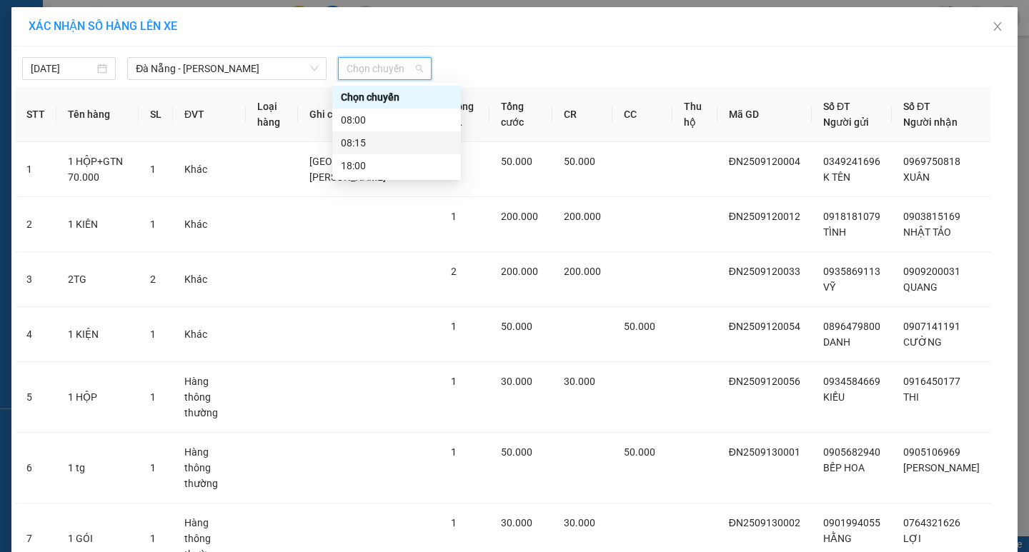
click at [366, 139] on div "08:15" at bounding box center [396, 143] width 111 height 16
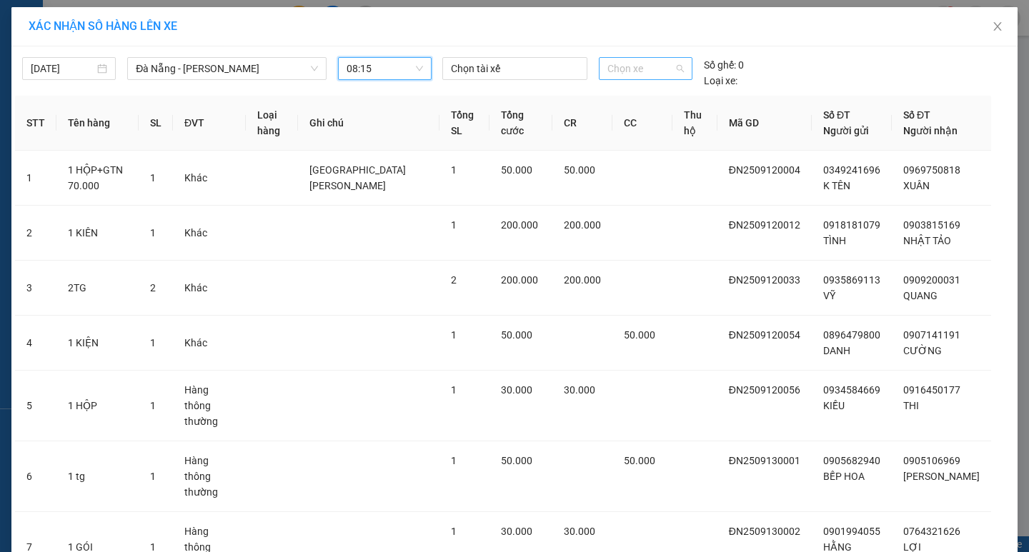
click at [465, 68] on span "Chọn xe" at bounding box center [645, 68] width 76 height 21
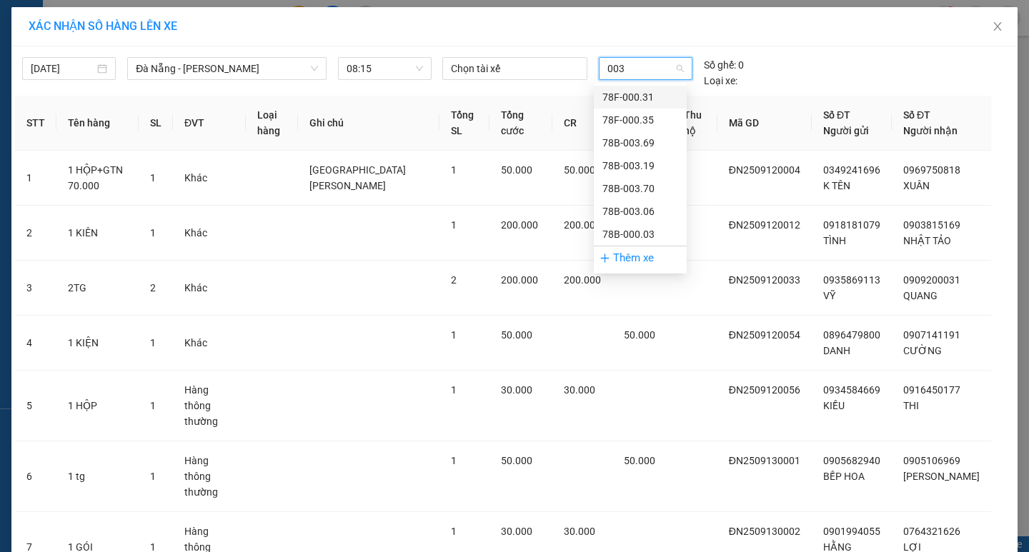
type input "0031"
click at [465, 91] on div "78F-000.31" at bounding box center [640, 97] width 76 height 16
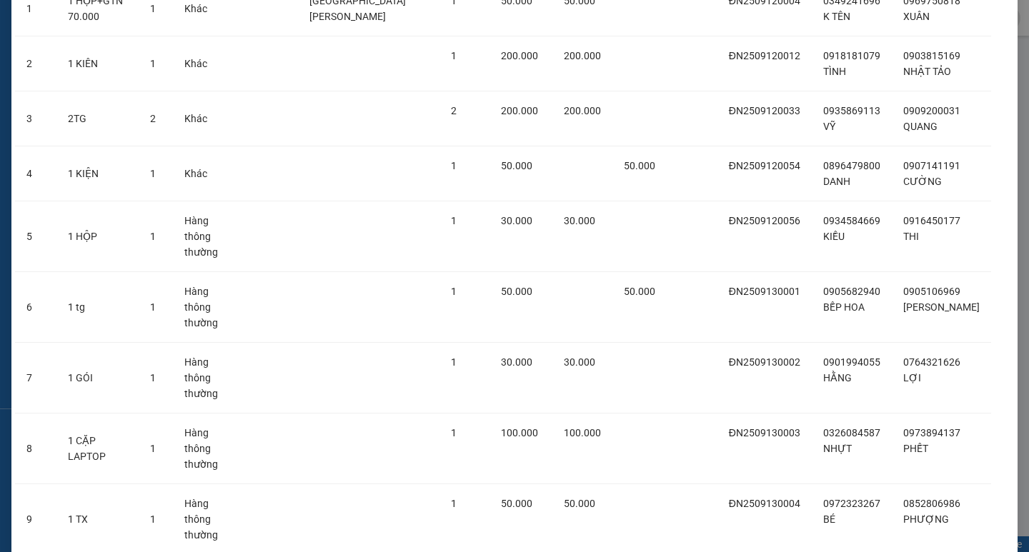
scroll to position [260, 0]
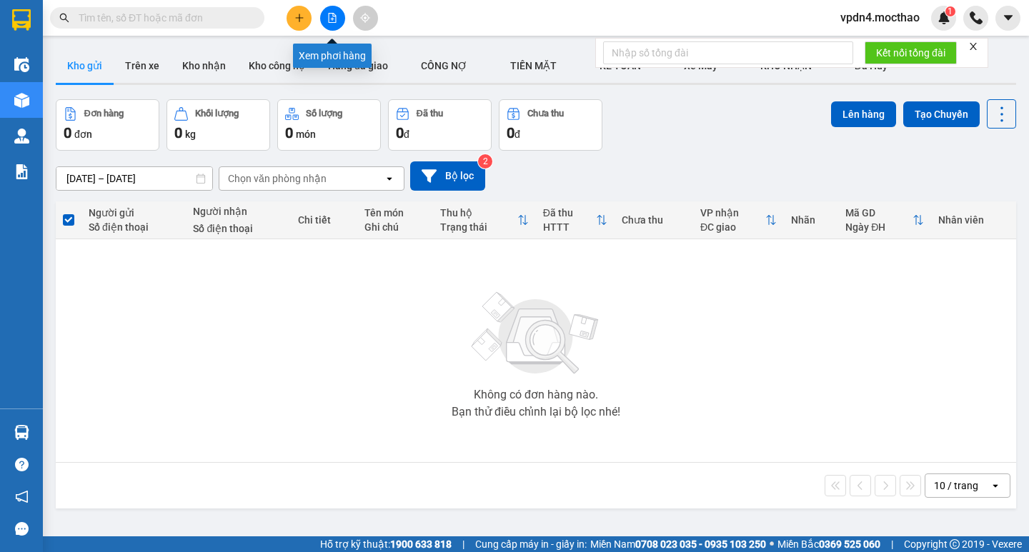
click at [324, 20] on button at bounding box center [332, 18] width 25 height 25
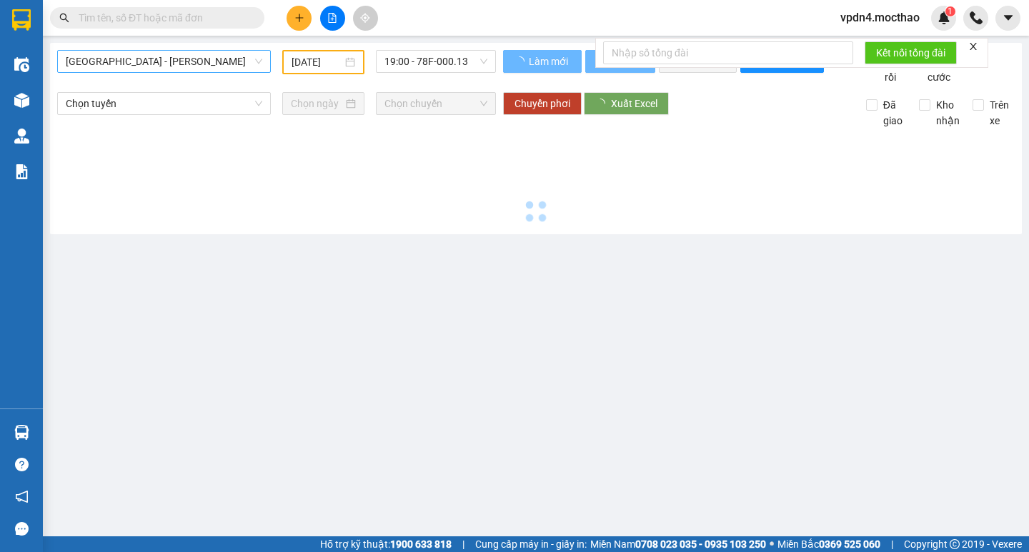
type input "[DATE]"
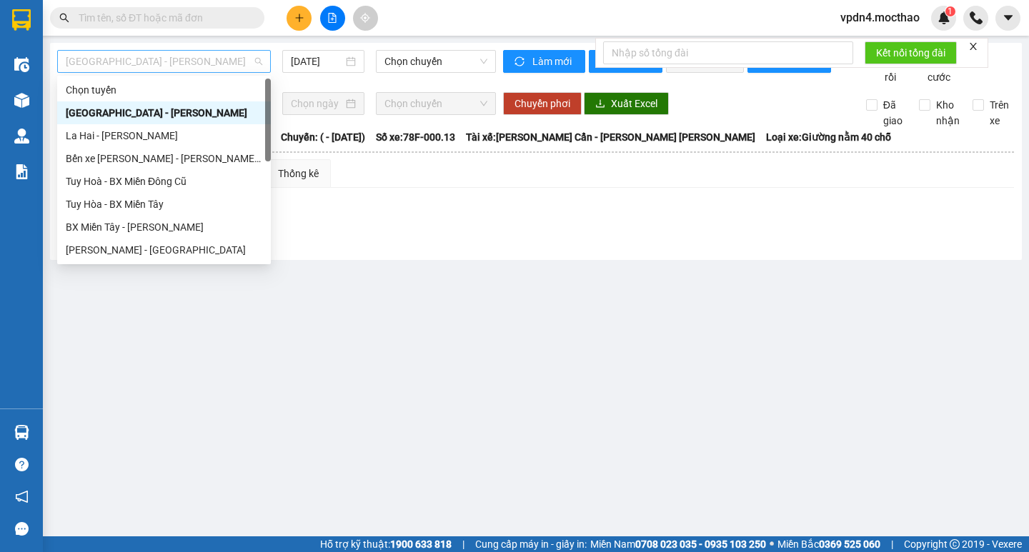
click at [240, 62] on span "[GEOGRAPHIC_DATA] - [PERSON_NAME]" at bounding box center [164, 61] width 196 height 21
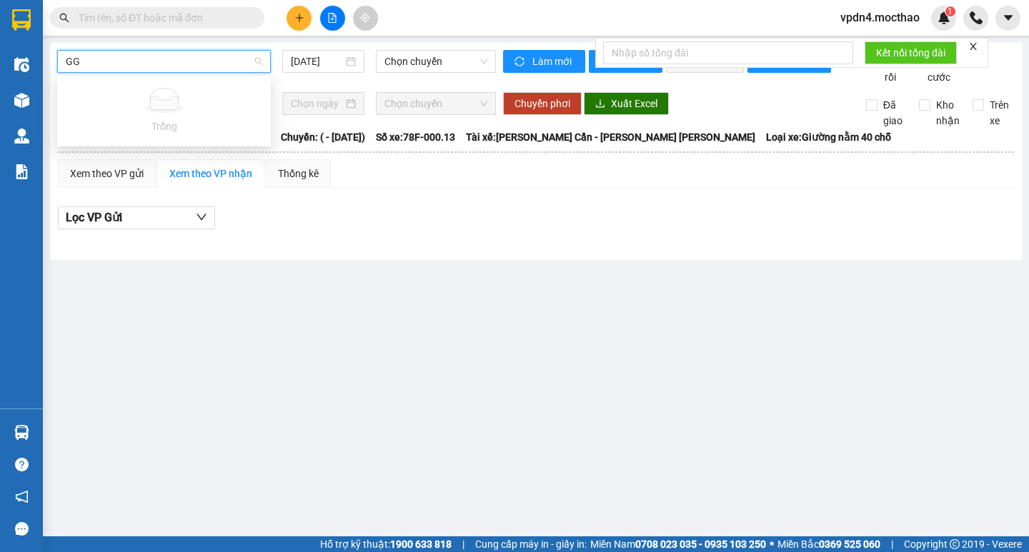
type input "G"
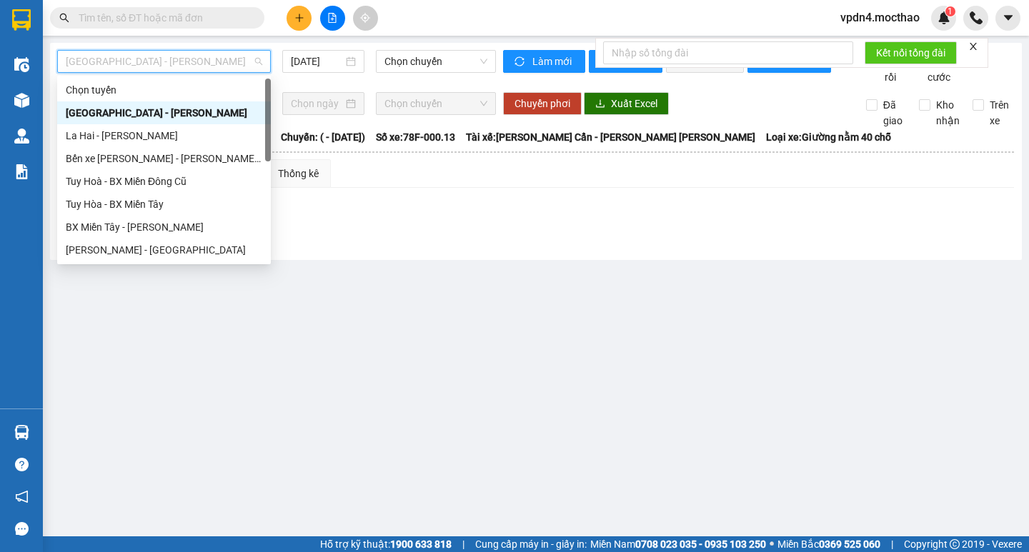
type input "D"
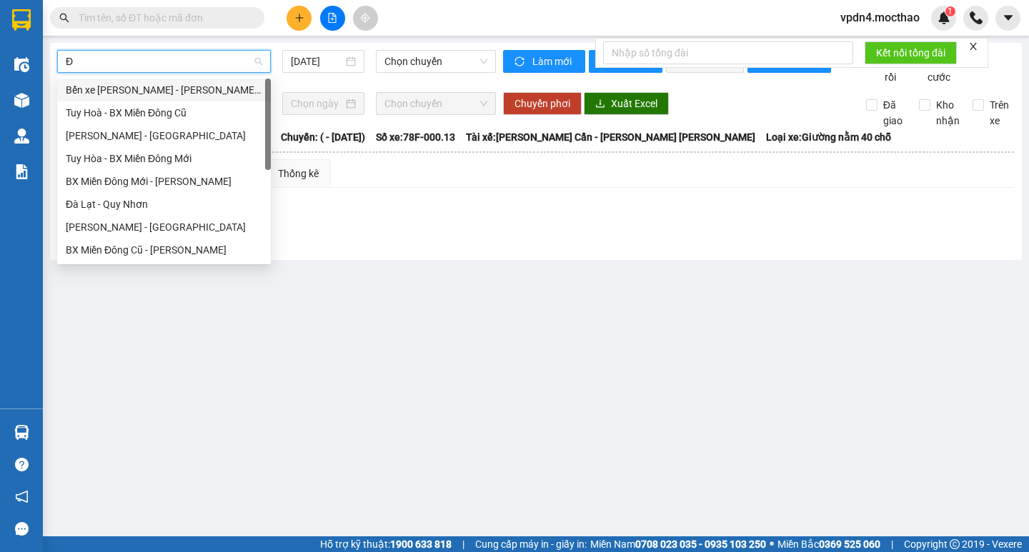
type input "ĐA"
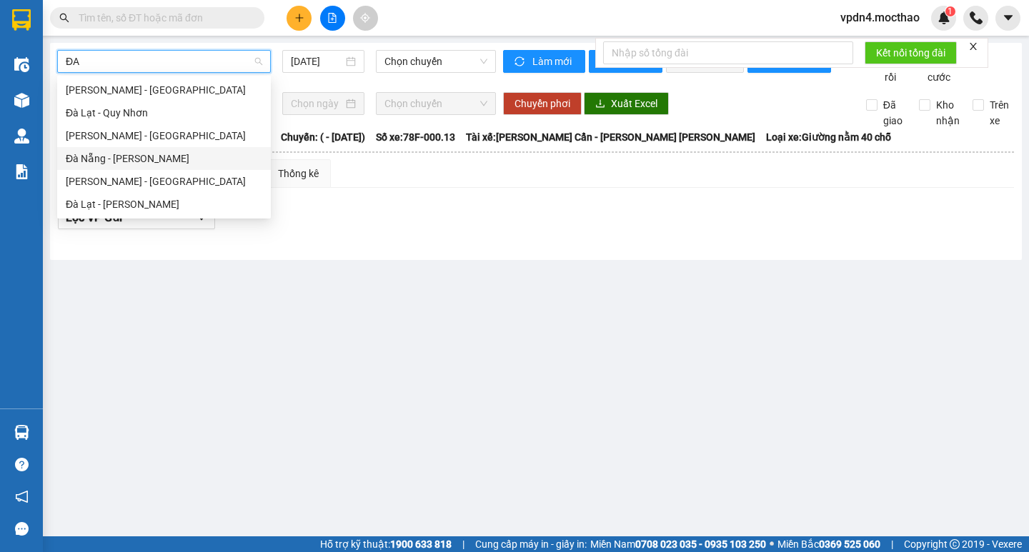
click at [172, 158] on div "Đà Nẵng - [PERSON_NAME]" at bounding box center [164, 159] width 196 height 16
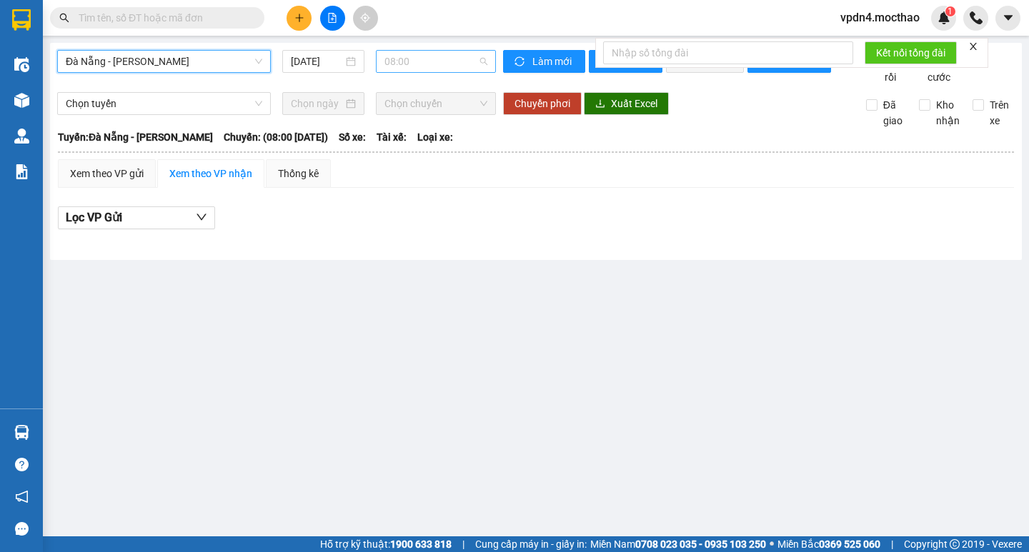
click at [399, 59] on span "08:00" at bounding box center [435, 61] width 103 height 21
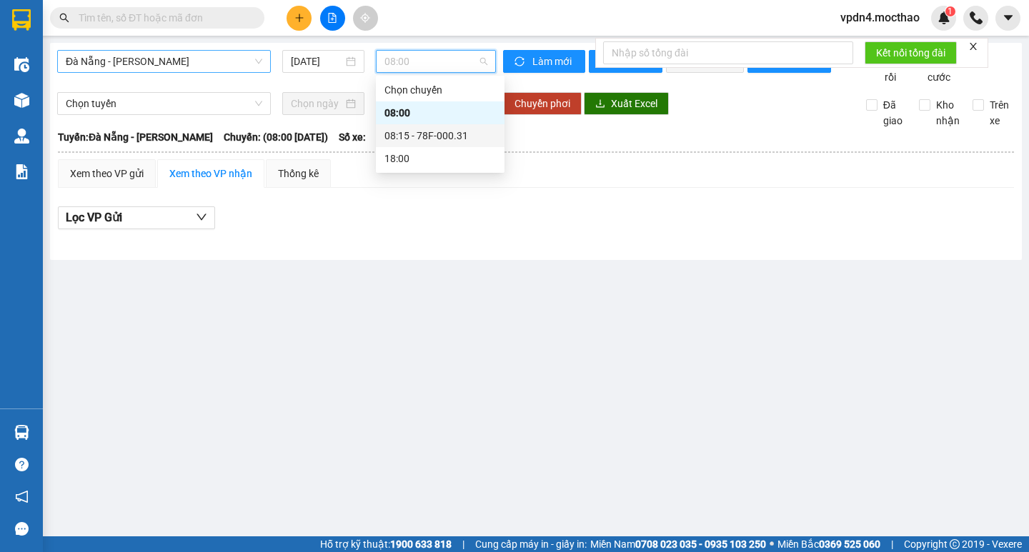
click at [409, 134] on div "08:15 - 78F-000.31" at bounding box center [439, 136] width 111 height 16
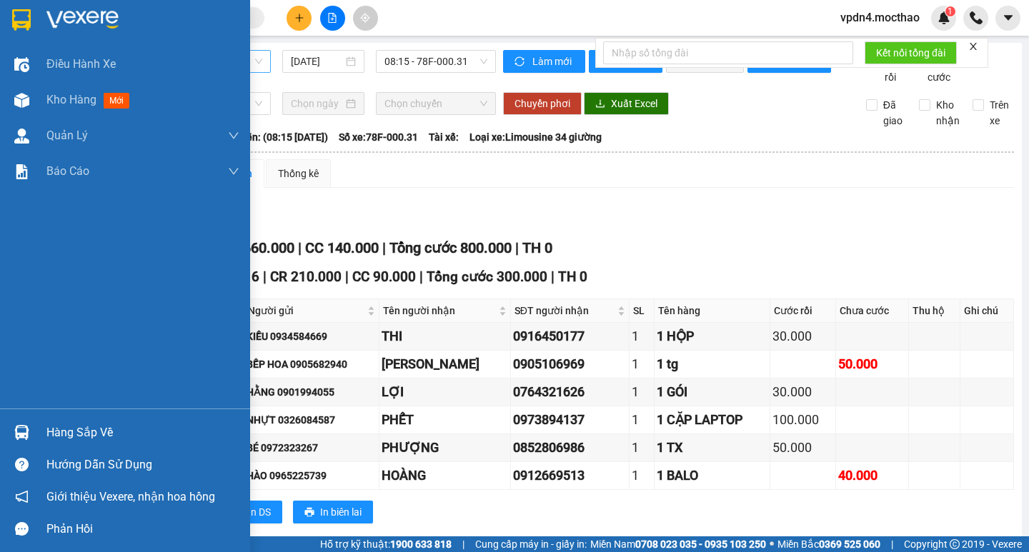
drag, startPoint x: 102, startPoint y: 418, endPoint x: 101, endPoint y: 442, distance: 24.3
click at [101, 294] on div "Hàng sắp về" at bounding box center [125, 433] width 250 height 32
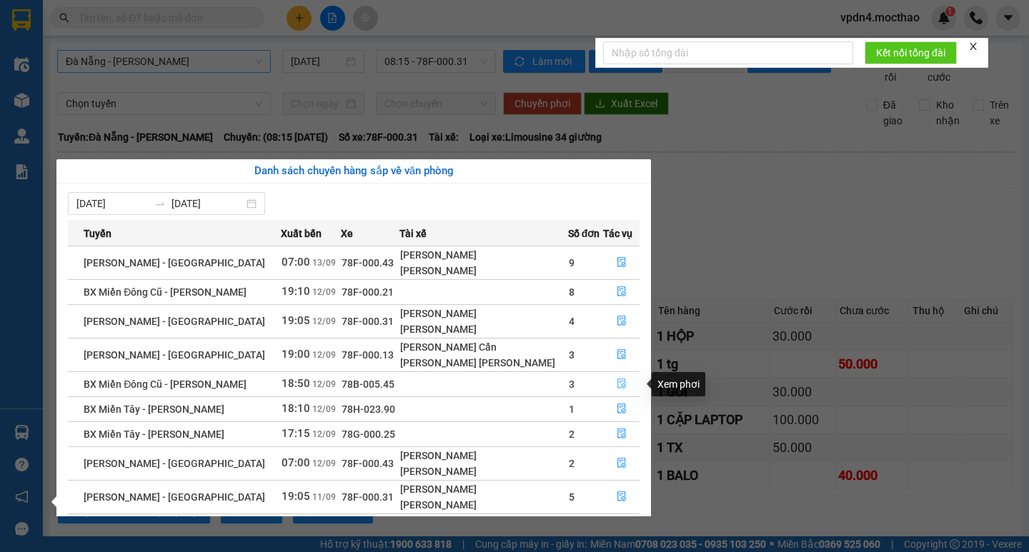
click at [465, 294] on button "button" at bounding box center [622, 384] width 36 height 23
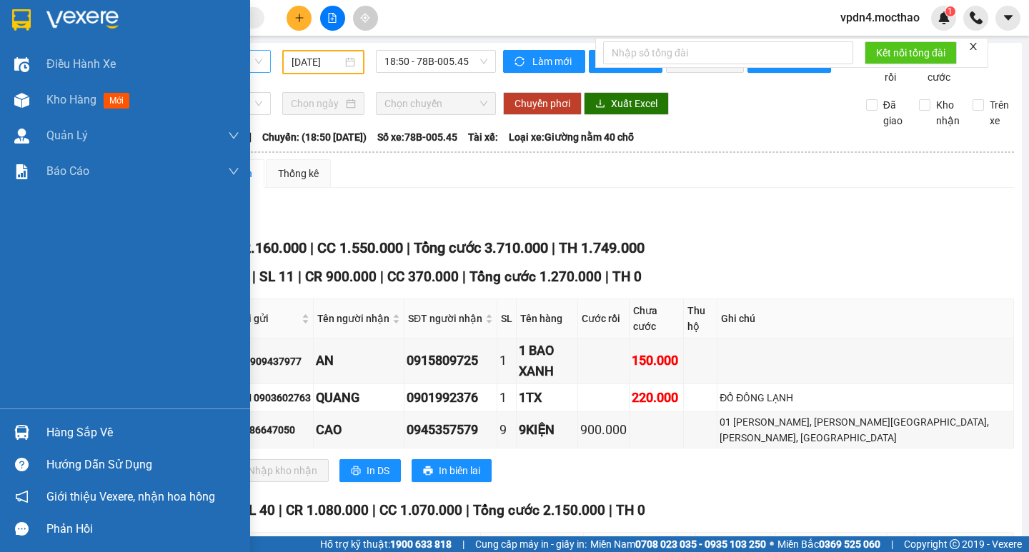
click at [91, 294] on div "Hàng sắp về" at bounding box center [142, 432] width 193 height 21
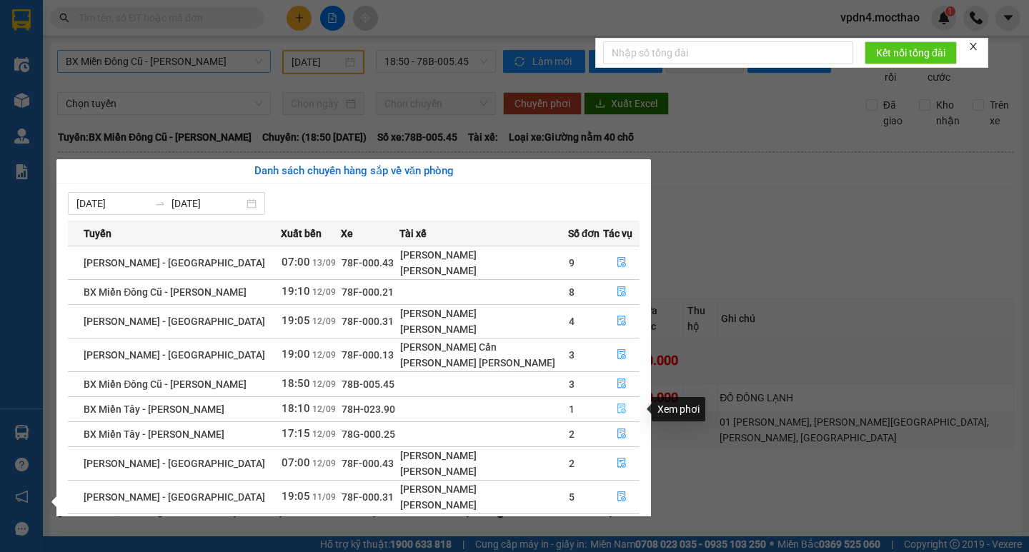
click at [465, 294] on icon "file-done" at bounding box center [622, 409] width 10 height 10
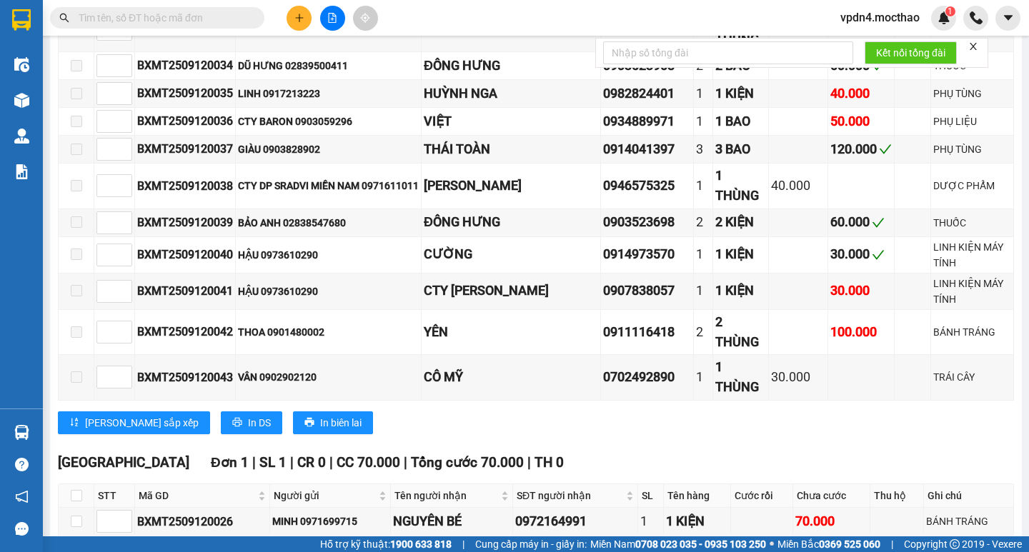
scroll to position [679, 0]
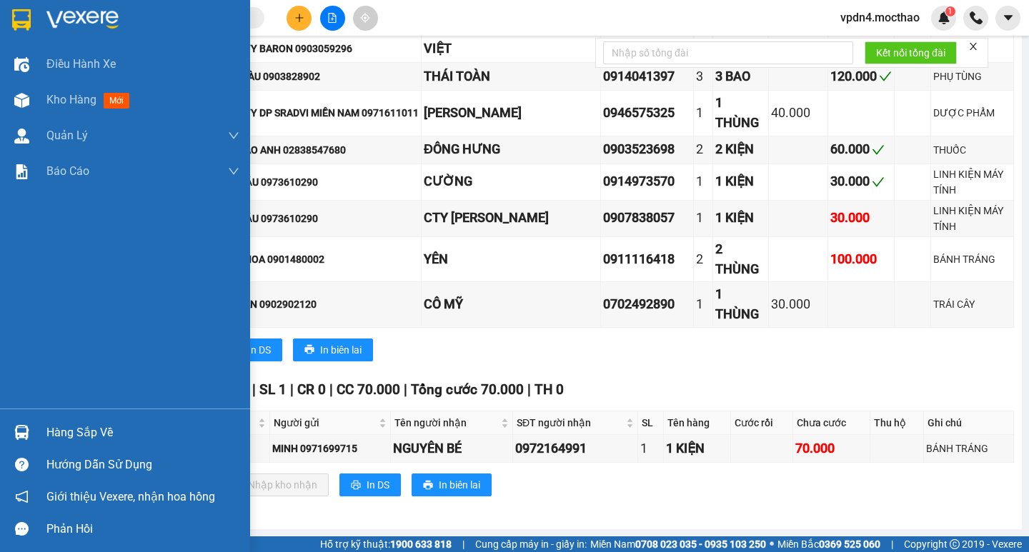
click at [85, 294] on div "Hàng sắp về" at bounding box center [142, 432] width 193 height 21
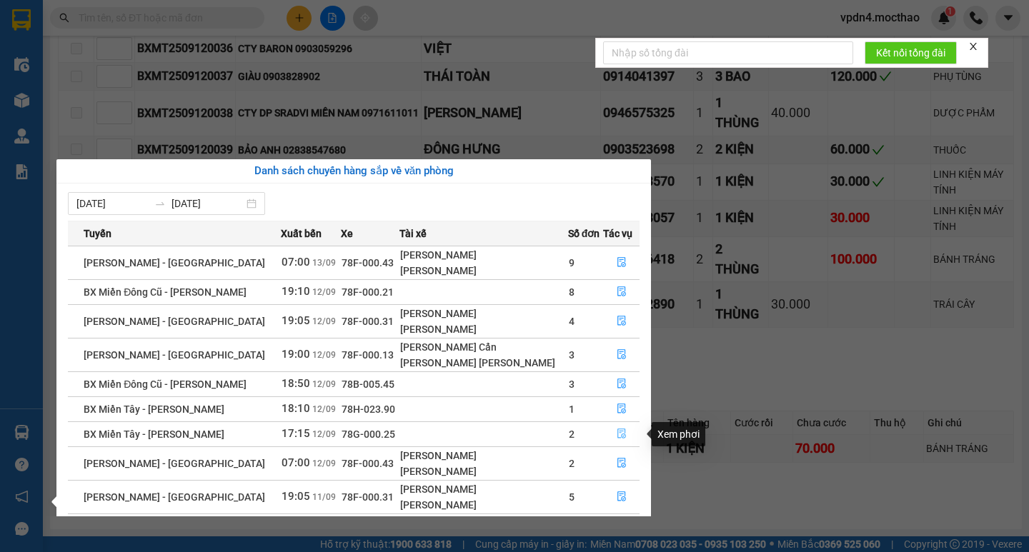
click at [465, 294] on button "button" at bounding box center [622, 434] width 36 height 23
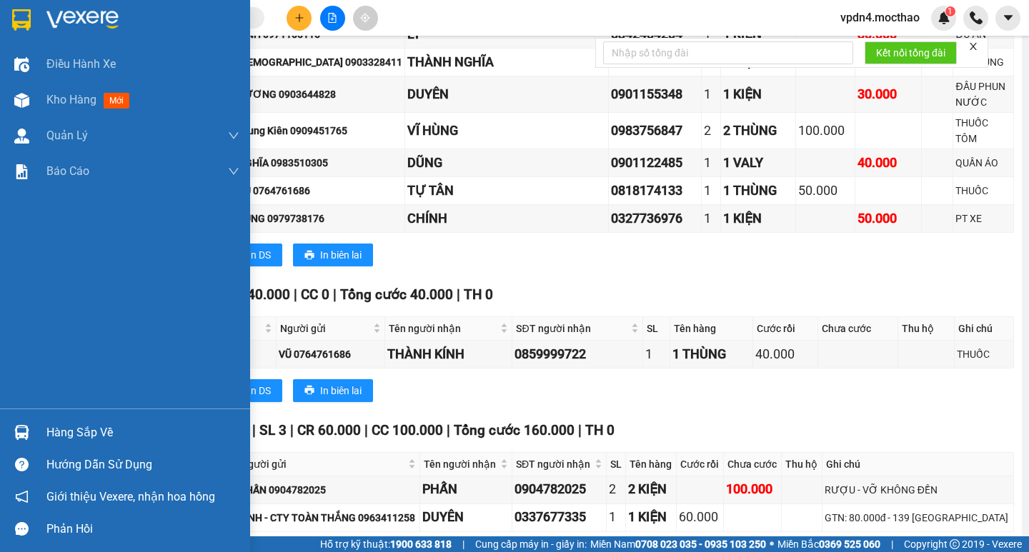
click at [66, 294] on div "Hàng sắp về" at bounding box center [142, 432] width 193 height 21
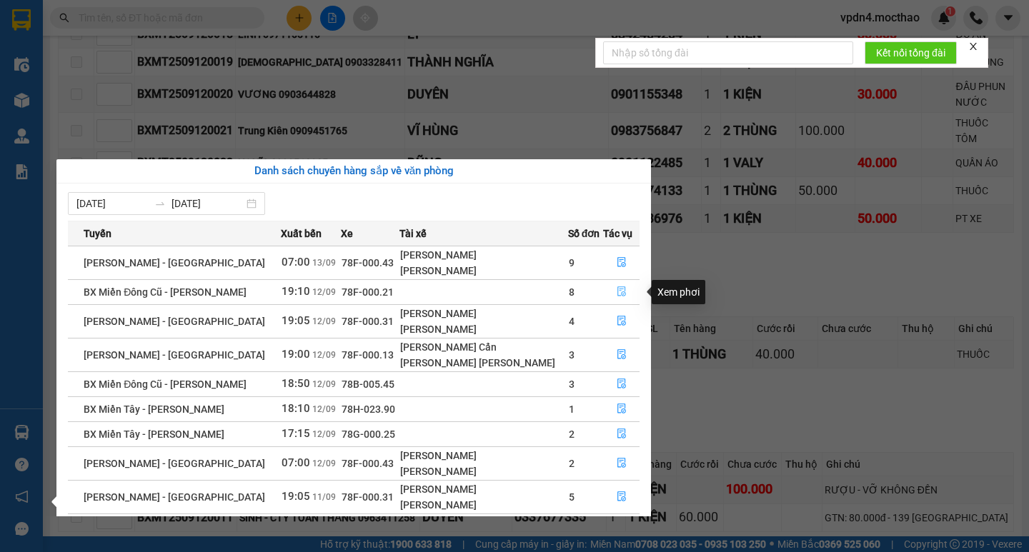
click at [465, 292] on icon "file-done" at bounding box center [622, 292] width 10 height 10
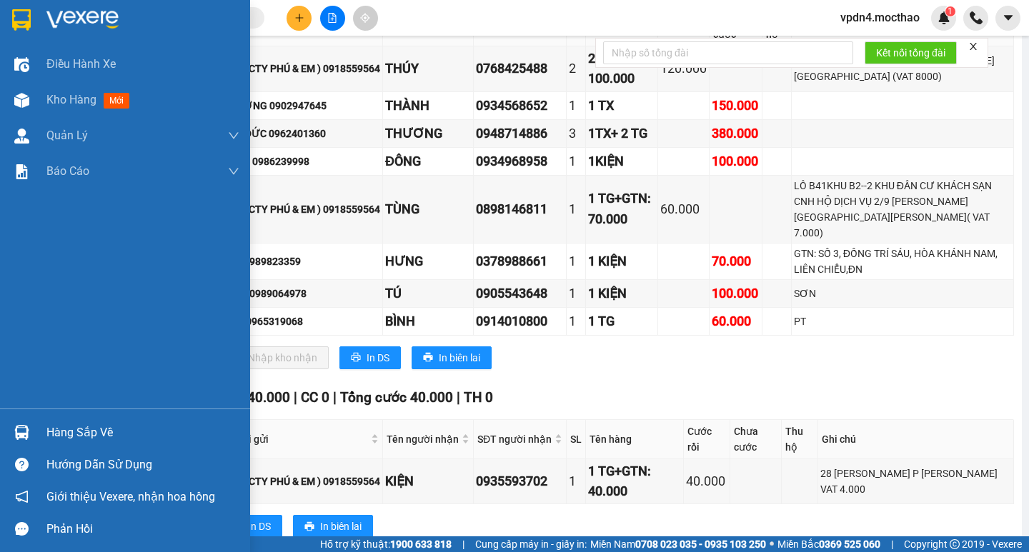
click at [80, 294] on div "Hàng sắp về" at bounding box center [142, 432] width 193 height 21
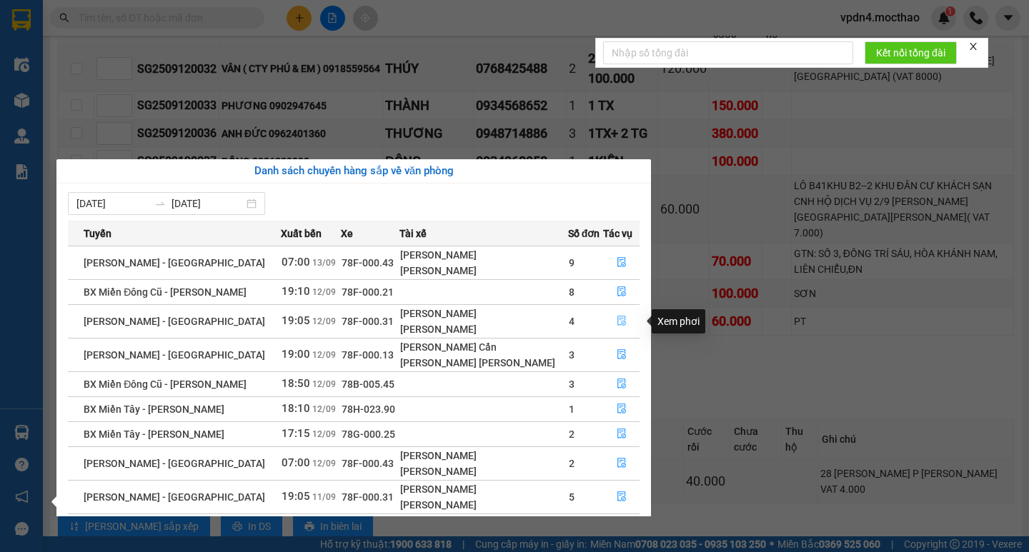
click at [465, 294] on icon "file-done" at bounding box center [622, 321] width 10 height 10
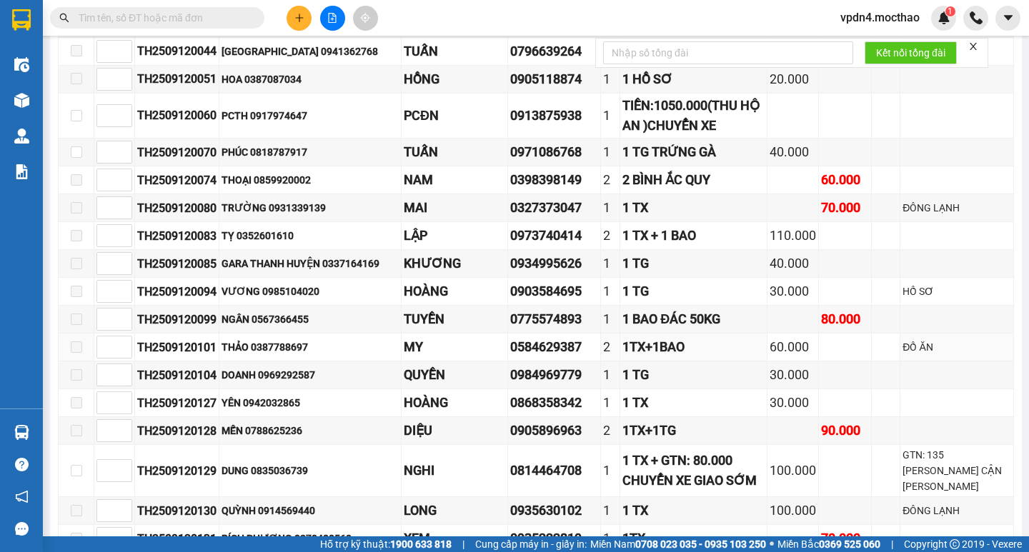
scroll to position [609, 0]
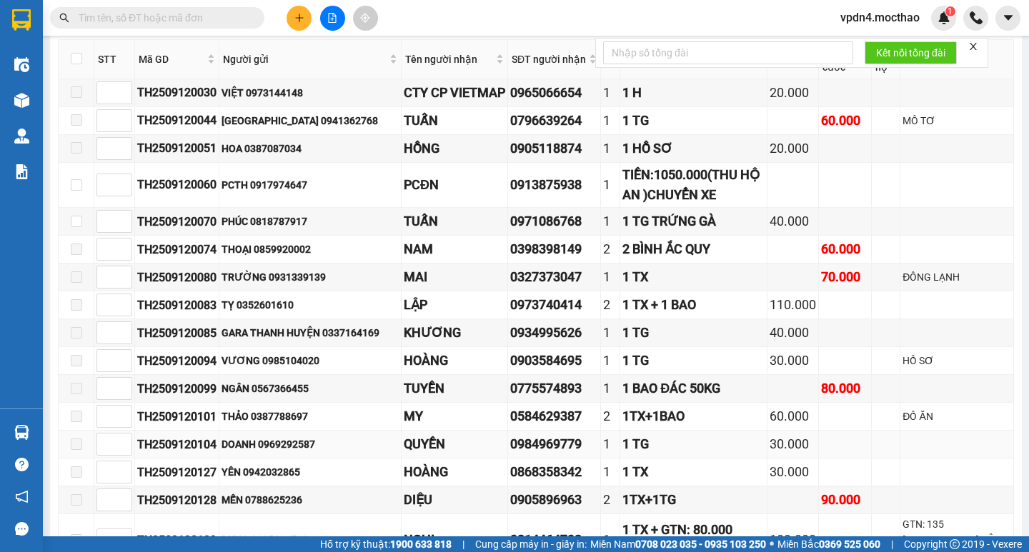
click at [63, 294] on td at bounding box center [77, 445] width 36 height 28
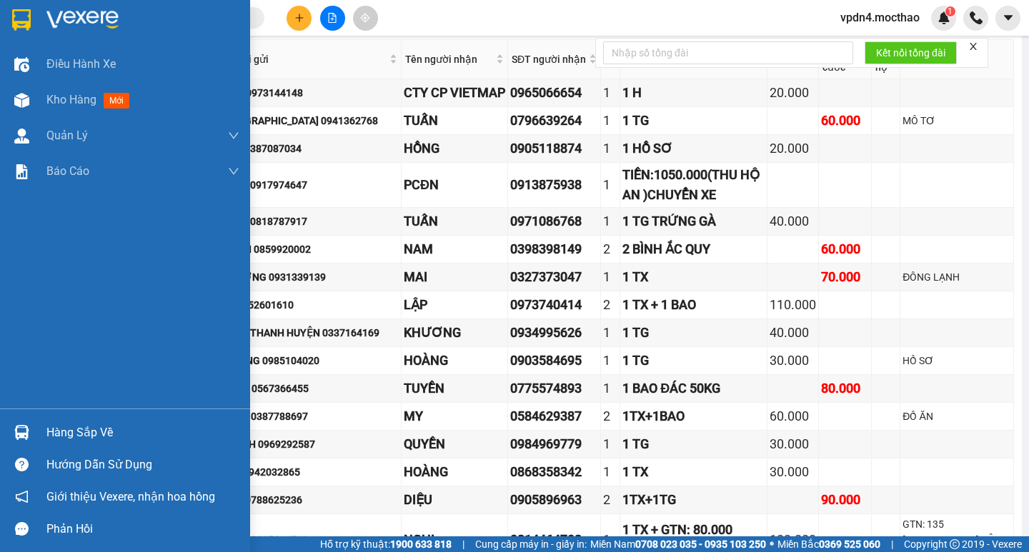
click at [71, 294] on div "Hàng sắp về" at bounding box center [142, 432] width 193 height 21
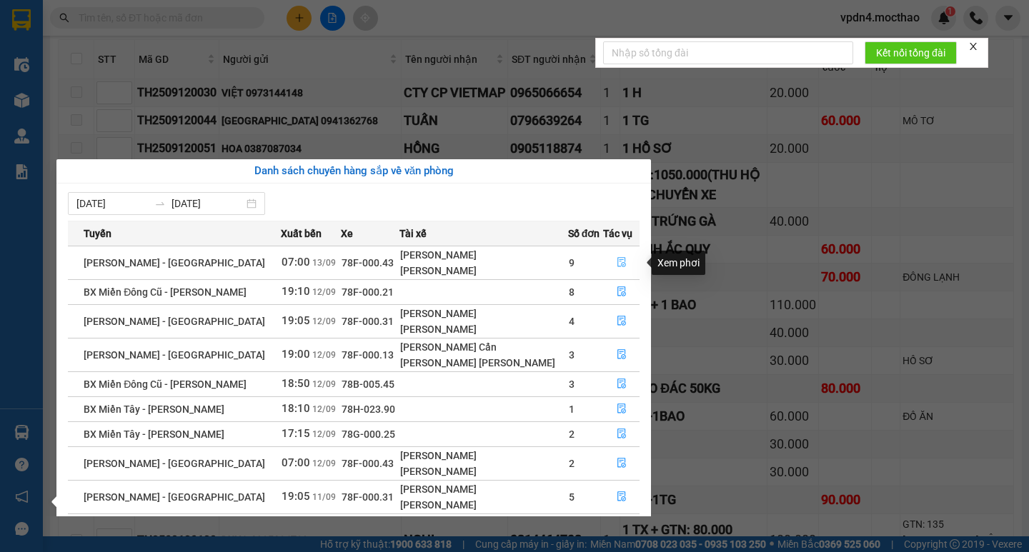
click at [465, 267] on icon "file-done" at bounding box center [622, 262] width 10 height 10
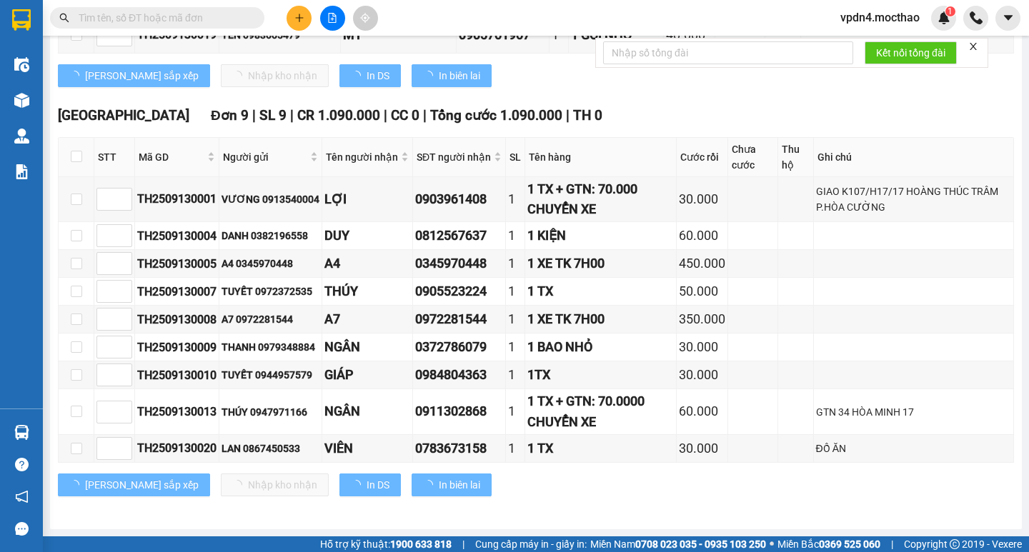
type input "[DATE]"
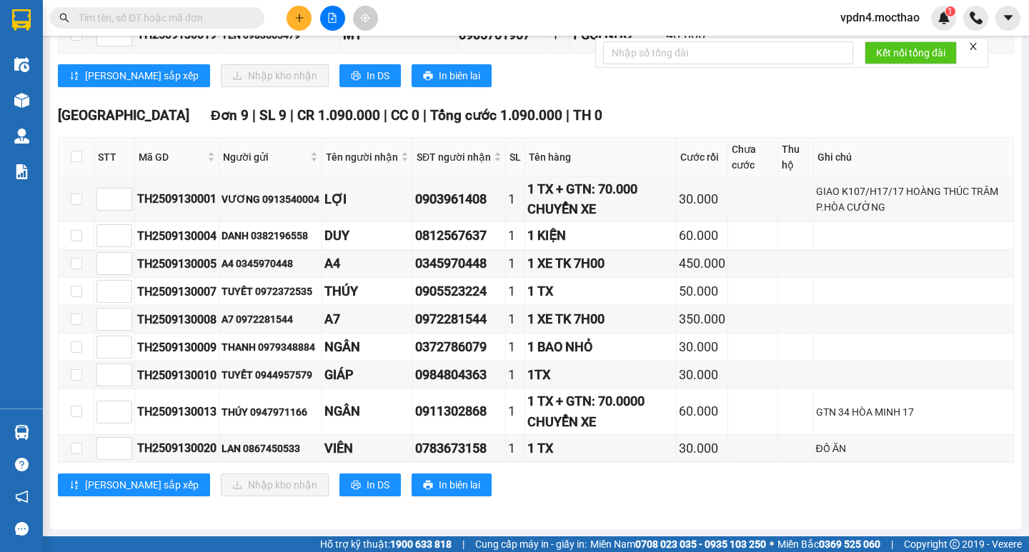
scroll to position [522, 0]
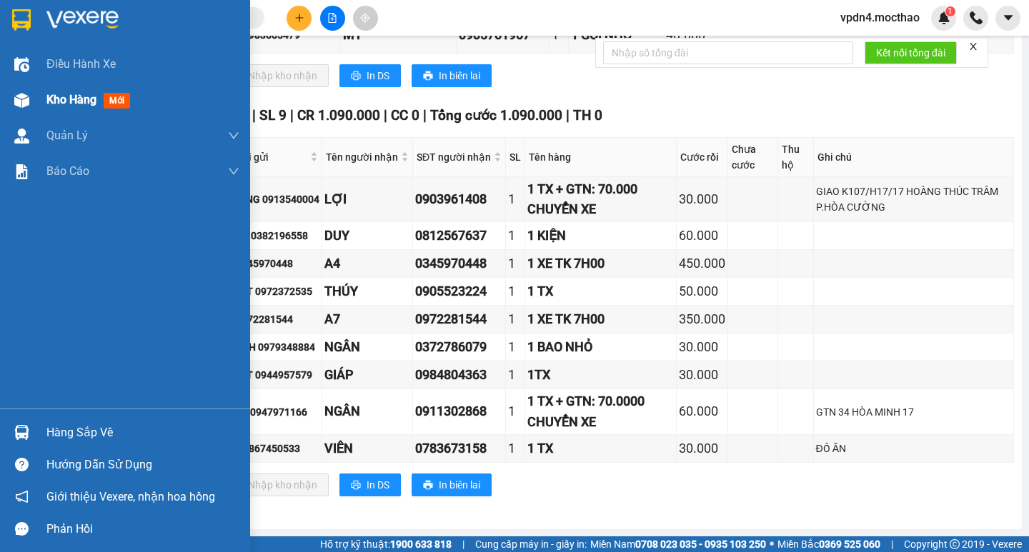
click at [62, 101] on span "Kho hàng" at bounding box center [71, 100] width 50 height 14
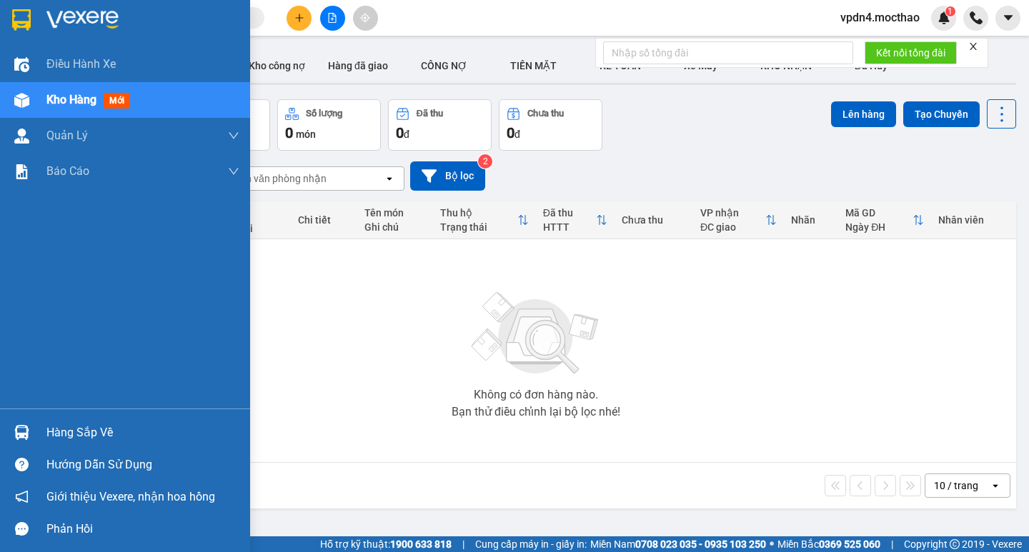
drag, startPoint x: 110, startPoint y: 439, endPoint x: 129, endPoint y: 432, distance: 19.7
click at [111, 294] on div "Hàng sắp về" at bounding box center [142, 432] width 193 height 21
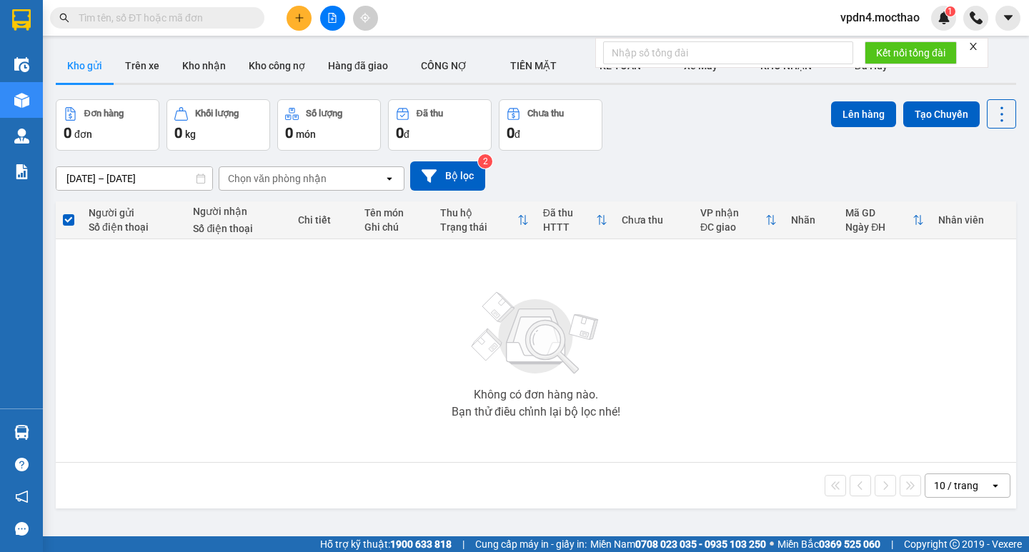
click at [465, 294] on section "Kết quả [PERSON_NAME] ( 0 ) Bộ lọc Ngày lên hàng gần nhất No Data vpdn4.mocthao…" at bounding box center [514, 276] width 1029 height 552
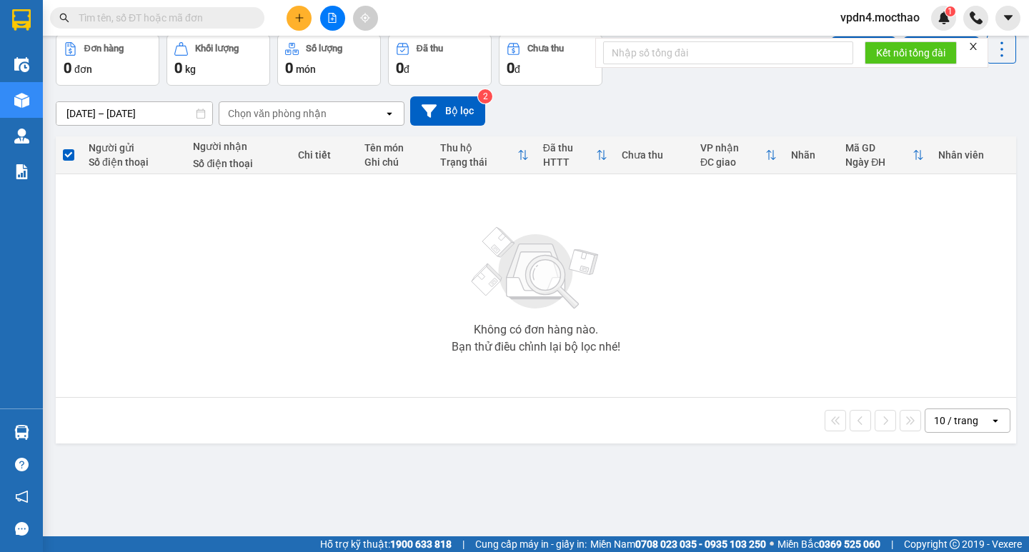
scroll to position [66, 0]
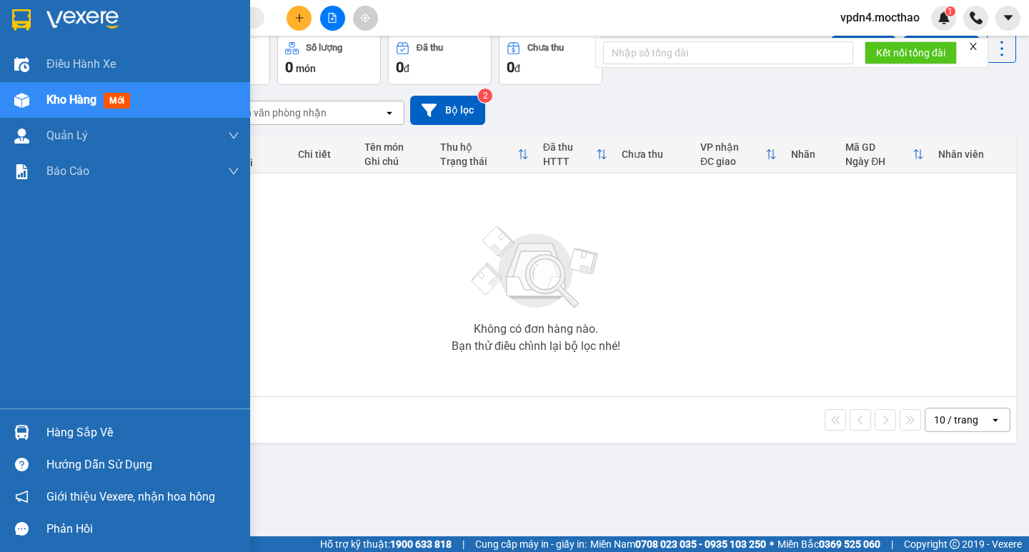
click at [82, 294] on div "Hàng sắp về" at bounding box center [142, 432] width 193 height 21
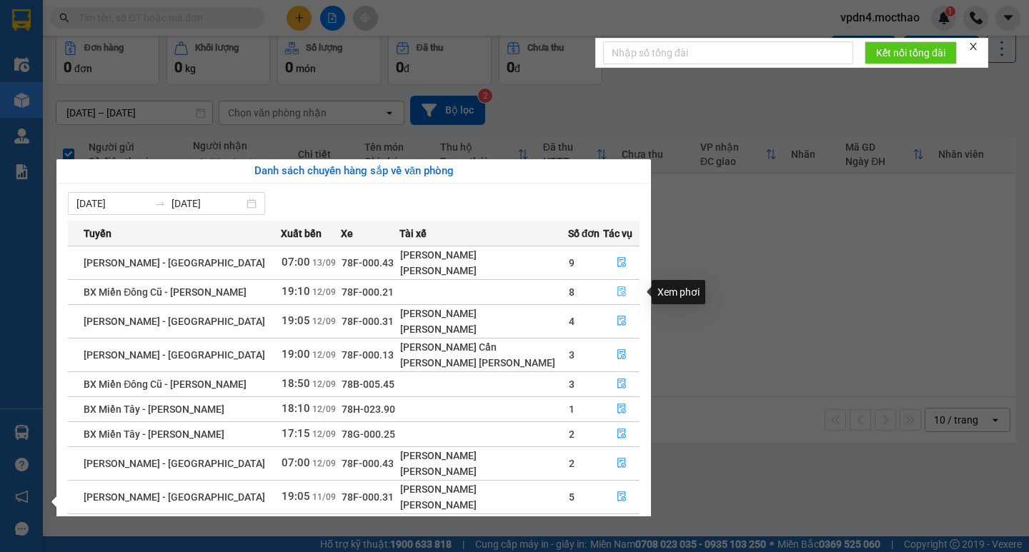
click at [465, 292] on icon "file-done" at bounding box center [621, 292] width 9 height 10
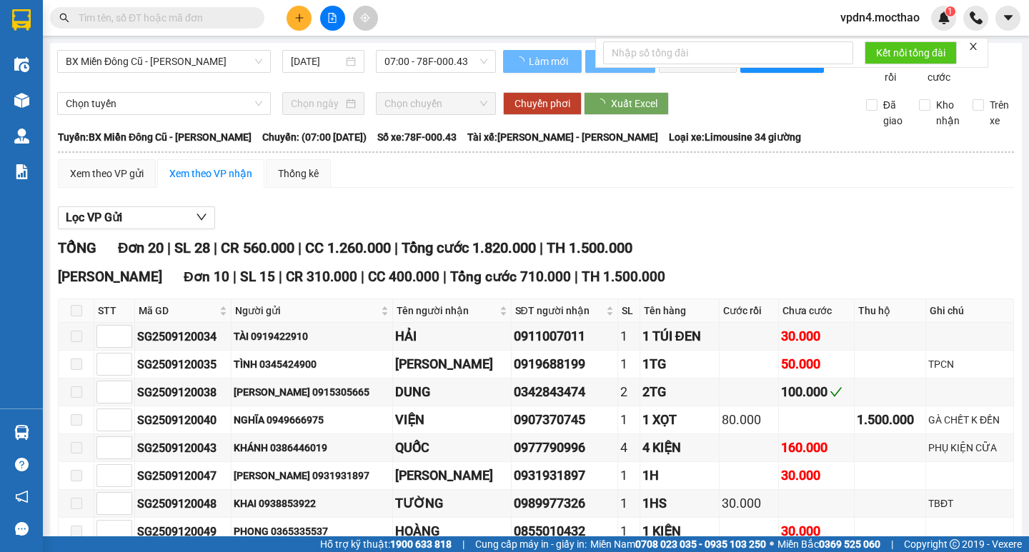
type input "[DATE]"
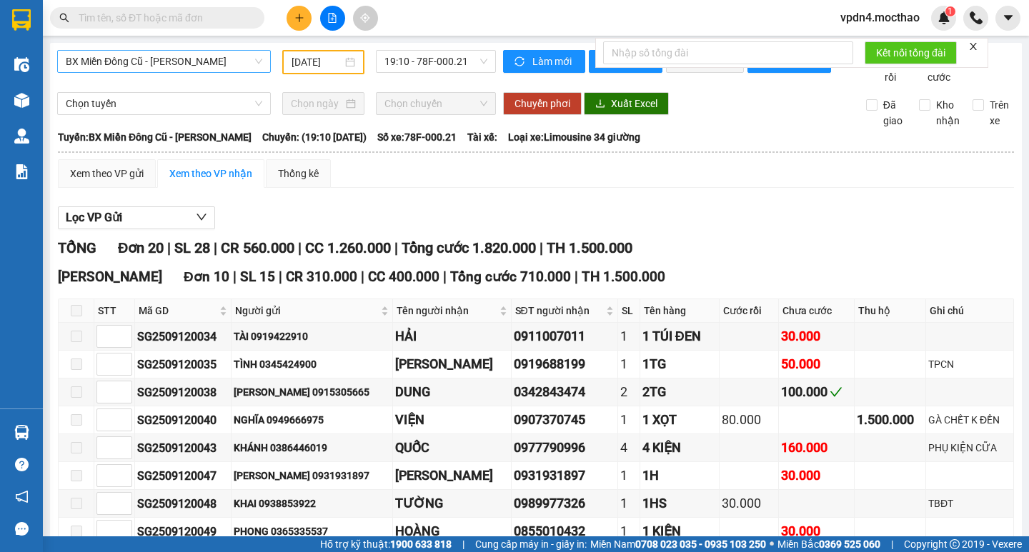
click at [246, 68] on span "BX Miền Đông Cũ - [PERSON_NAME]" at bounding box center [164, 61] width 196 height 21
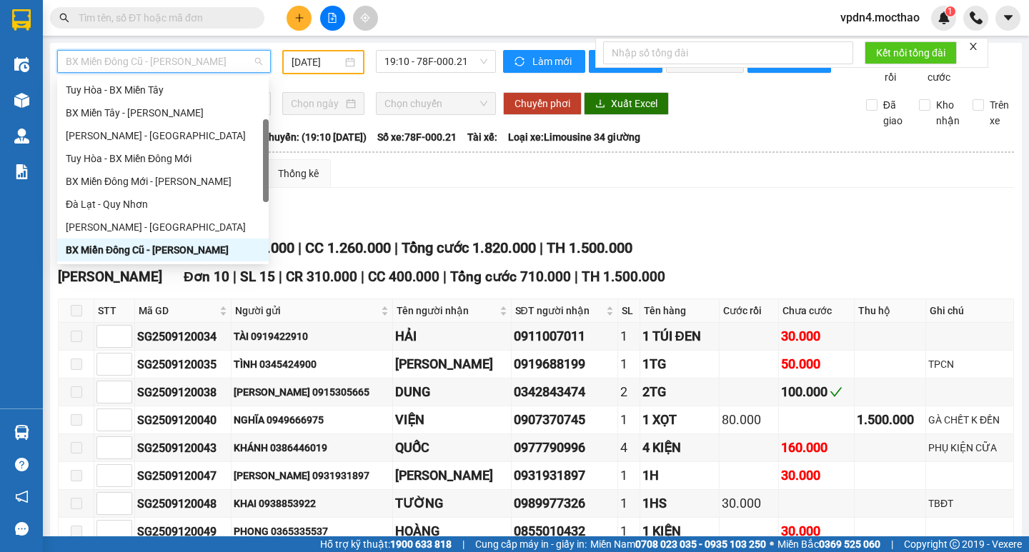
type input "D"
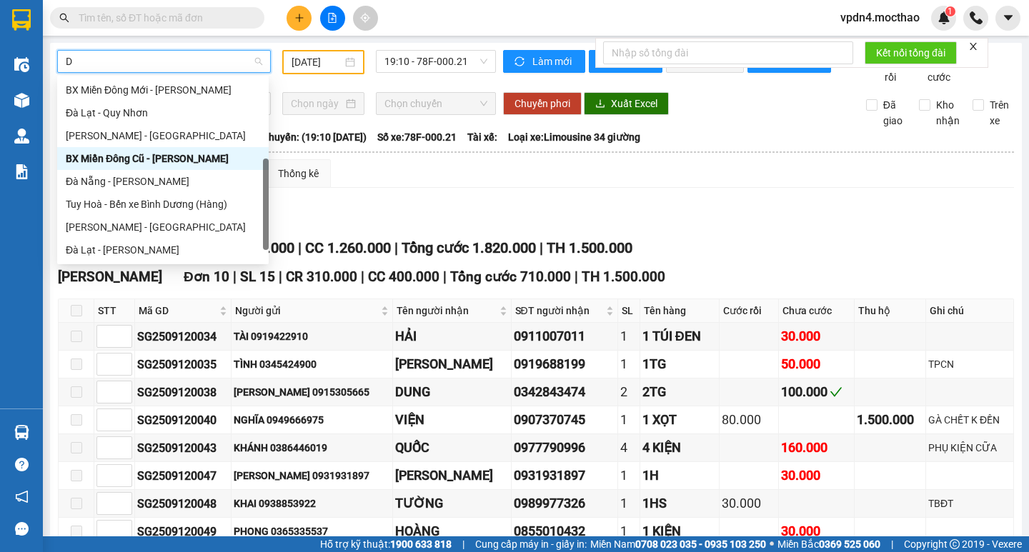
scroll to position [80, 0]
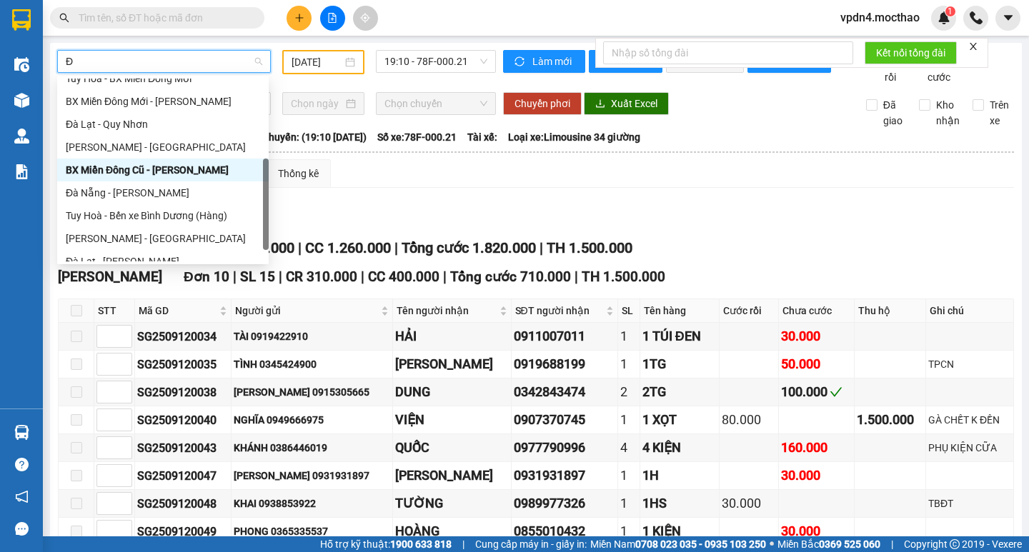
type input "ĐA"
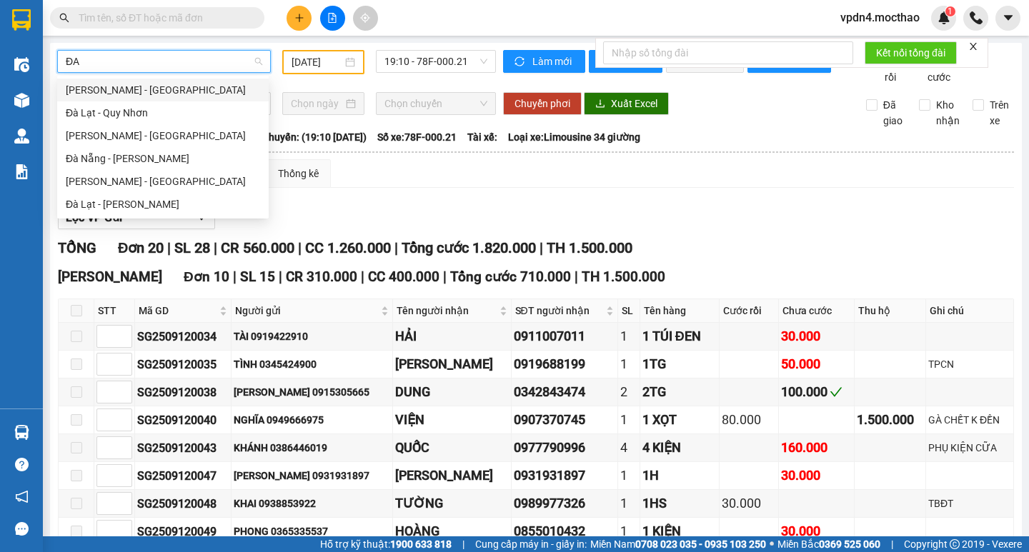
scroll to position [0, 0]
click at [172, 155] on div "Đà Nẵng - [PERSON_NAME]" at bounding box center [163, 159] width 194 height 16
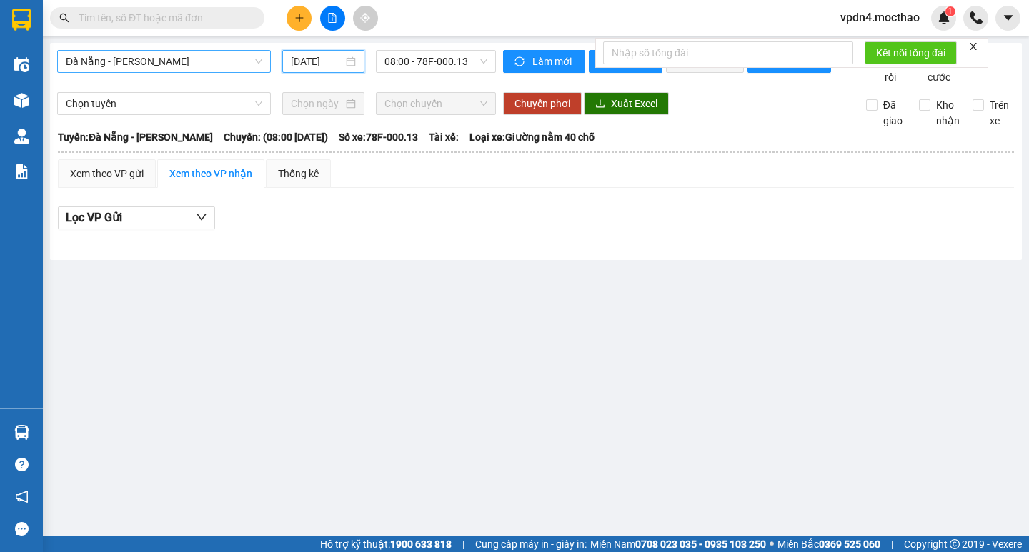
click at [324, 59] on input "[DATE]" at bounding box center [317, 62] width 52 height 16
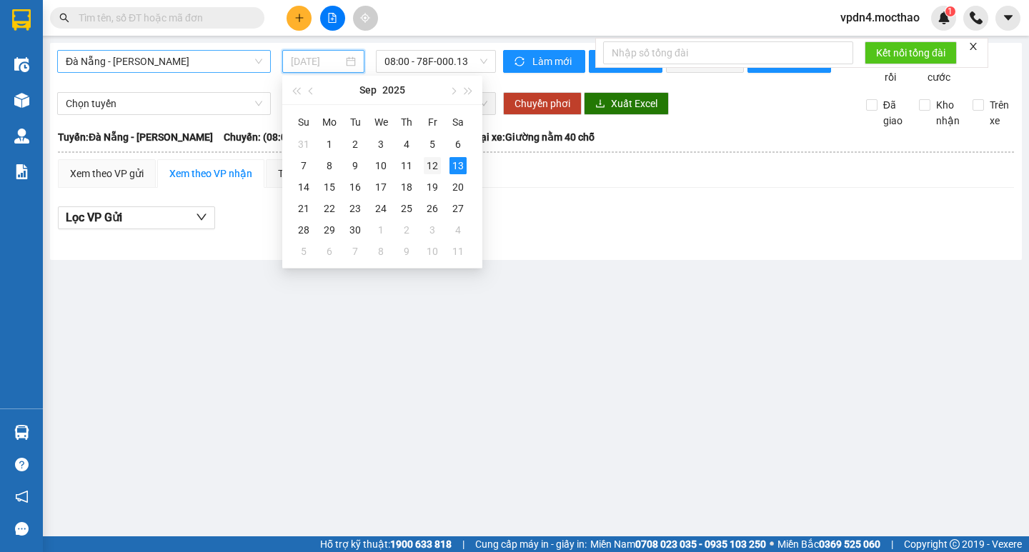
click at [432, 167] on div "12" at bounding box center [432, 165] width 17 height 17
type input "[DATE]"
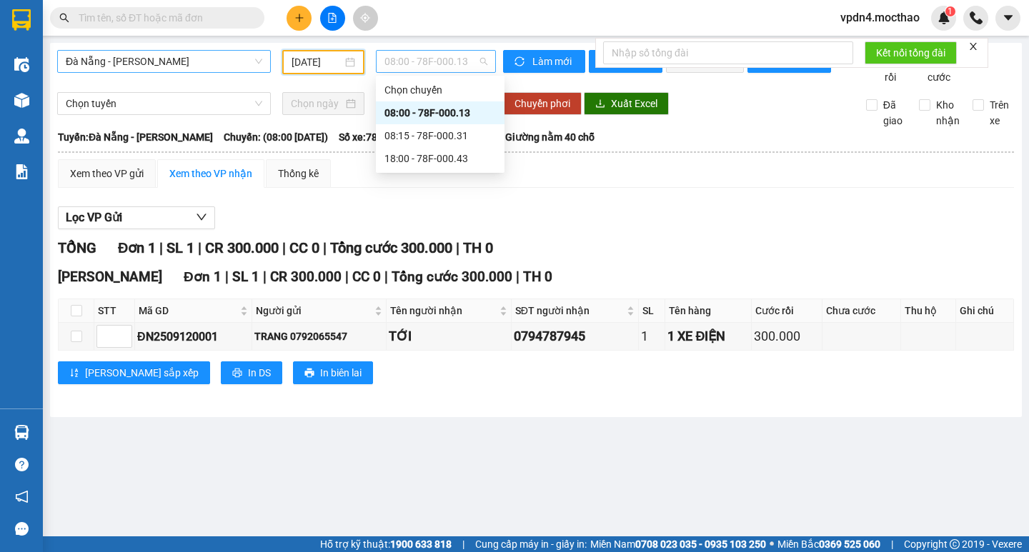
click at [387, 63] on span "08:00 - 78F-000.13" at bounding box center [435, 61] width 103 height 21
click at [434, 137] on div "08:15 - 78F-000.31" at bounding box center [439, 136] width 111 height 16
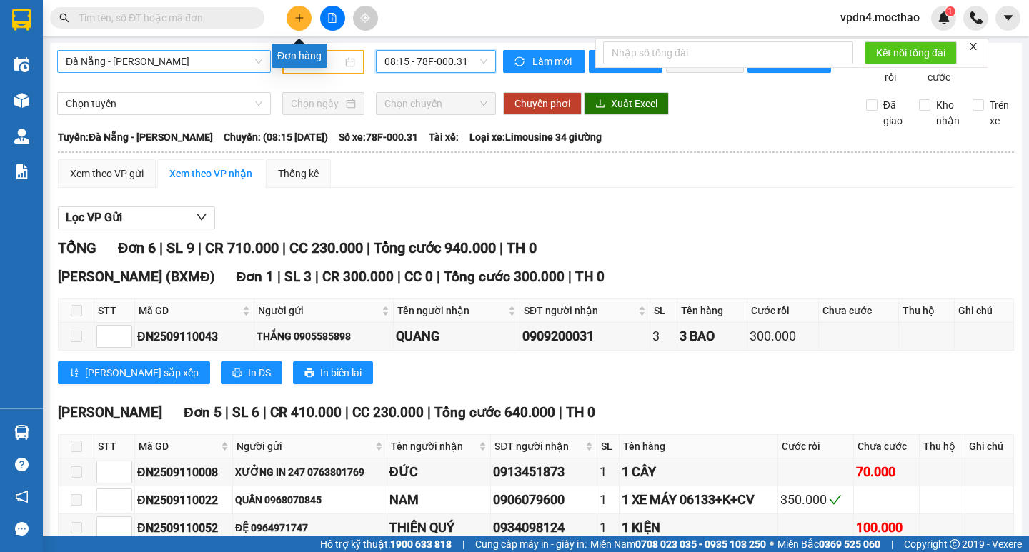
click at [294, 10] on button at bounding box center [299, 18] width 25 height 25
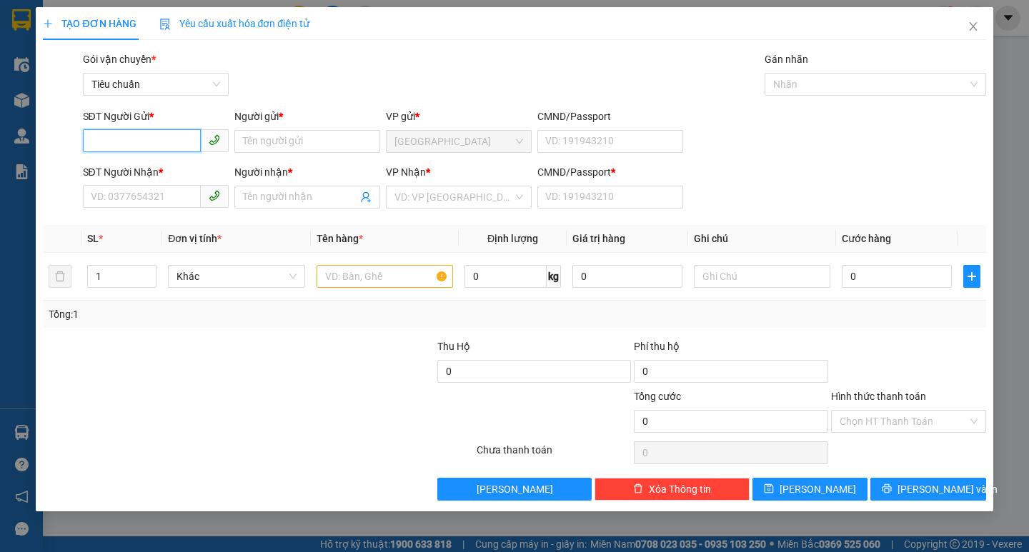
click at [160, 141] on input "SĐT Người Gửi *" at bounding box center [142, 140] width 118 height 23
type input "0349702374"
click at [297, 132] on input "Người gửi *" at bounding box center [307, 141] width 146 height 23
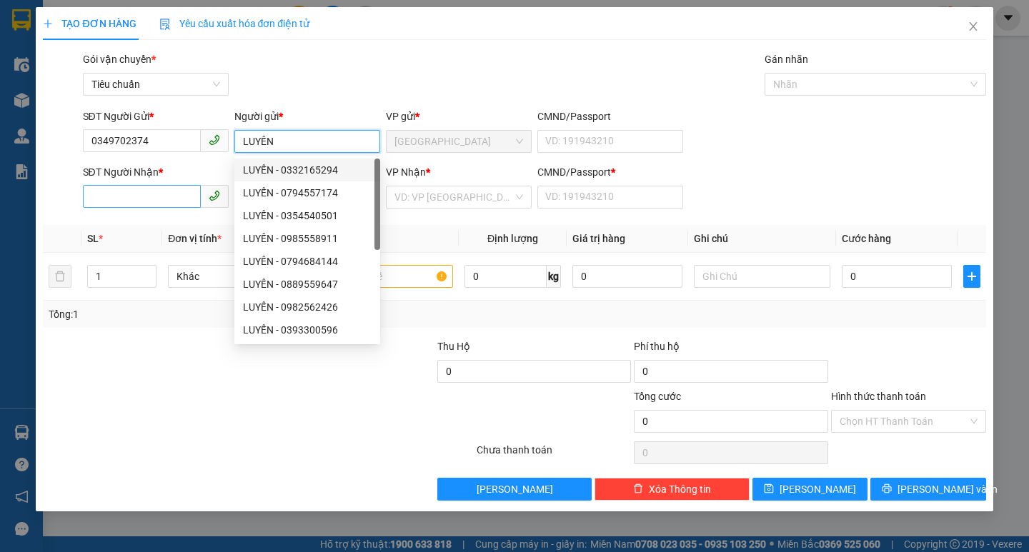
type input "LUYẾN"
click at [168, 204] on input "SĐT Người Nhận *" at bounding box center [142, 196] width 118 height 23
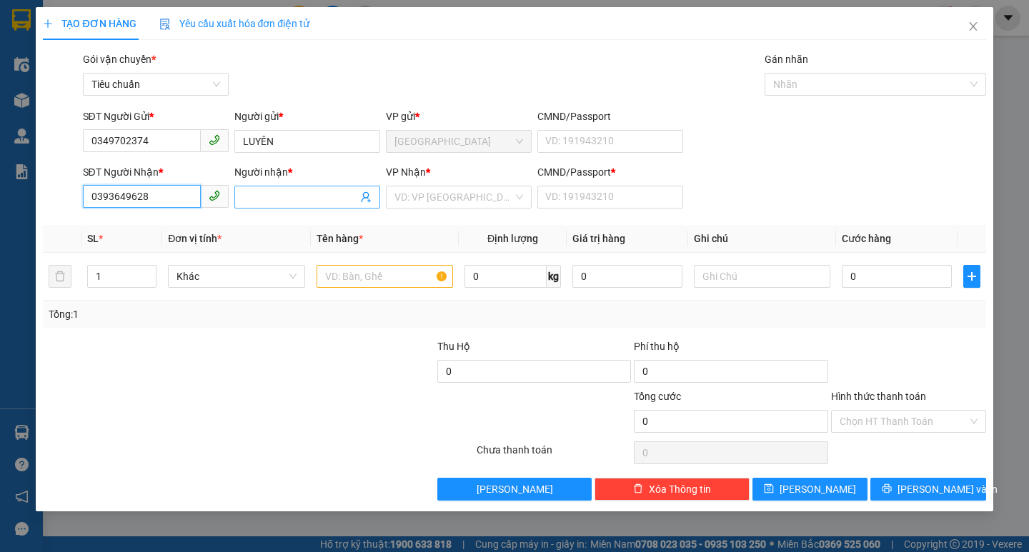
type input "0393649628"
click at [296, 200] on input "Người nhận *" at bounding box center [300, 197] width 114 height 16
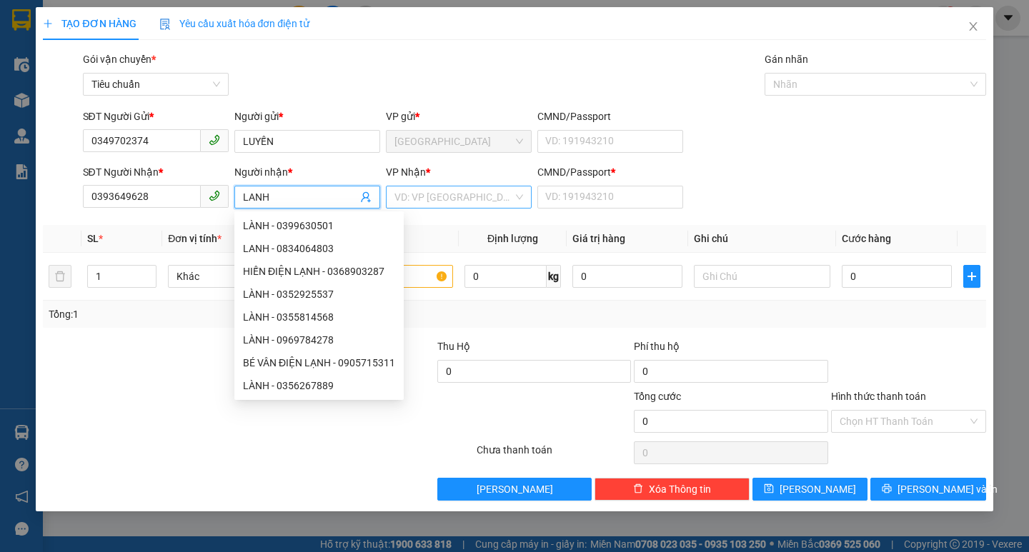
type input "LANH"
click at [429, 198] on input "search" at bounding box center [453, 196] width 119 height 21
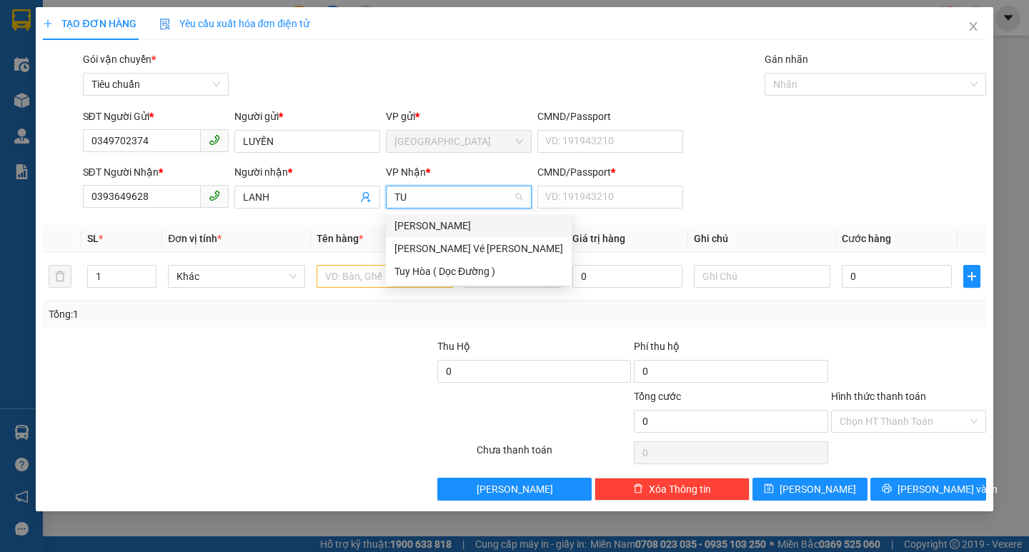
type input "TUY"
click at [421, 228] on div "[PERSON_NAME]" at bounding box center [478, 226] width 169 height 16
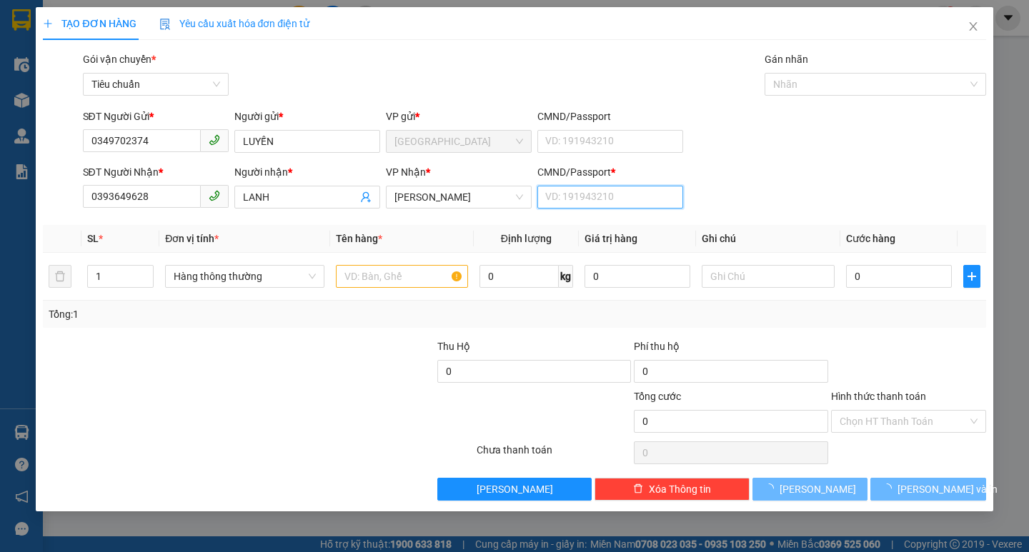
click at [465, 189] on input "CMND/Passport *" at bounding box center [610, 197] width 146 height 23
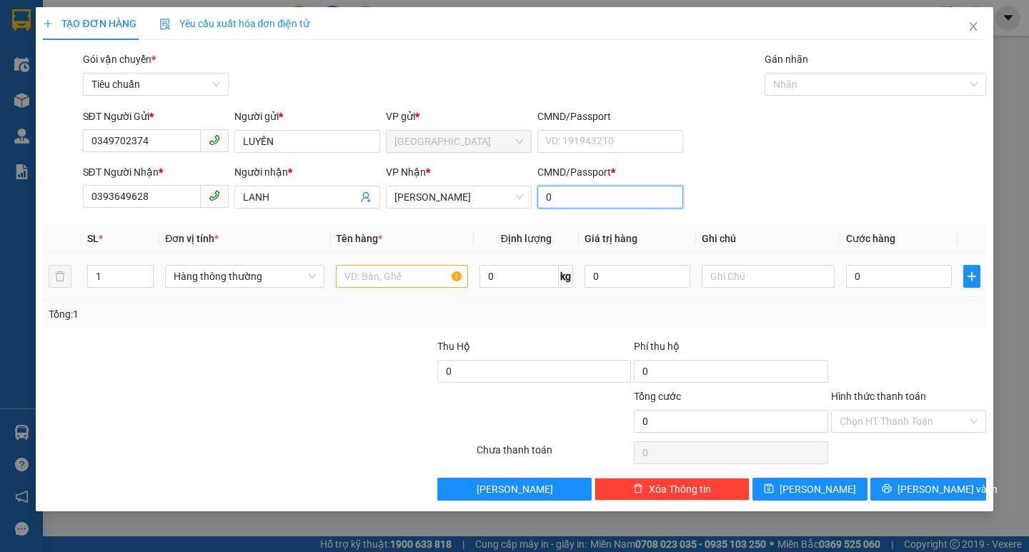
type input "0"
click at [410, 277] on input "text" at bounding box center [402, 276] width 132 height 23
click at [118, 280] on input "1" at bounding box center [121, 276] width 66 height 21
type input "2"
click at [357, 281] on input "text" at bounding box center [402, 276] width 132 height 23
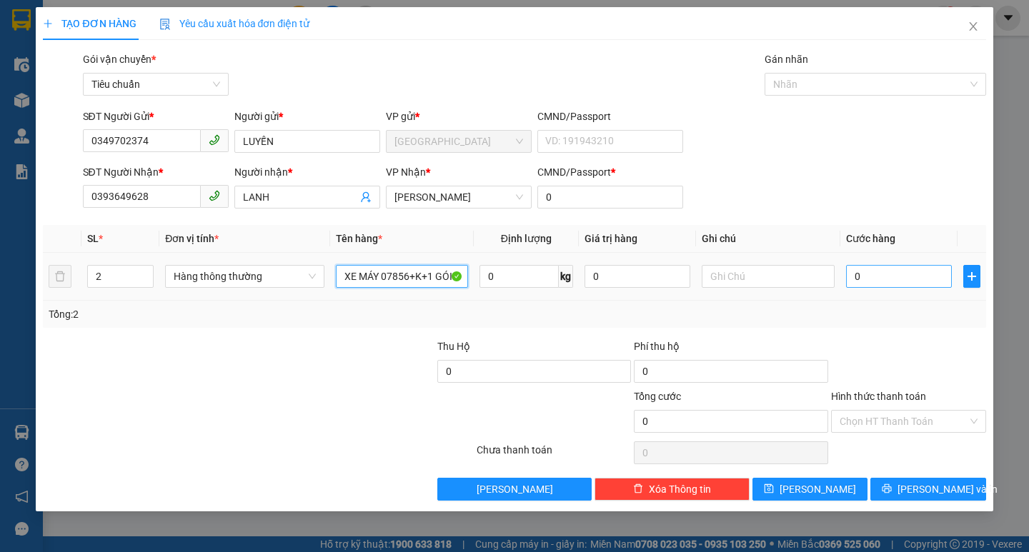
type input "XE MÁY 07856+K+1 GÓI"
click at [465, 281] on input "0" at bounding box center [899, 276] width 106 height 23
type input "3"
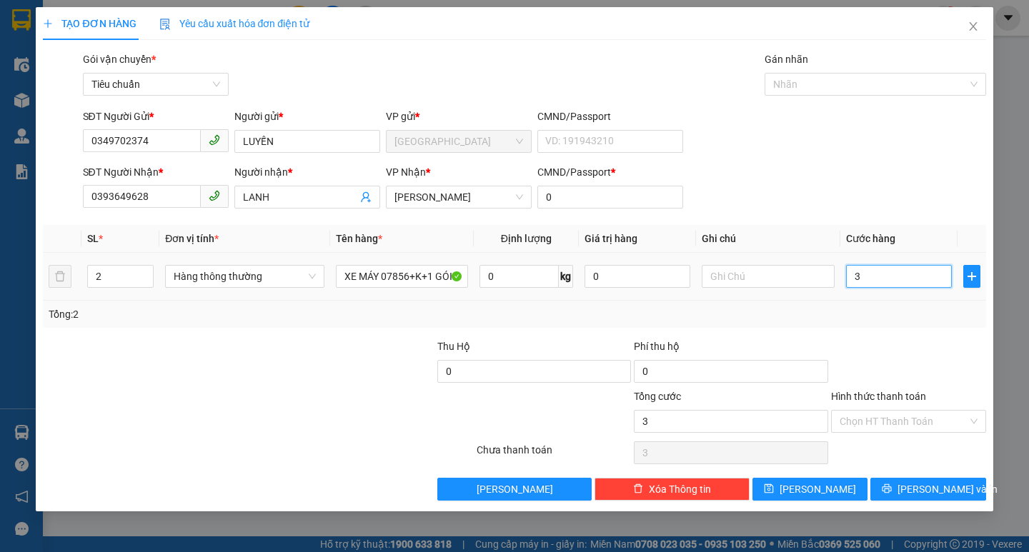
type input "38"
click at [465, 294] on input "Hình thức thanh toán" at bounding box center [904, 421] width 128 height 21
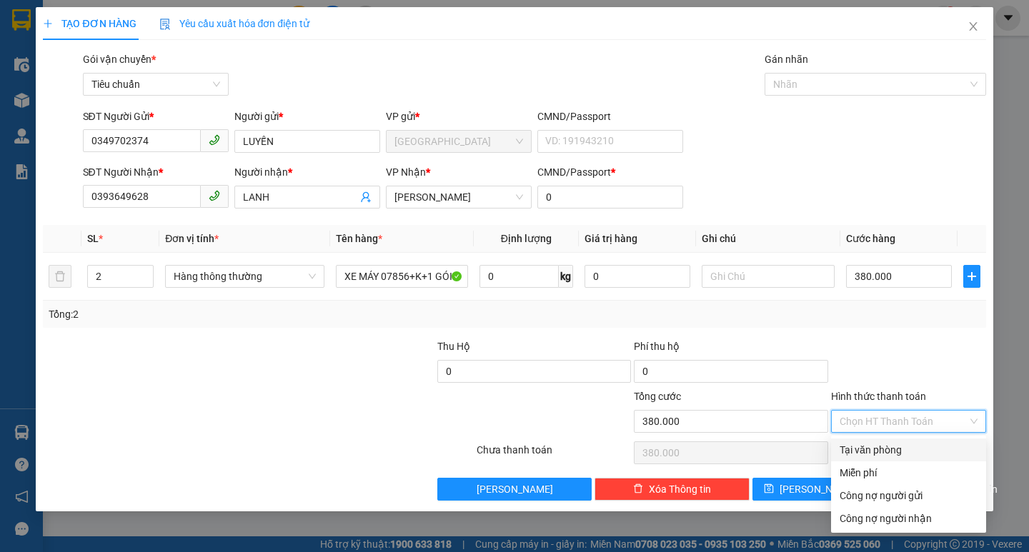
click at [465, 294] on div "Tại văn phòng" at bounding box center [909, 450] width 138 height 16
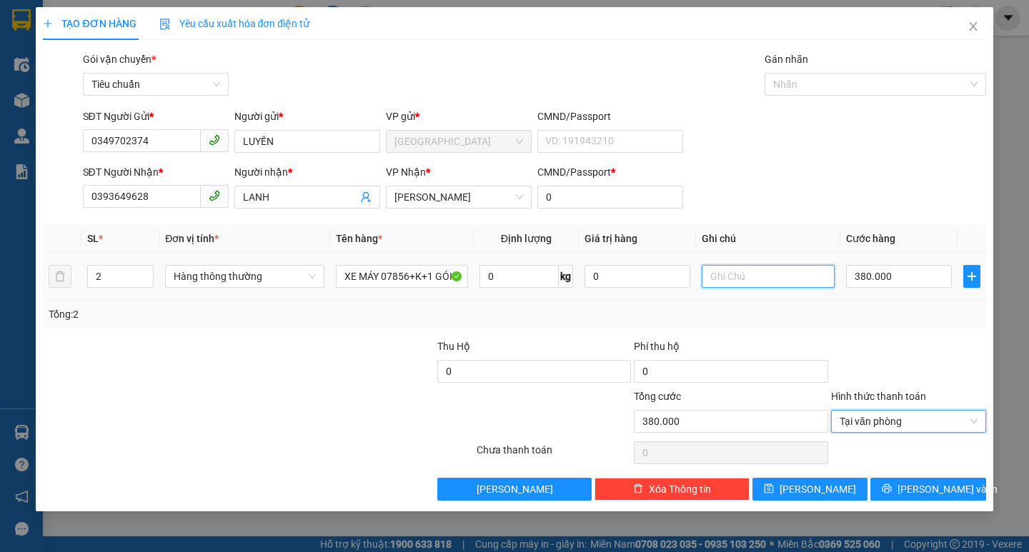
click at [465, 286] on input "text" at bounding box center [768, 276] width 132 height 23
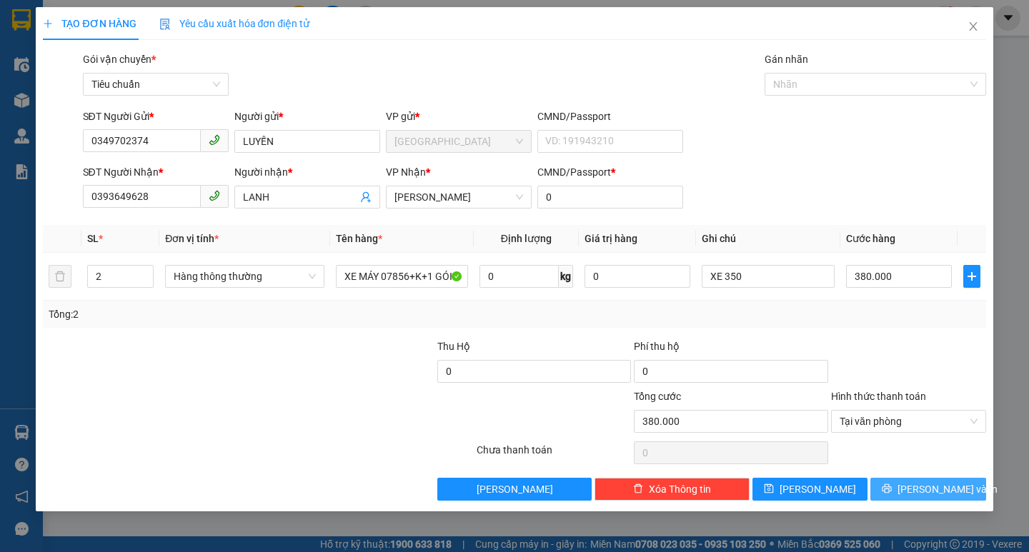
click at [465, 294] on span "[PERSON_NAME] và In" at bounding box center [947, 490] width 100 height 16
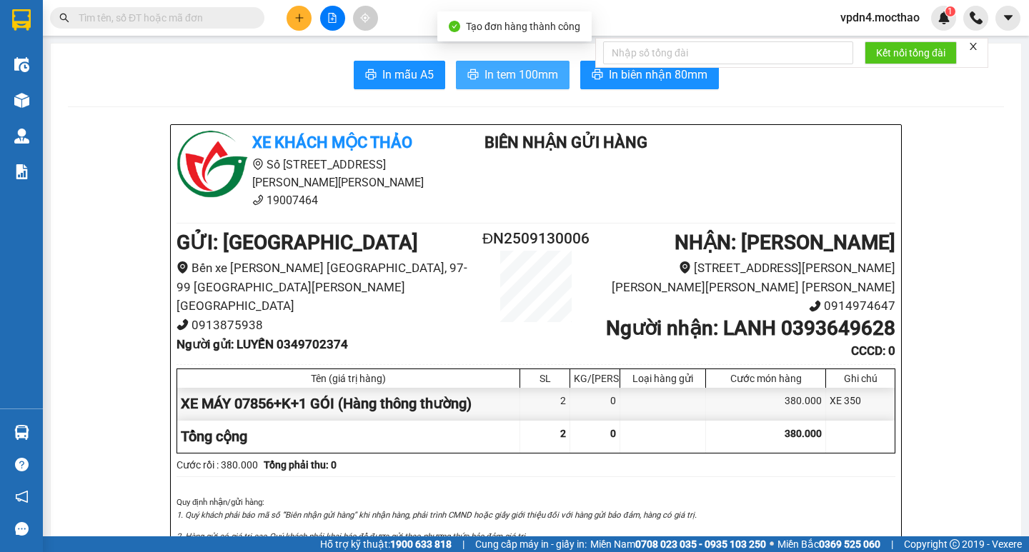
click at [465, 76] on span "In tem 100mm" at bounding box center [521, 75] width 74 height 18
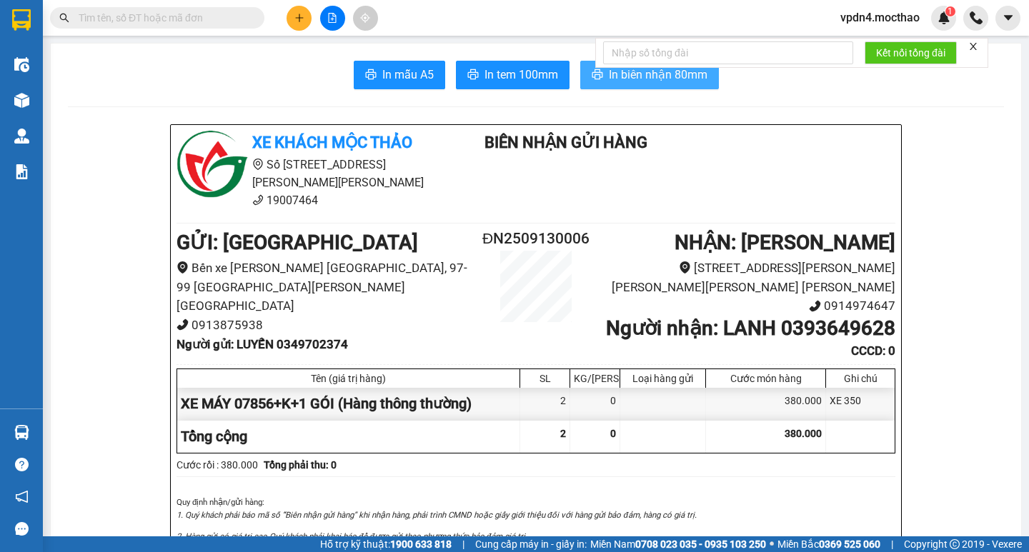
click at [465, 81] on span "In biên nhận 80mm" at bounding box center [658, 75] width 99 height 18
click at [294, 24] on button at bounding box center [299, 18] width 25 height 25
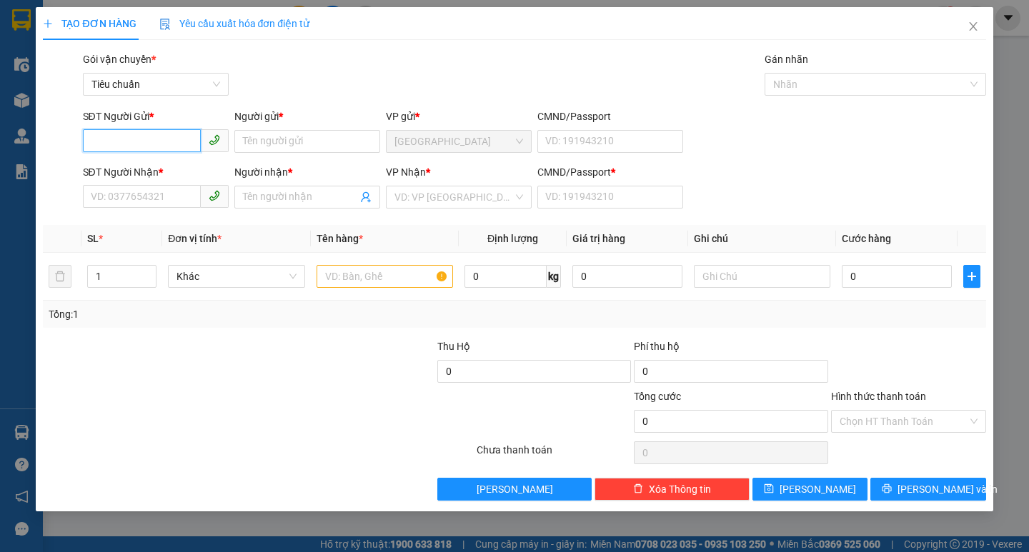
click at [163, 150] on input "SĐT Người Gửi *" at bounding box center [142, 140] width 118 height 23
click at [176, 170] on div "0354525670 - THẮM" at bounding box center [155, 170] width 129 height 16
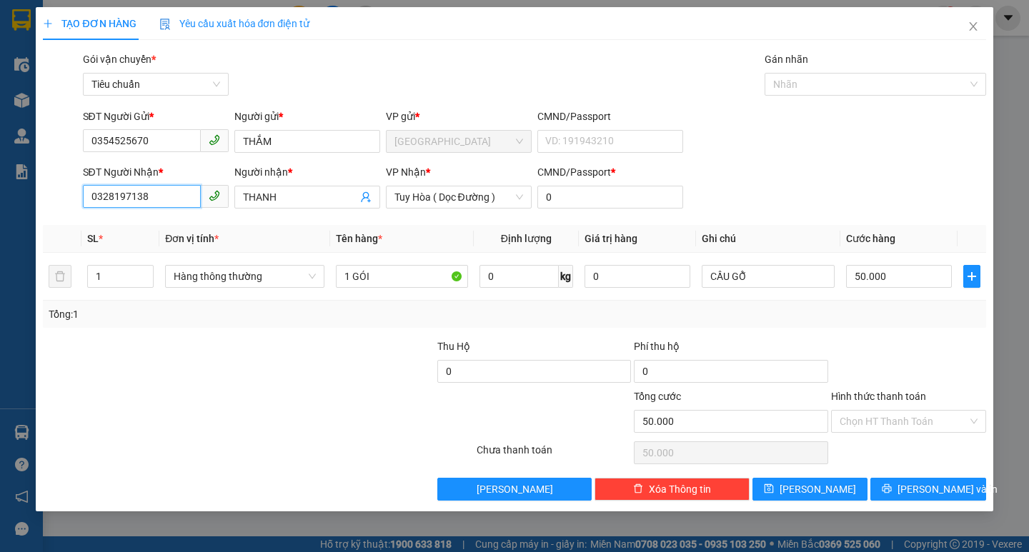
click at [186, 194] on input "0328197138" at bounding box center [142, 196] width 118 height 23
click at [465, 294] on input "Hình thức thanh toán" at bounding box center [904, 421] width 128 height 21
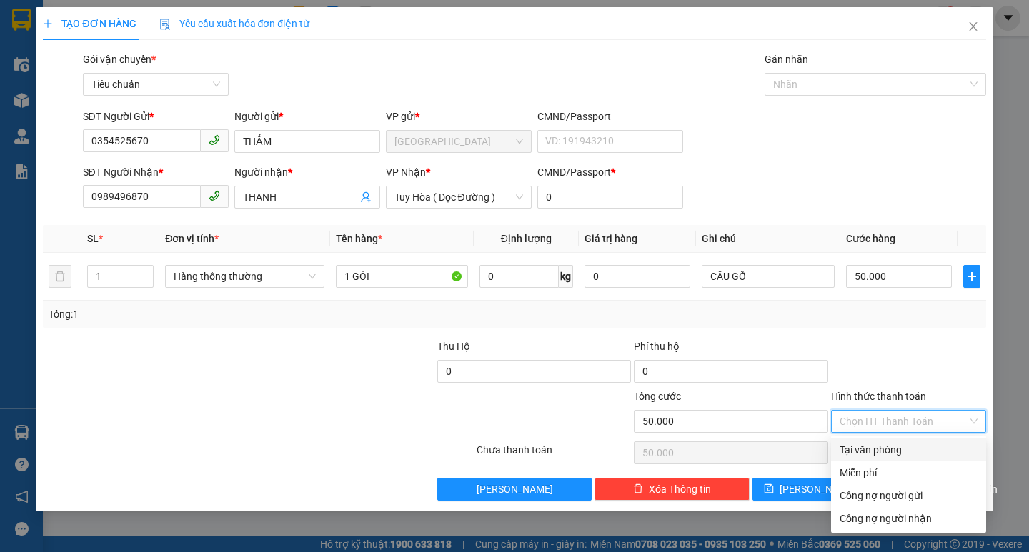
click at [465, 294] on div "Tại văn phòng" at bounding box center [909, 450] width 138 height 16
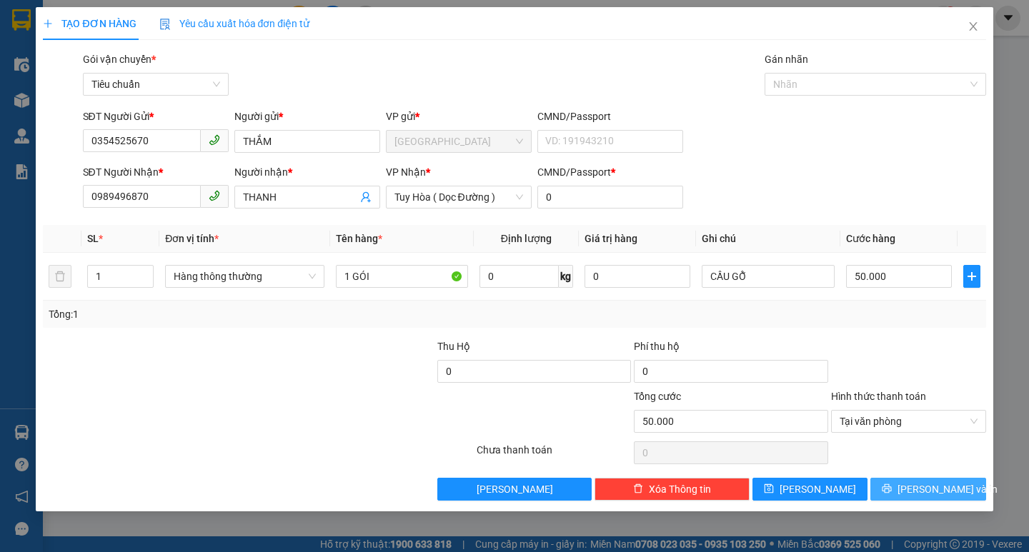
click at [465, 294] on span "[PERSON_NAME] và In" at bounding box center [947, 490] width 100 height 16
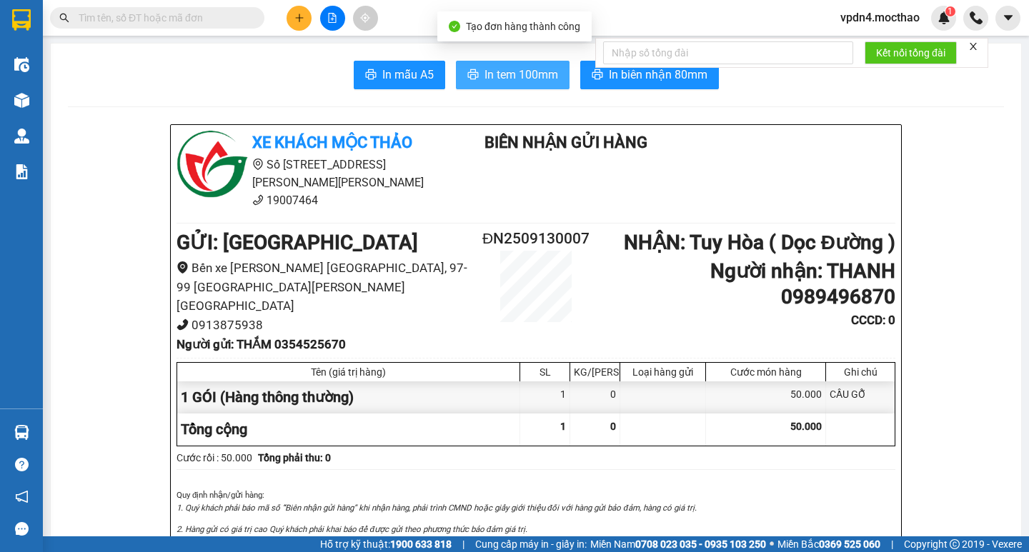
click at [465, 80] on span "In tem 100mm" at bounding box center [521, 75] width 74 height 18
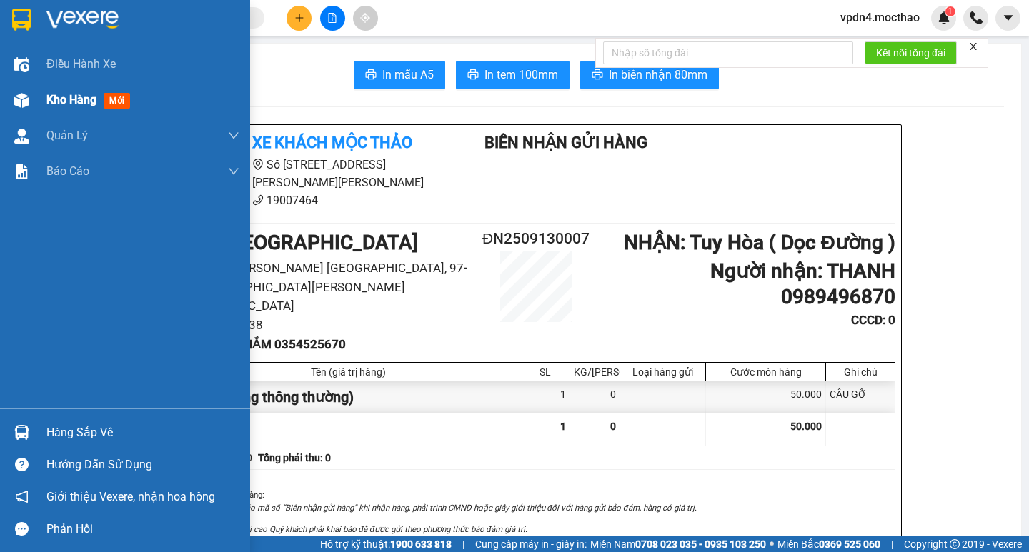
click at [56, 104] on span "Kho hàng" at bounding box center [71, 100] width 50 height 14
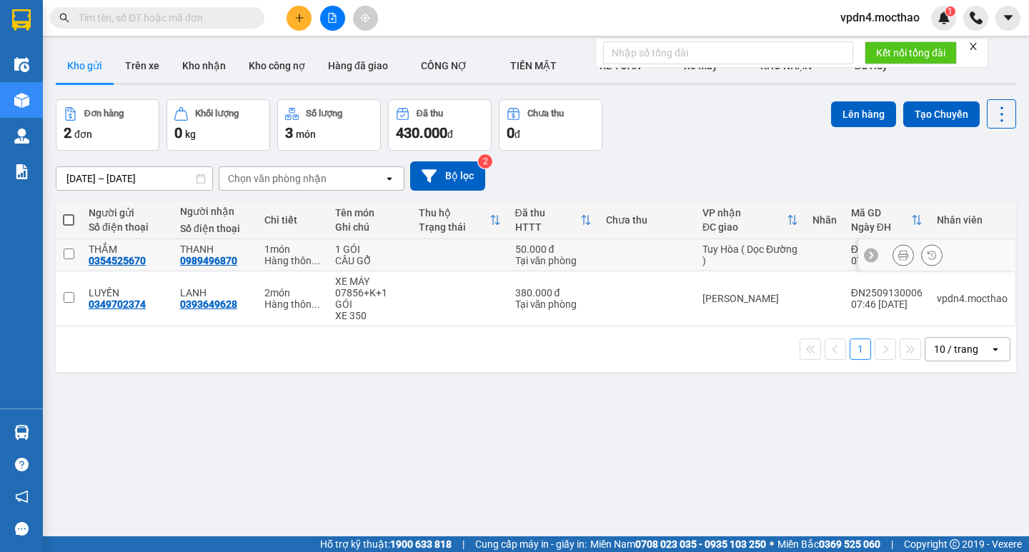
click at [71, 252] on input "checkbox" at bounding box center [69, 254] width 11 height 11
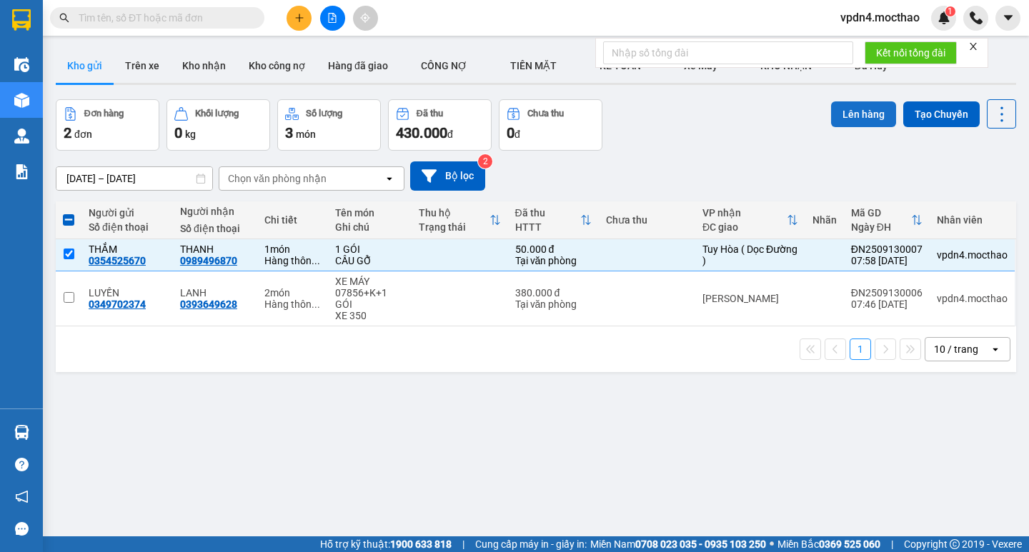
click at [465, 107] on button "Lên hàng" at bounding box center [863, 114] width 65 height 26
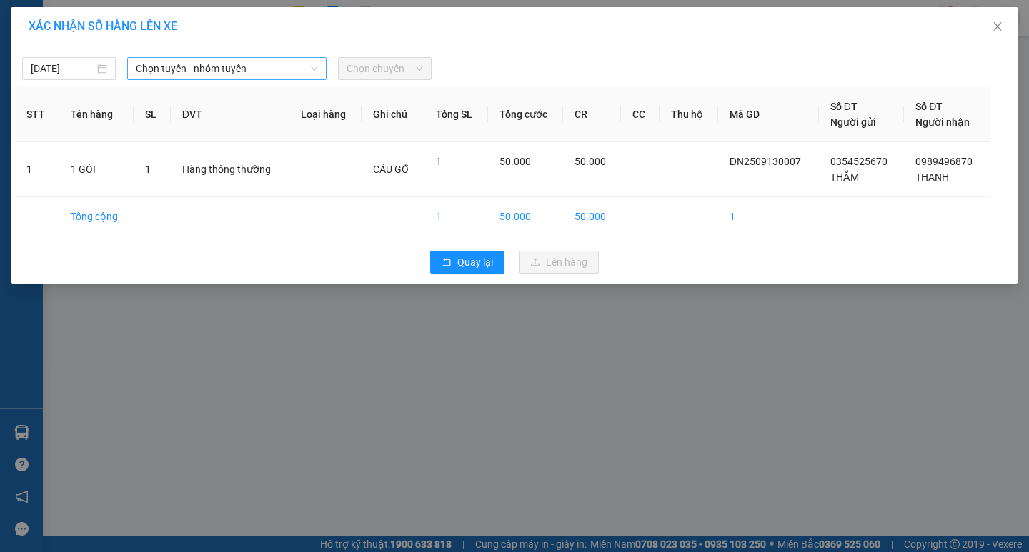
click at [224, 60] on span "Chọn tuyến - nhóm tuyến" at bounding box center [227, 68] width 182 height 21
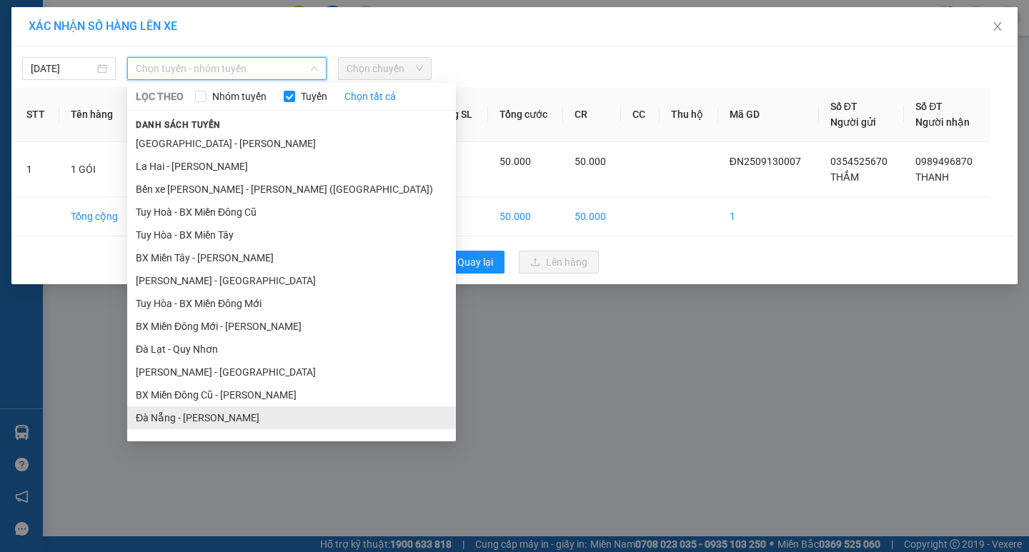
click at [173, 294] on li "Đà Nẵng - [PERSON_NAME]" at bounding box center [291, 418] width 329 height 23
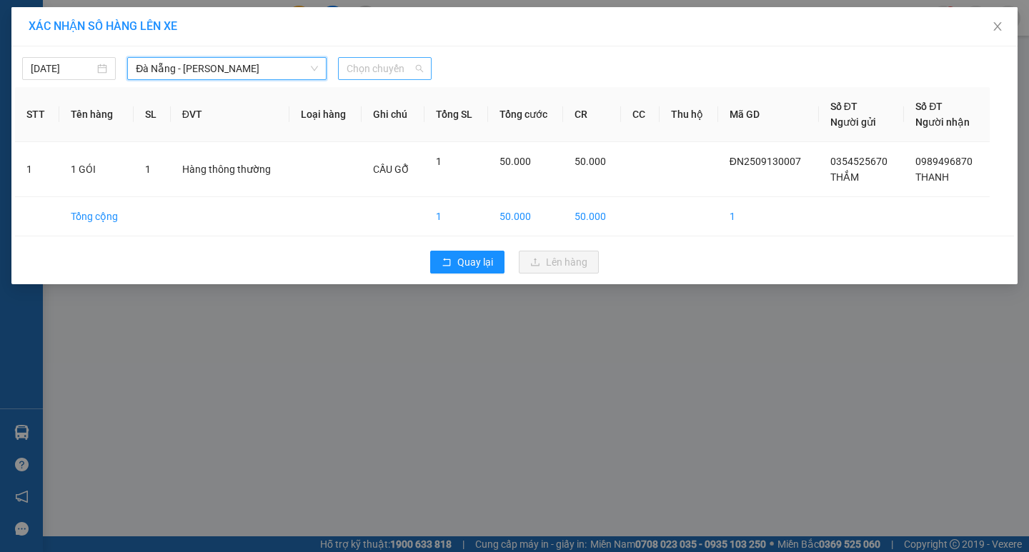
click at [348, 71] on span "Chọn chuyến" at bounding box center [385, 68] width 76 height 21
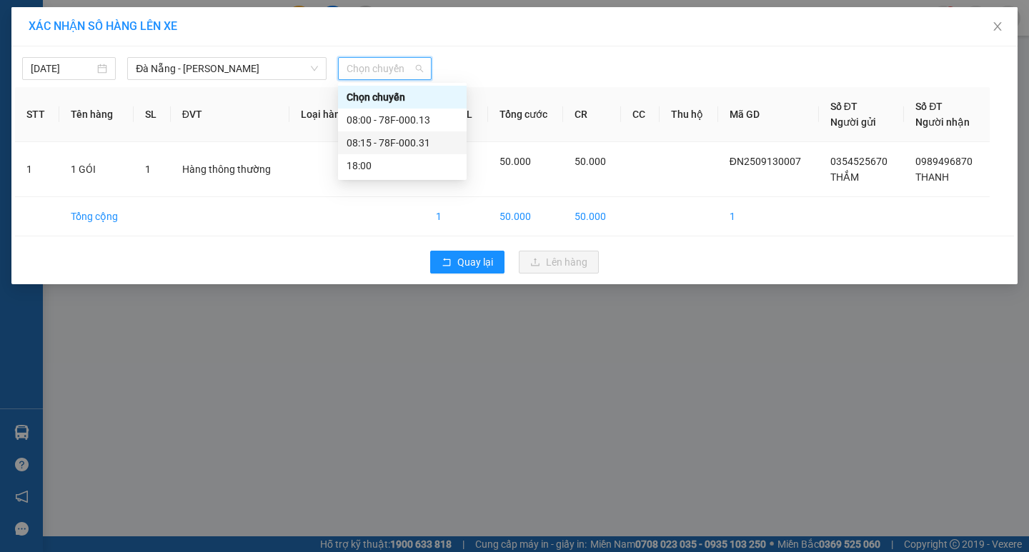
click at [379, 148] on div "08:15 - 78F-000.31" at bounding box center [402, 143] width 111 height 16
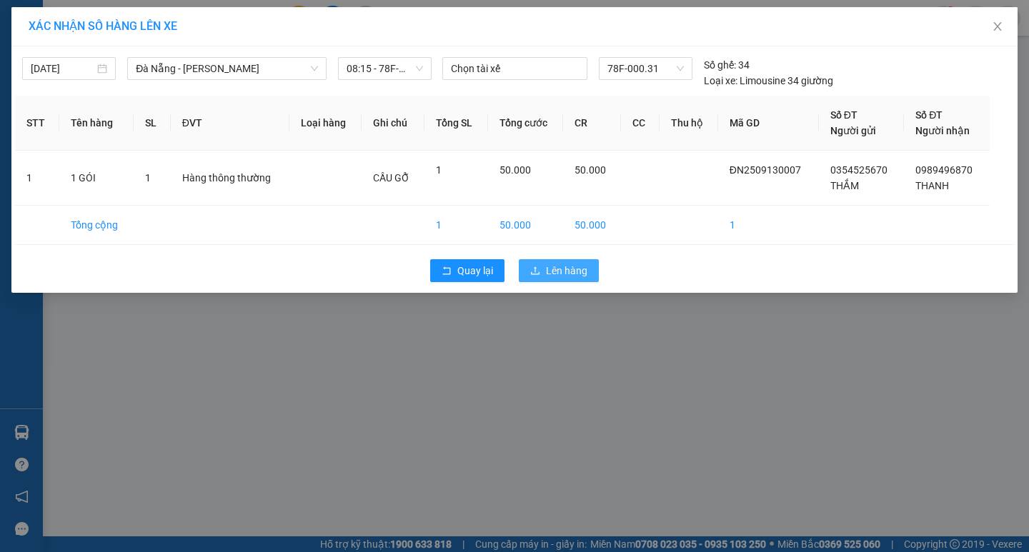
click at [465, 272] on span "Lên hàng" at bounding box center [566, 271] width 41 height 16
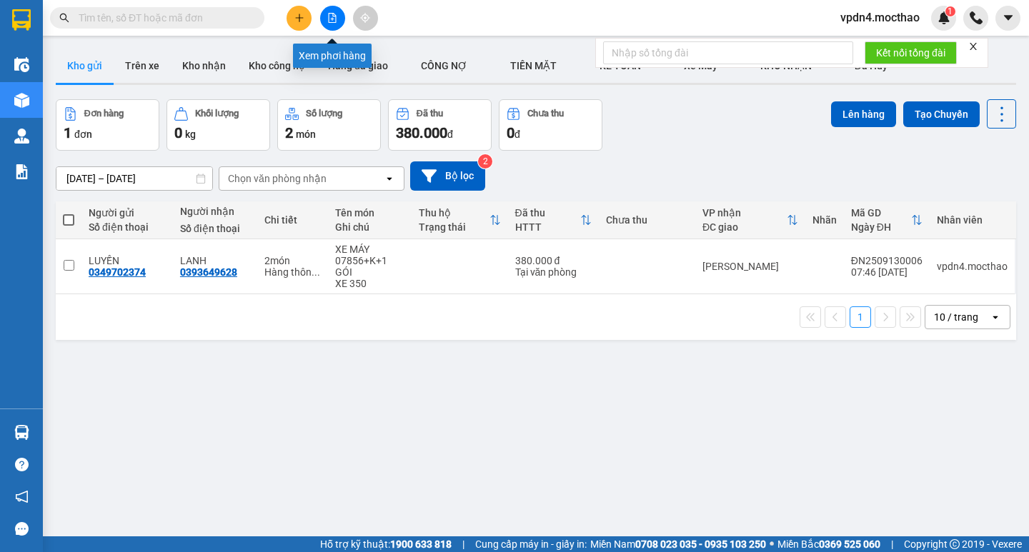
click at [332, 19] on icon "file-add" at bounding box center [333, 18] width 8 height 10
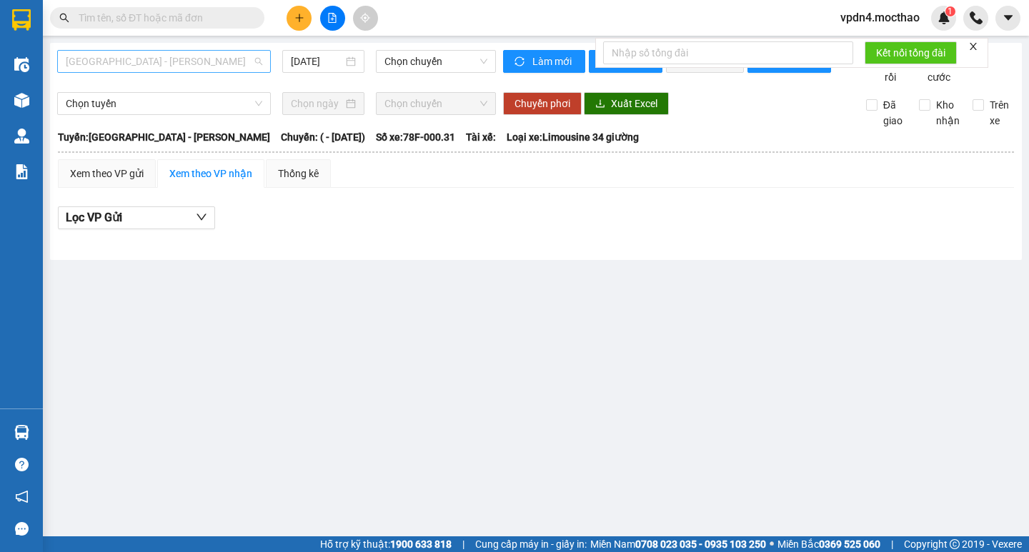
click at [224, 66] on span "[GEOGRAPHIC_DATA] - [PERSON_NAME]" at bounding box center [164, 61] width 196 height 21
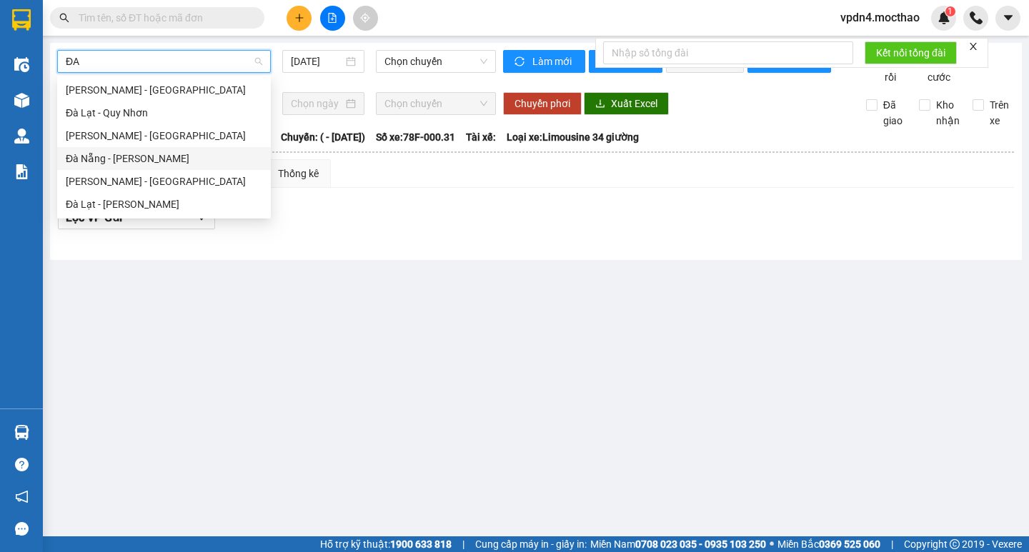
click at [226, 161] on div "Đà Nẵng - [PERSON_NAME]" at bounding box center [164, 159] width 196 height 16
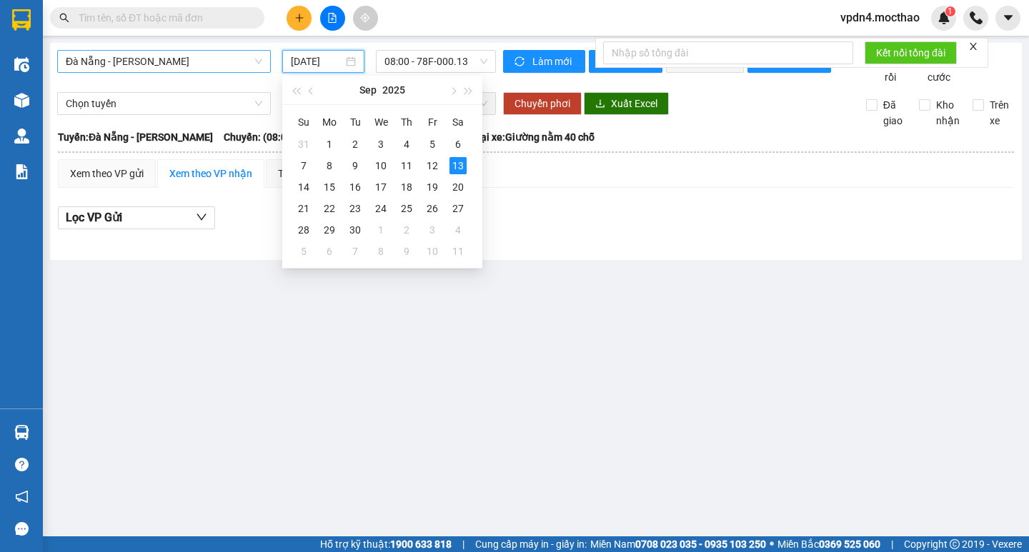
click at [329, 65] on input "[DATE]" at bounding box center [317, 62] width 52 height 16
click at [422, 160] on td "12" at bounding box center [432, 165] width 26 height 21
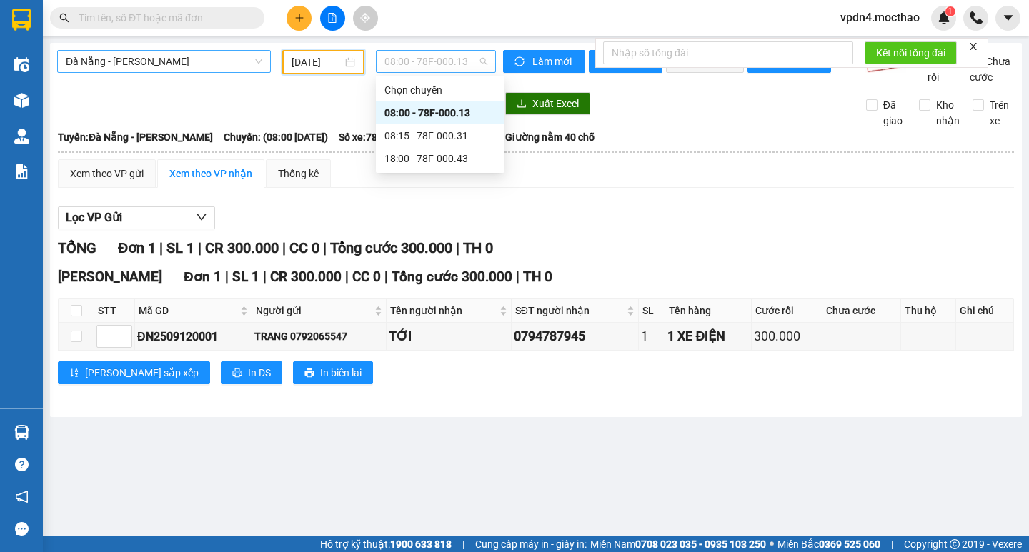
click at [406, 64] on span "08:00 - 78F-000.13" at bounding box center [435, 61] width 103 height 21
click at [446, 136] on div "08:15 - 78F-000.31" at bounding box center [439, 136] width 111 height 16
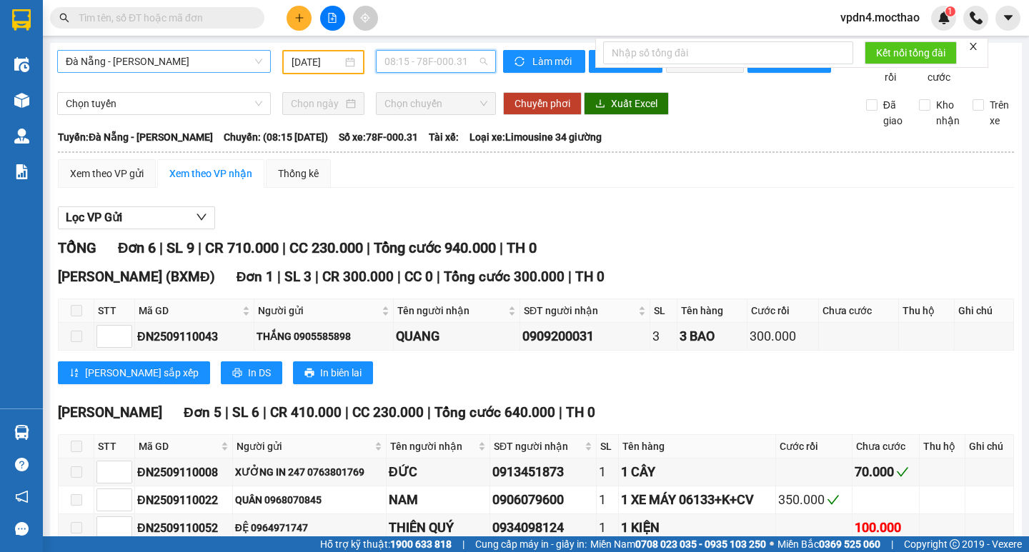
click at [437, 60] on span "08:15 - 78F-000.31" at bounding box center [435, 61] width 103 height 21
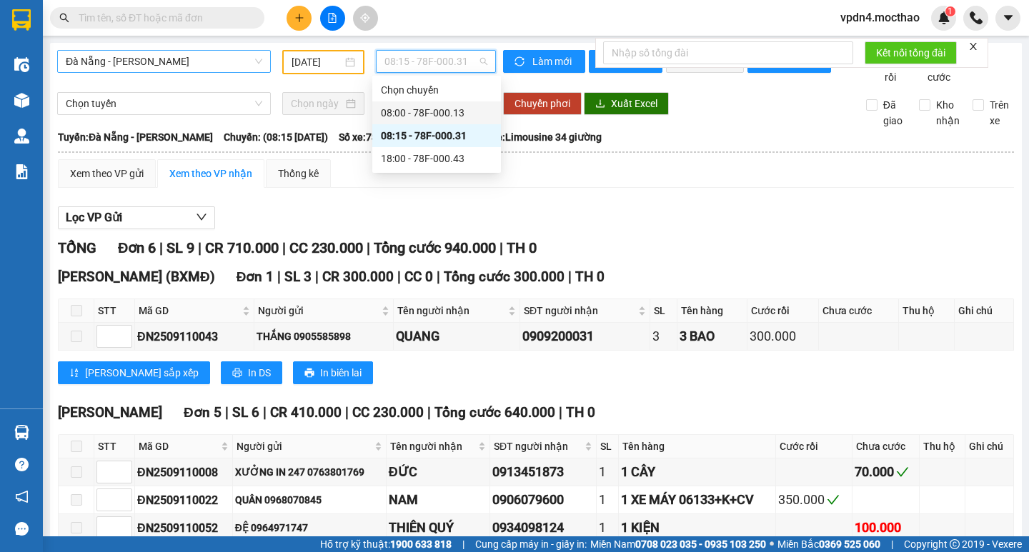
click at [457, 118] on div "08:00 - 78F-000.13" at bounding box center [436, 113] width 111 height 16
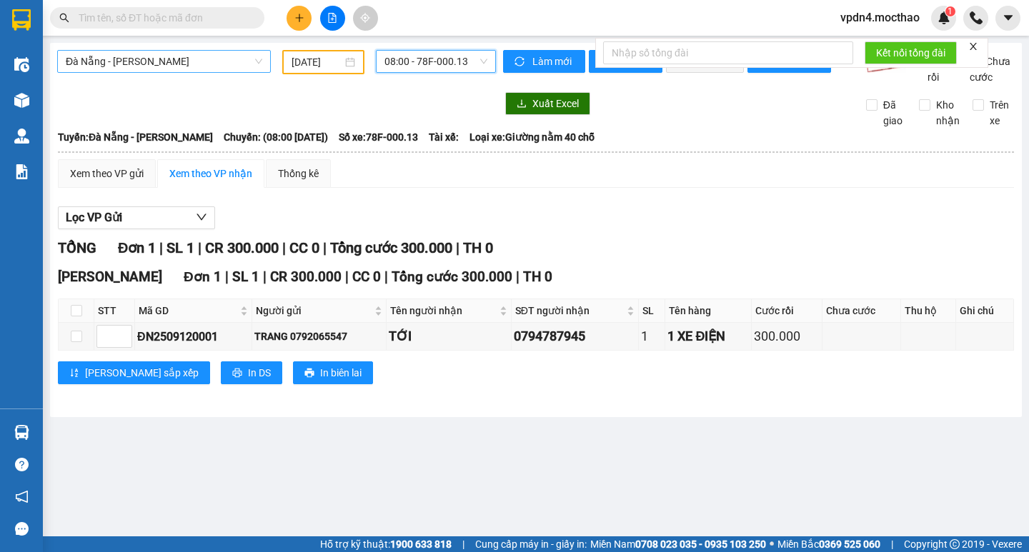
click at [422, 67] on span "08:00 - 78F-000.13" at bounding box center [435, 61] width 103 height 21
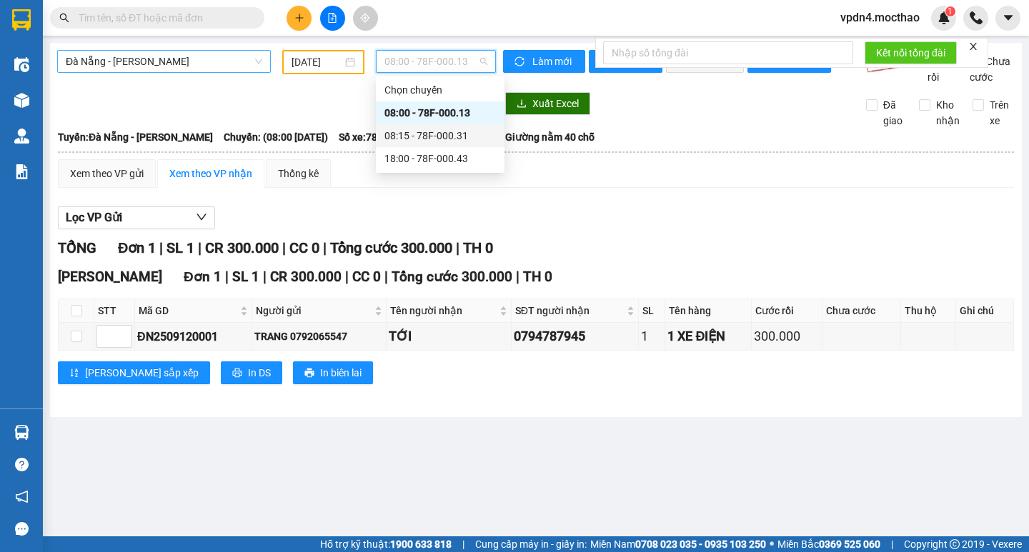
click at [431, 128] on div "08:15 - 78F-000.31" at bounding box center [439, 136] width 111 height 16
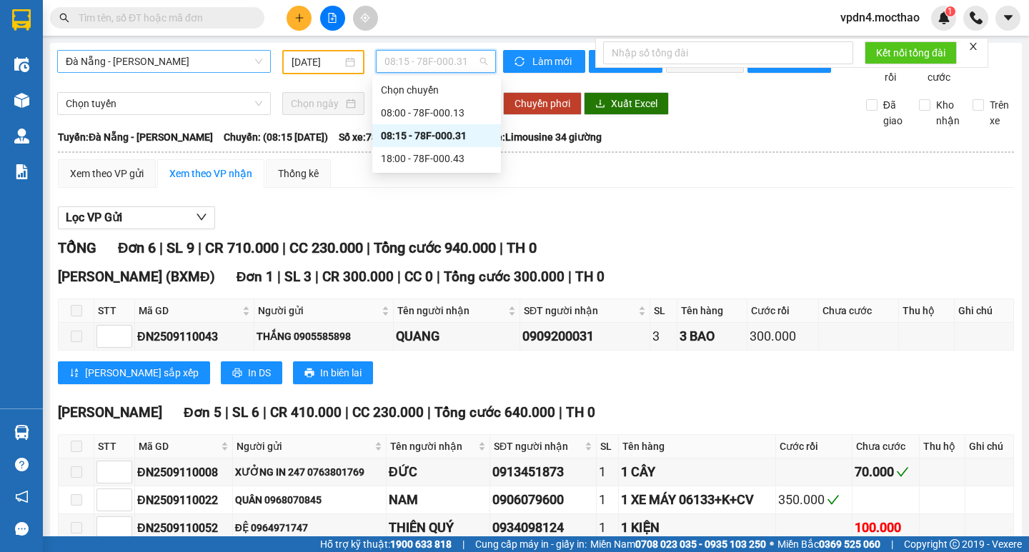
click at [424, 57] on span "08:15 - 78F-000.31" at bounding box center [435, 61] width 103 height 21
click at [445, 159] on div "18:00 - 78F-000.43" at bounding box center [436, 159] width 111 height 16
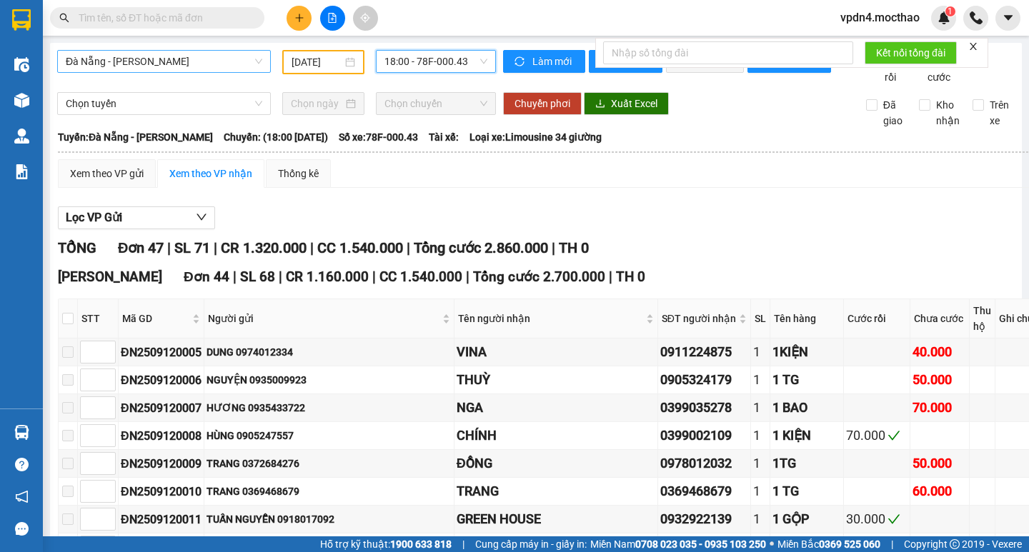
click at [465, 66] on span "18:00 - 78F-000.43" at bounding box center [435, 61] width 103 height 21
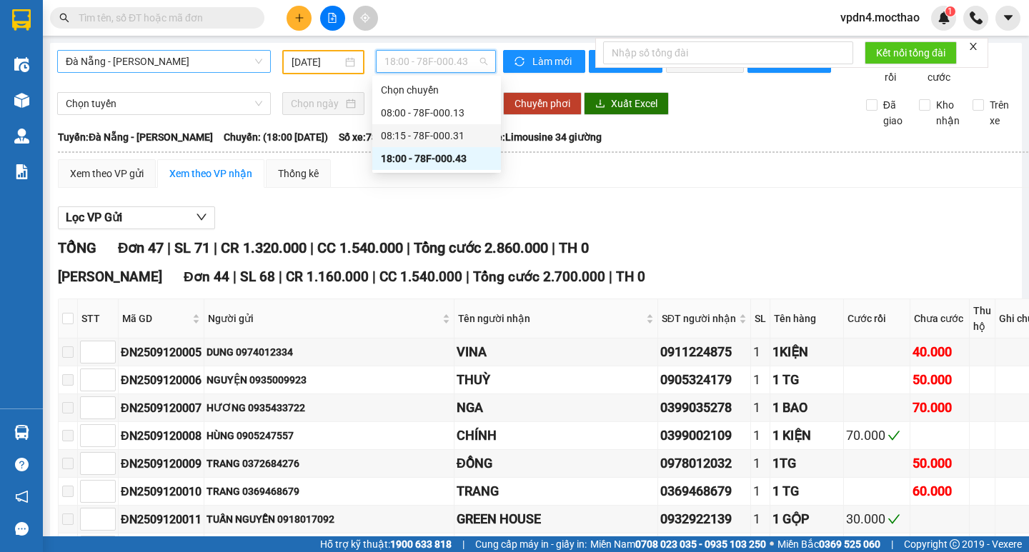
click at [465, 136] on div "08:15 - 78F-000.31" at bounding box center [436, 136] width 111 height 16
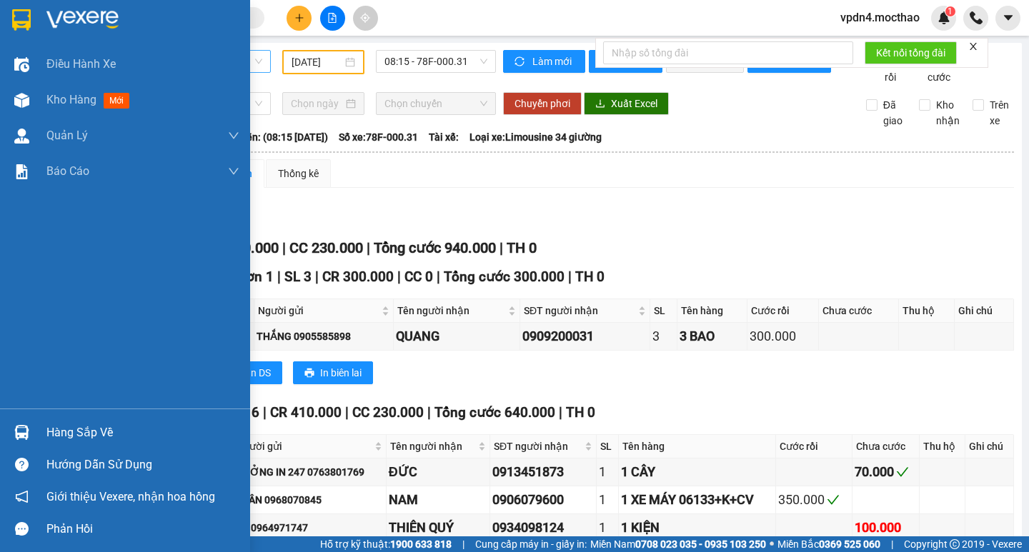
click at [64, 294] on div "Hàng sắp về" at bounding box center [142, 432] width 193 height 21
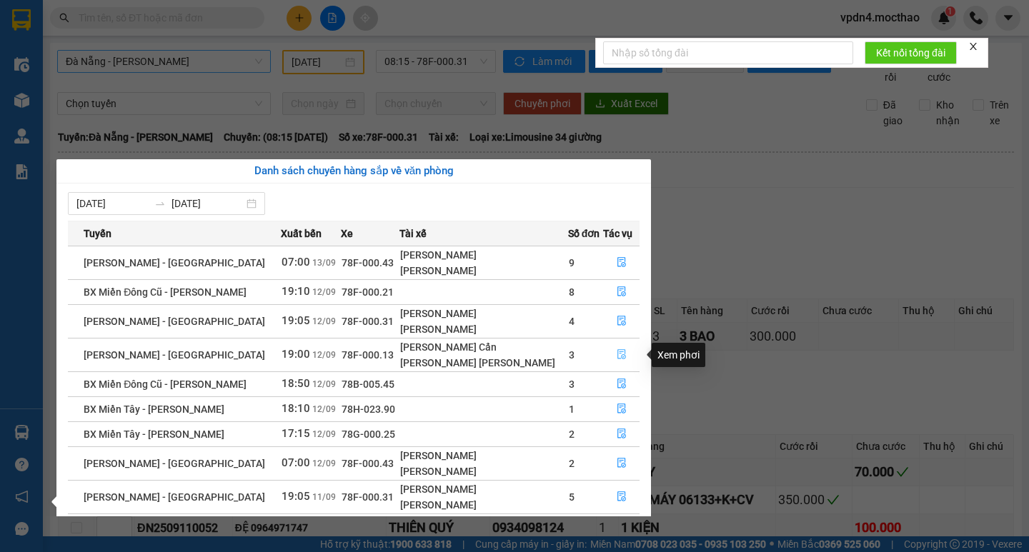
click at [465, 294] on button "button" at bounding box center [622, 355] width 36 height 23
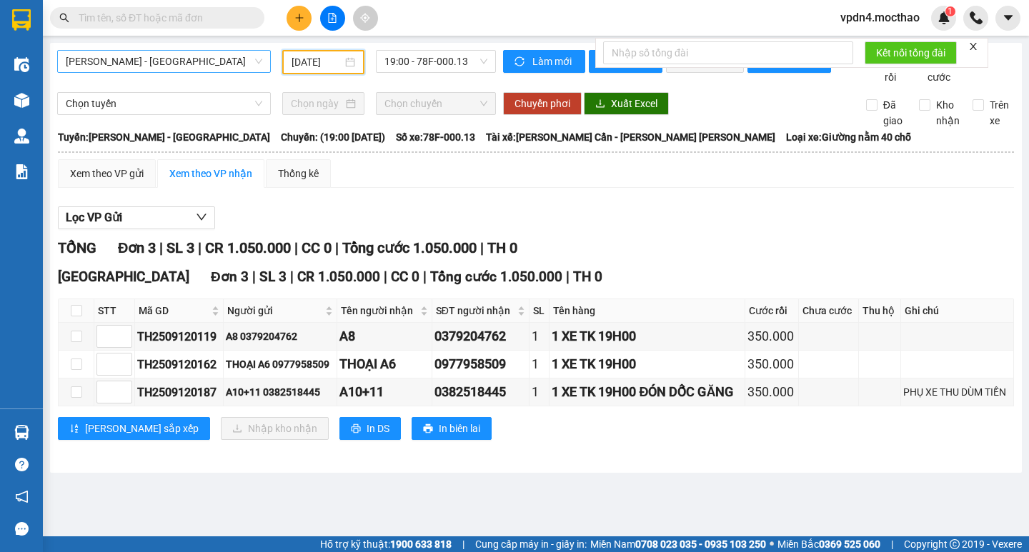
click at [328, 67] on input "[DATE]" at bounding box center [317, 62] width 51 height 16
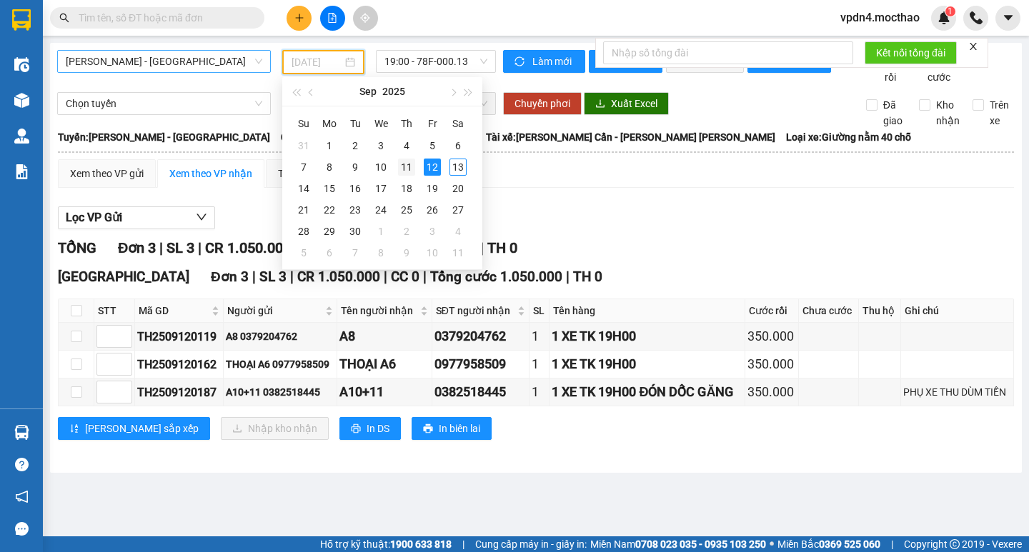
click at [409, 171] on div "11" at bounding box center [406, 167] width 17 height 17
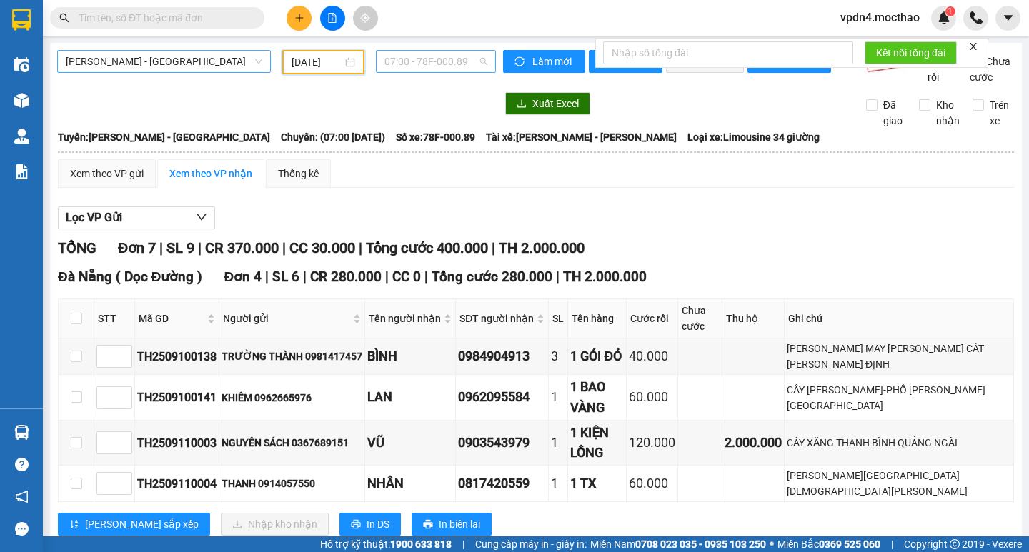
click at [447, 64] on span "07:00 - 78F-000.89" at bounding box center [435, 61] width 103 height 21
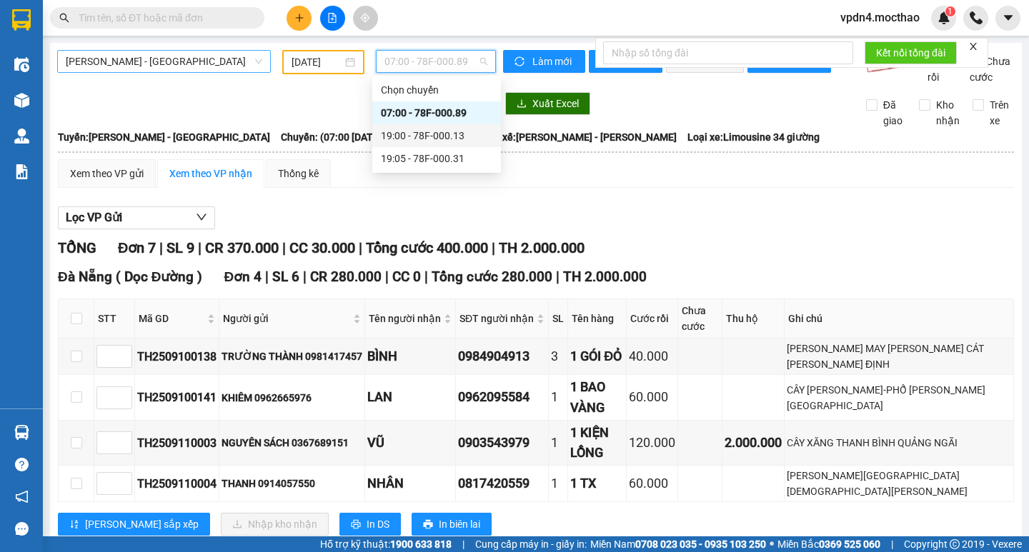
click at [465, 138] on div "19:00 - 78F-000.13" at bounding box center [436, 136] width 111 height 16
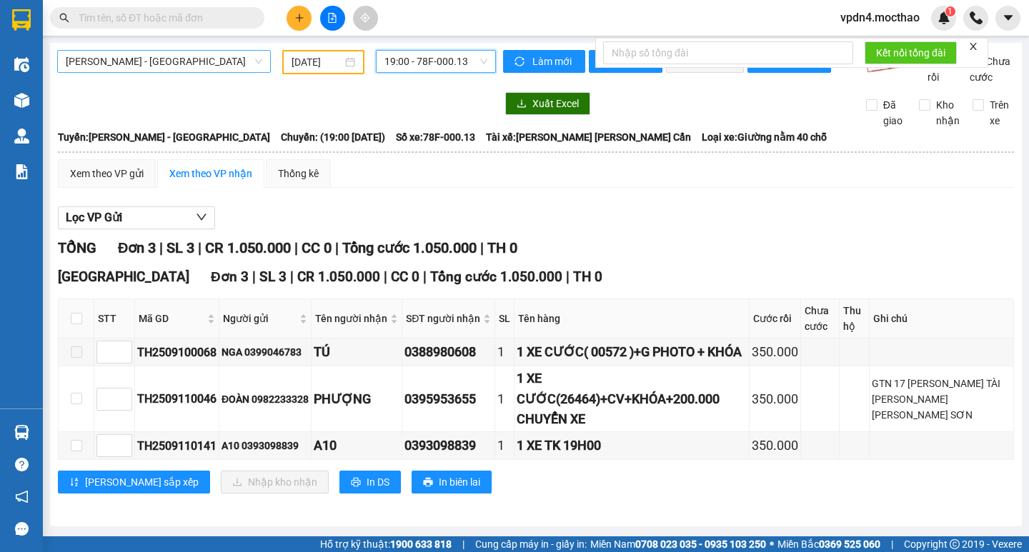
click at [438, 72] on div "19:00 - 78F-000.13" at bounding box center [436, 61] width 120 height 23
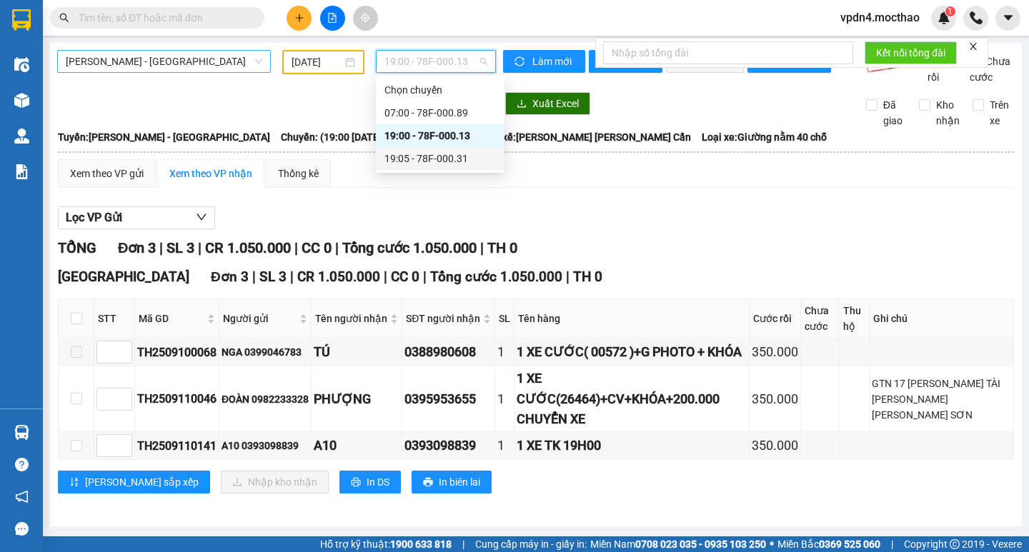
click at [459, 164] on div "19:05 - 78F-000.31" at bounding box center [439, 159] width 111 height 16
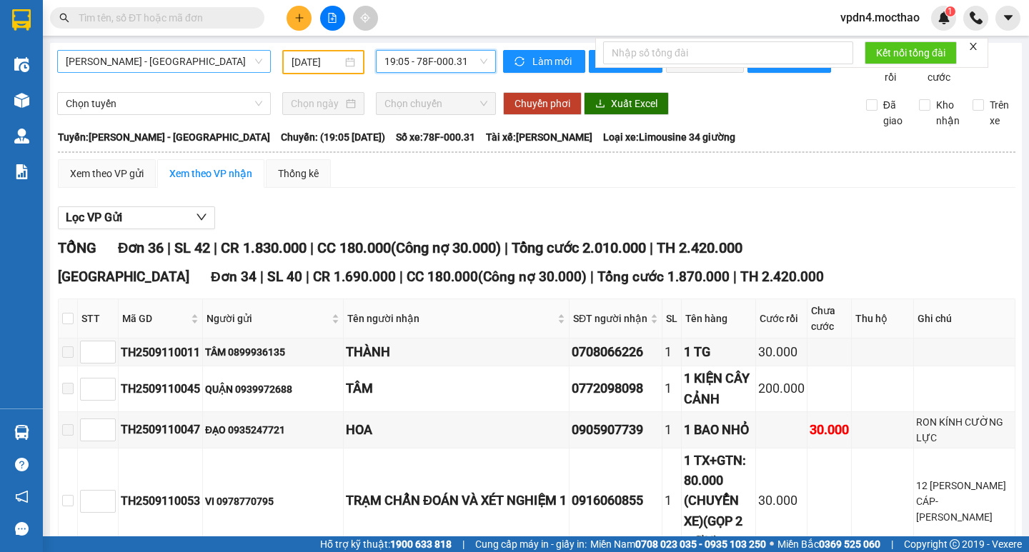
click at [216, 63] on span "[PERSON_NAME] - [GEOGRAPHIC_DATA]" at bounding box center [164, 61] width 196 height 21
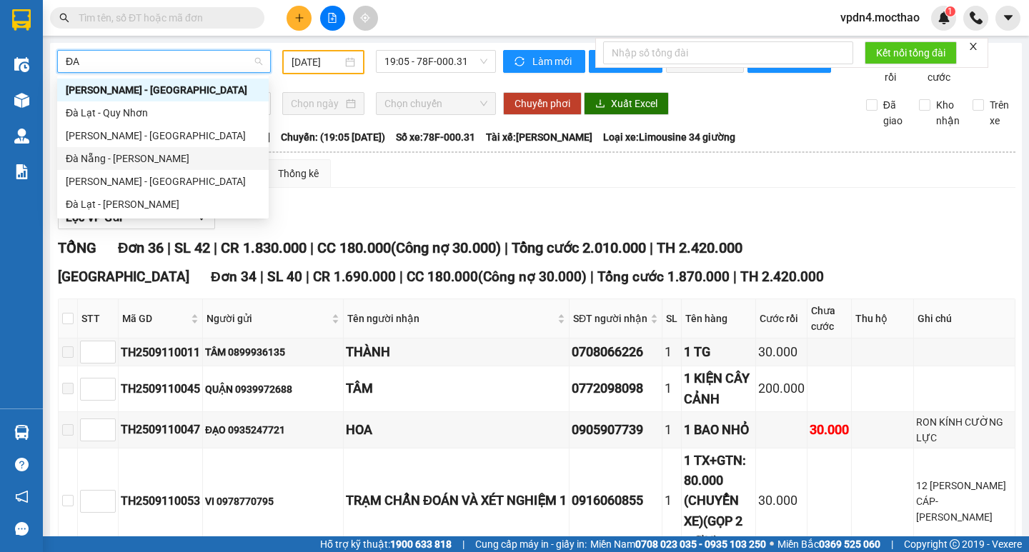
click at [174, 157] on div "Đà Nẵng - [PERSON_NAME]" at bounding box center [163, 159] width 194 height 16
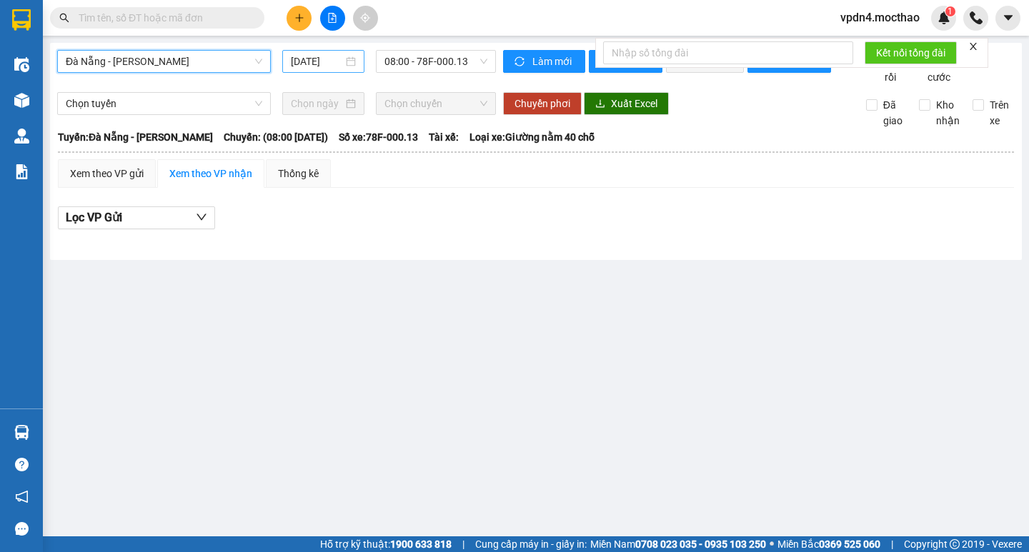
click at [337, 59] on input "[DATE]" at bounding box center [317, 62] width 52 height 16
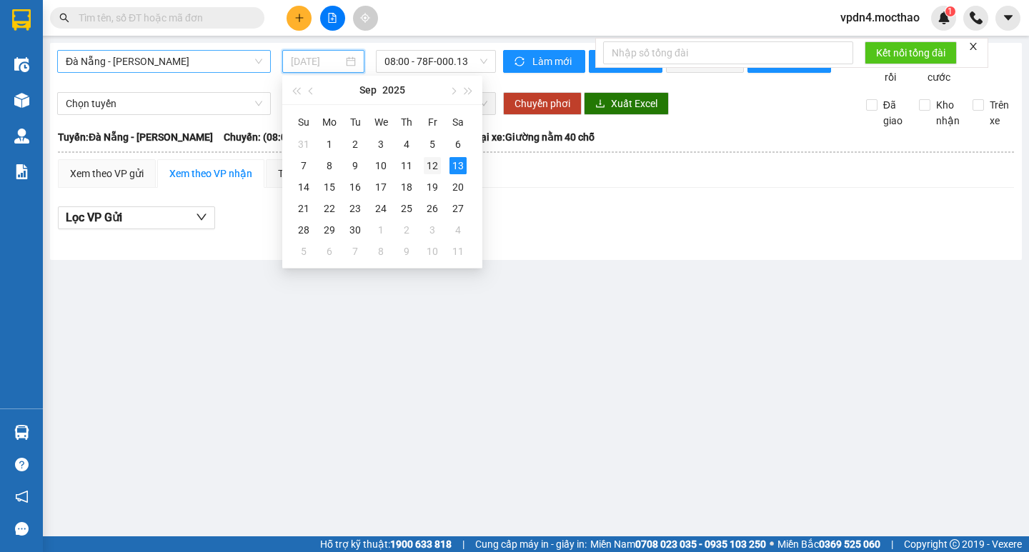
click at [432, 161] on div "12" at bounding box center [432, 165] width 17 height 17
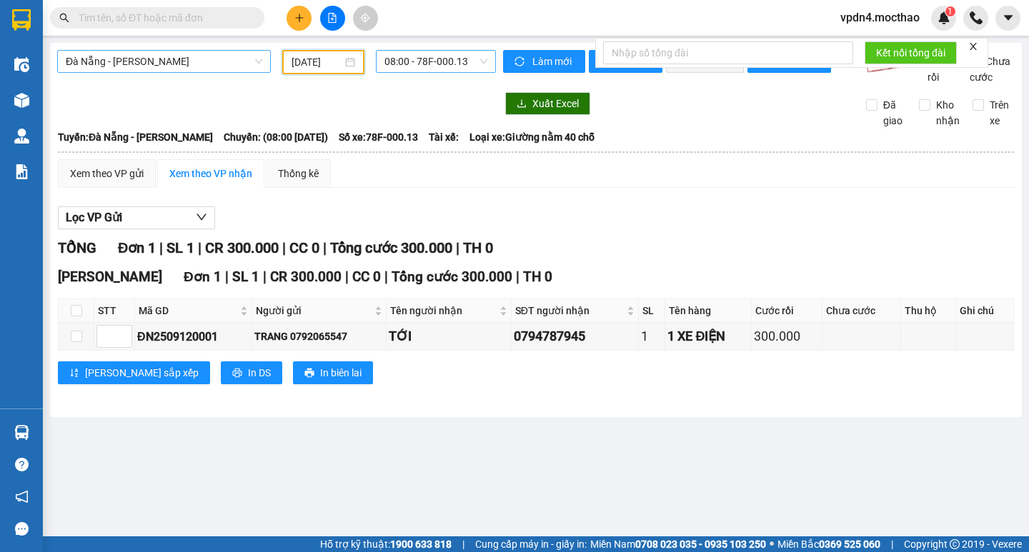
click at [392, 67] on span "08:00 - 78F-000.13" at bounding box center [435, 61] width 103 height 21
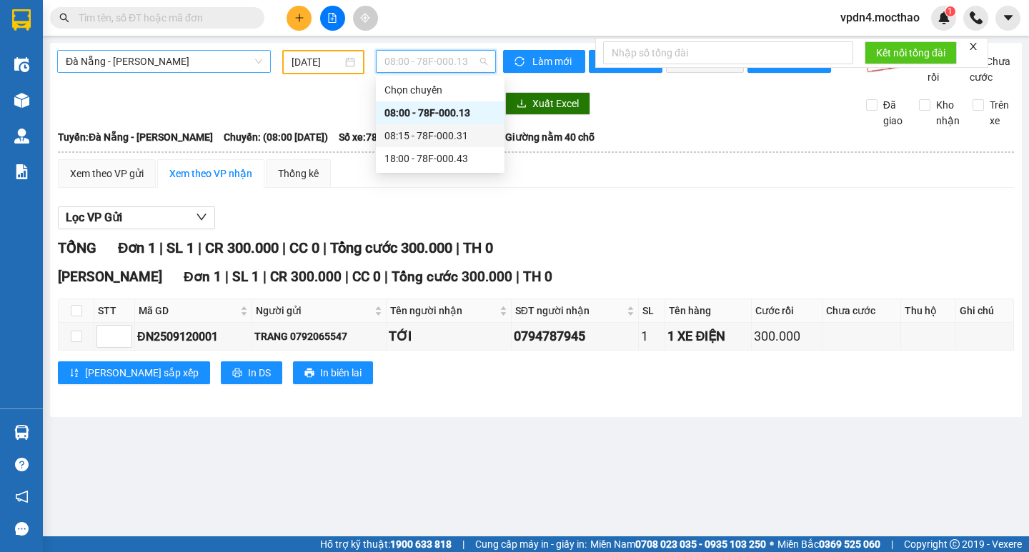
click at [398, 139] on div "08:15 - 78F-000.31" at bounding box center [439, 136] width 111 height 16
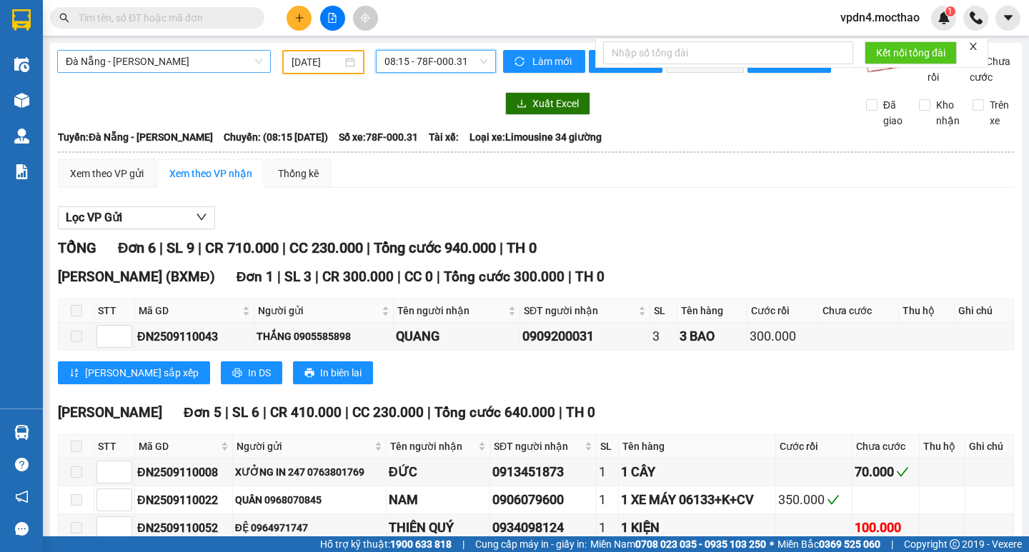
click at [433, 64] on span "08:15 - 78F-000.31" at bounding box center [435, 61] width 103 height 21
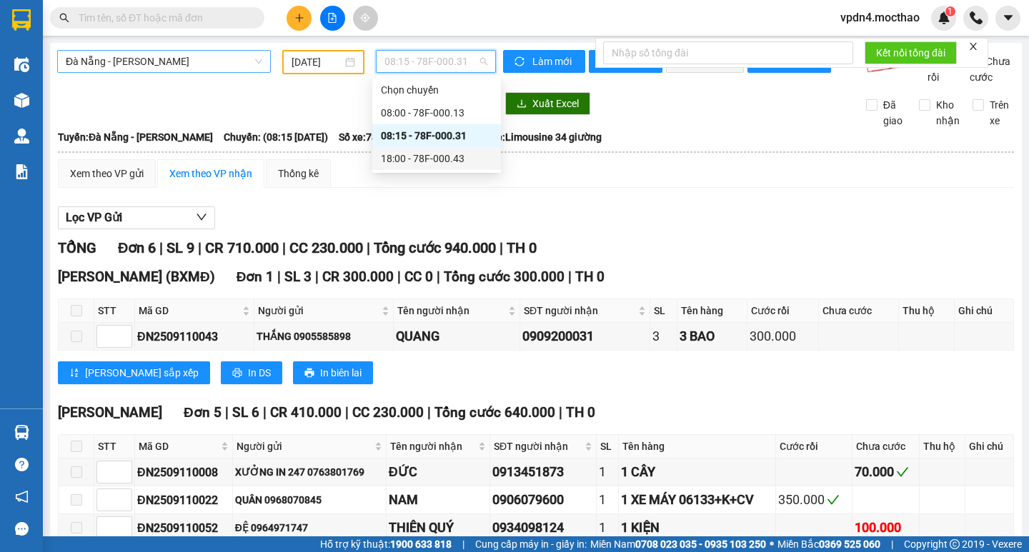
click at [460, 166] on div "18:00 - 78F-000.43" at bounding box center [436, 159] width 111 height 16
